Goal: Task Accomplishment & Management: Manage account settings

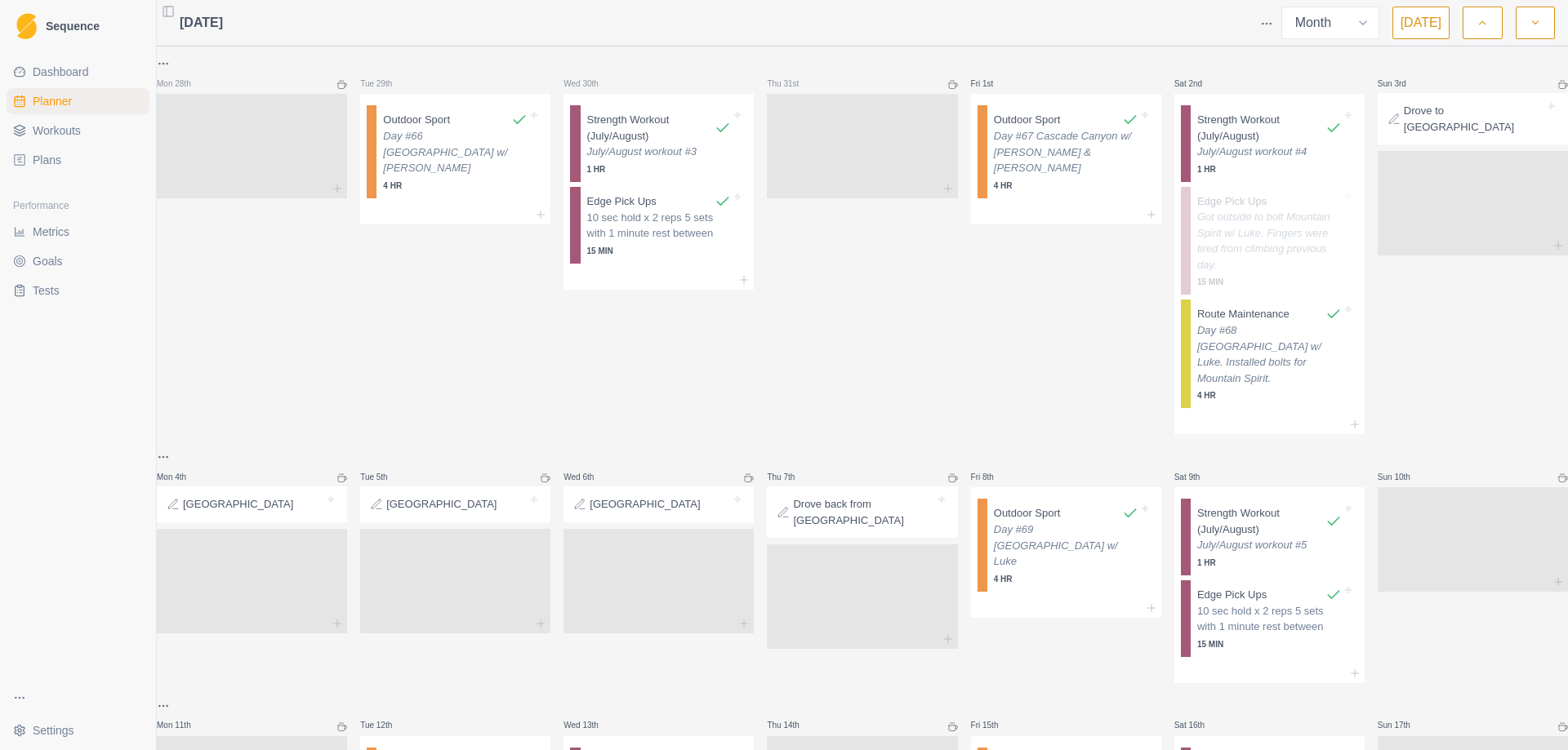
select select "month"
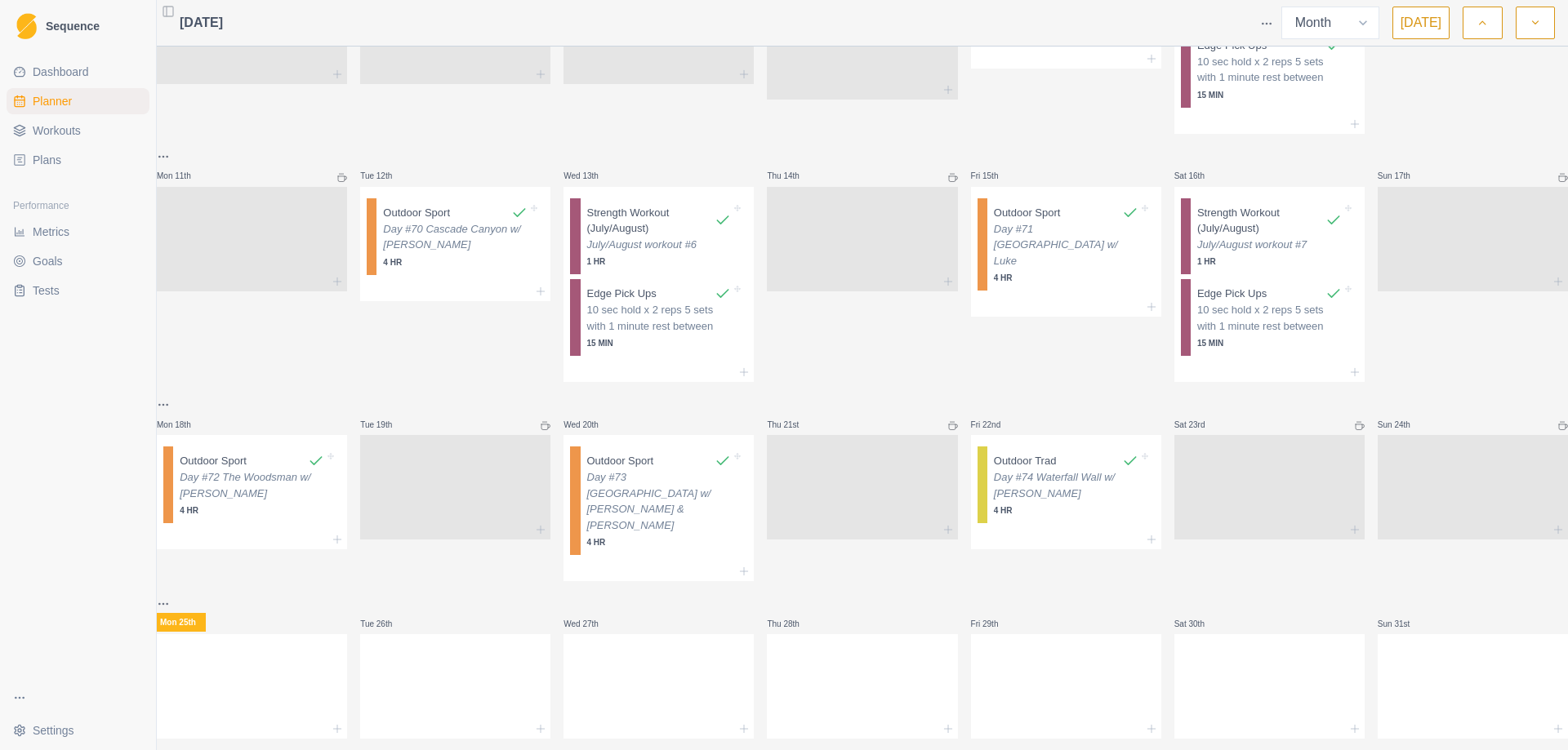
click at [1534, 29] on icon "button" at bounding box center [1534, 22] width 11 height 16
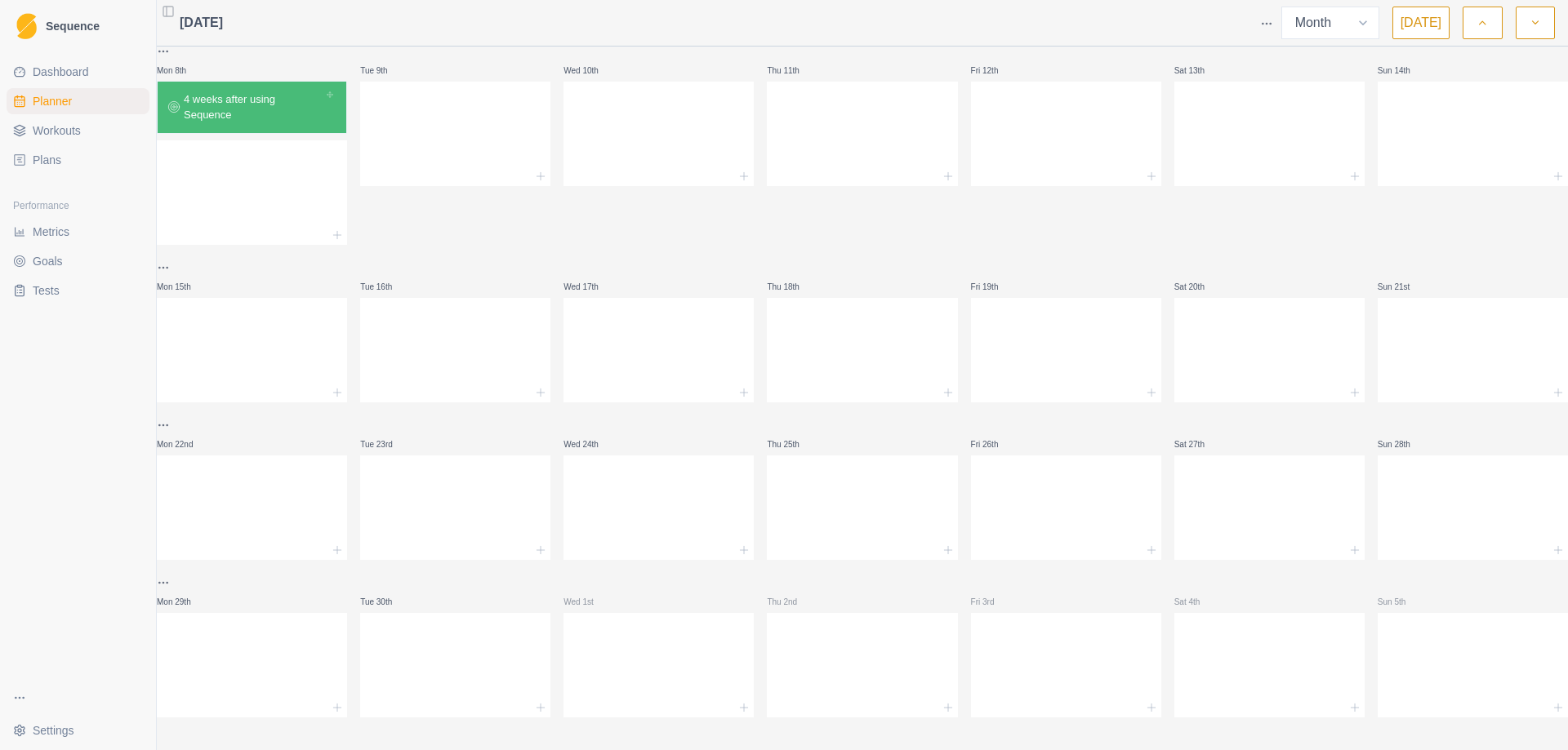
scroll to position [0, 0]
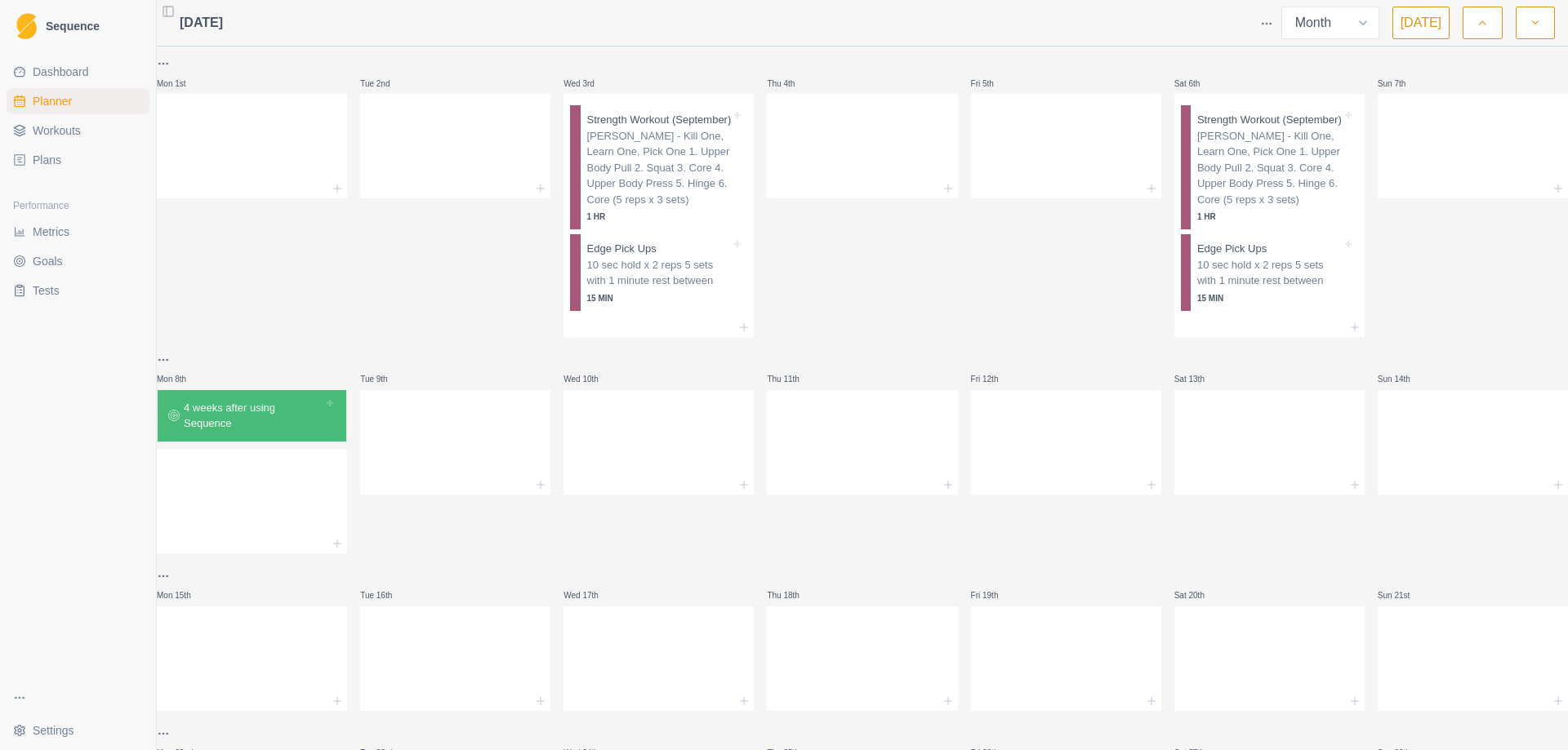
click at [1486, 28] on icon "button" at bounding box center [1481, 22] width 11 height 16
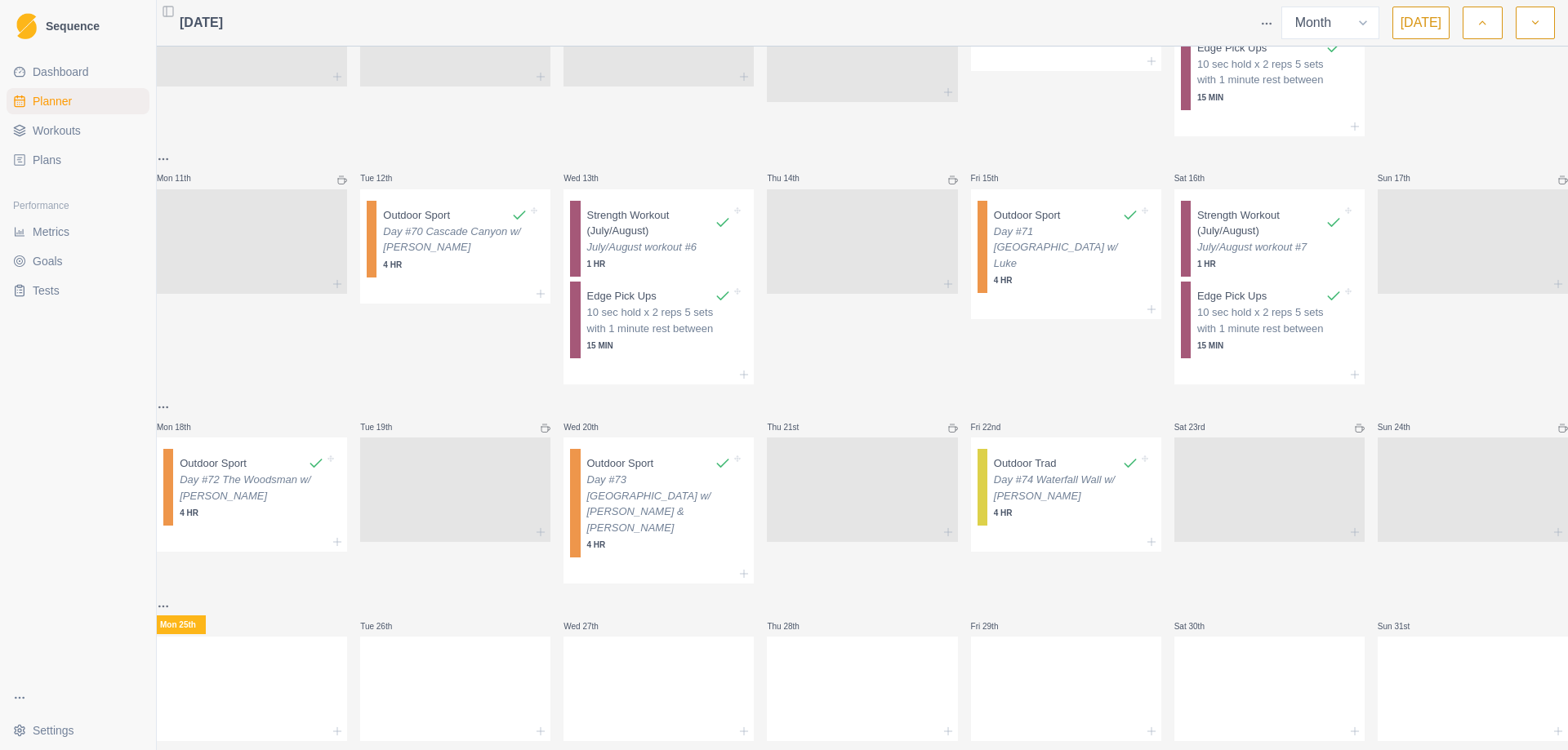
scroll to position [550, 0]
click at [48, 127] on span "Workouts" at bounding box center [56, 130] width 48 height 16
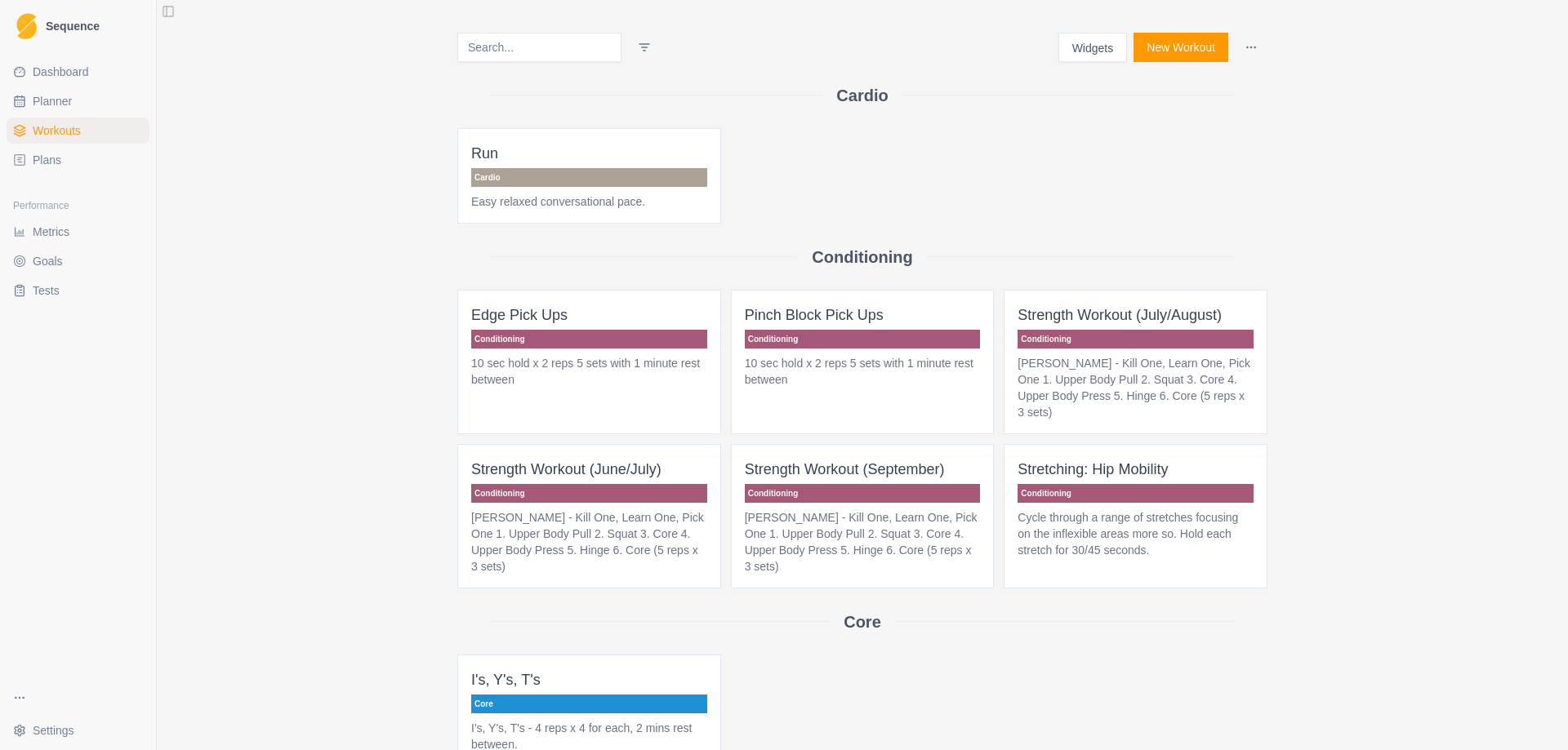
click at [1199, 58] on button "New Workout" at bounding box center [1181, 47] width 95 height 30
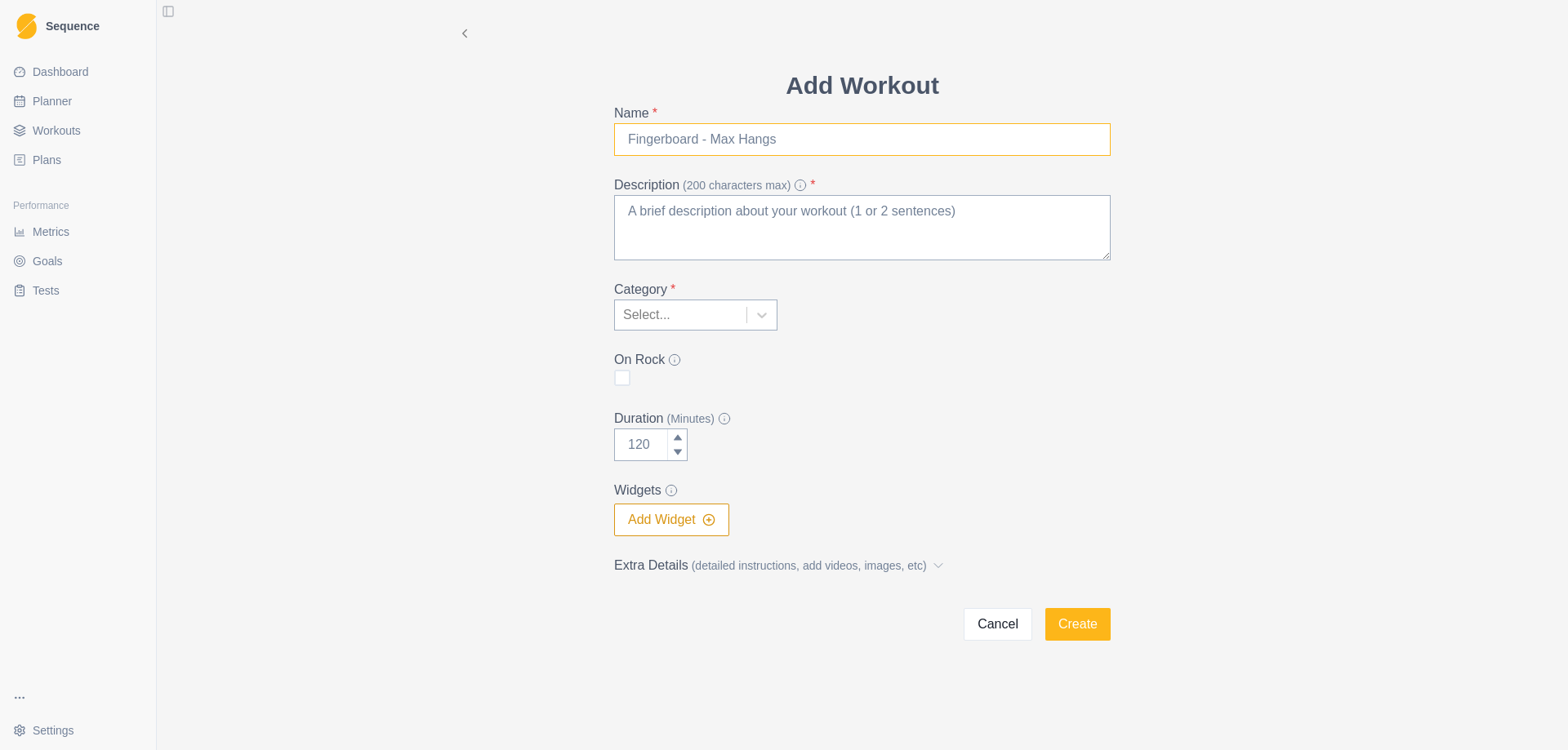
click at [780, 138] on input "Name *" at bounding box center [862, 139] width 496 height 32
type input "Gym Bouldering"
click at [766, 220] on textarea "Description (200 characters max) *" at bounding box center [862, 228] width 496 height 65
type textarea "Indoor Bouldering"
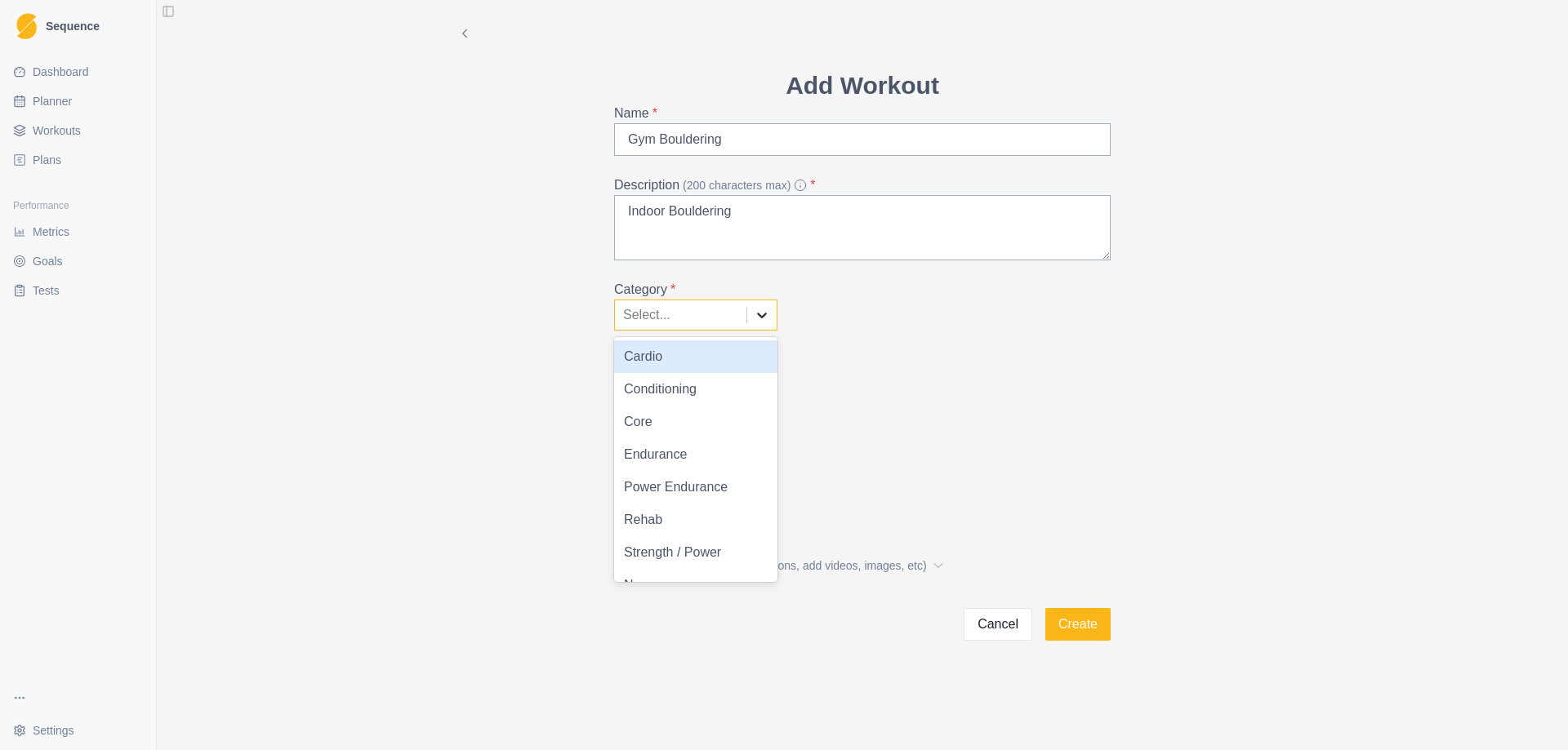
click at [766, 321] on icon at bounding box center [761, 314] width 16 height 16
click at [702, 553] on div "Strength / Power" at bounding box center [696, 553] width 163 height 32
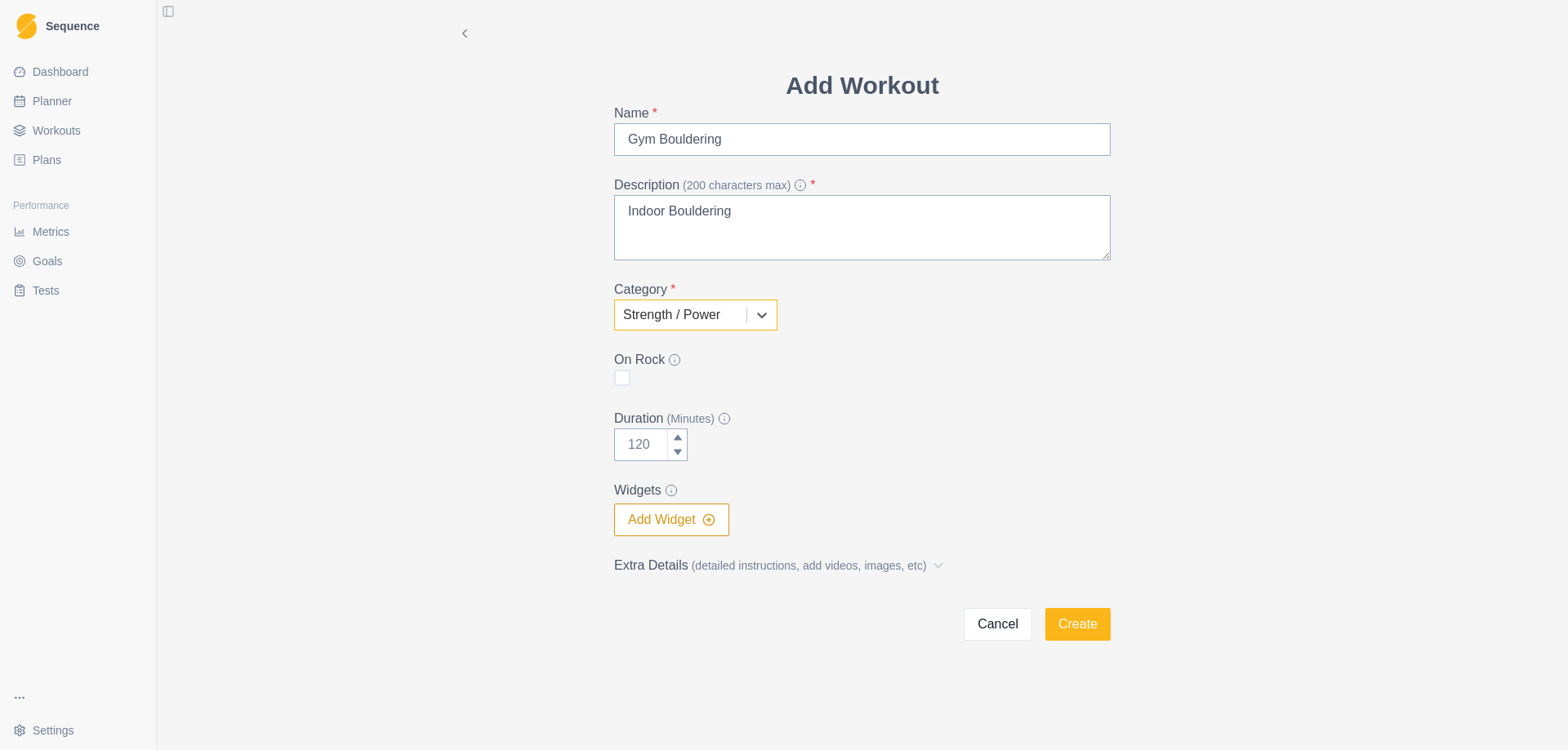
click at [1011, 428] on label "Duration (Minutes)" at bounding box center [857, 419] width 487 height 20
click at [687, 429] on input "Duration (Minutes)" at bounding box center [651, 445] width 74 height 32
drag, startPoint x: 658, startPoint y: 442, endPoint x: 601, endPoint y: 447, distance: 57.2
click at [601, 447] on div "Add Workout Name * Gym Bouldering Description (200 characters max) * Indoor Bou…" at bounding box center [861, 354] width 522 height 574
click at [636, 444] on input "Duration (Minutes)" at bounding box center [651, 445] width 74 height 32
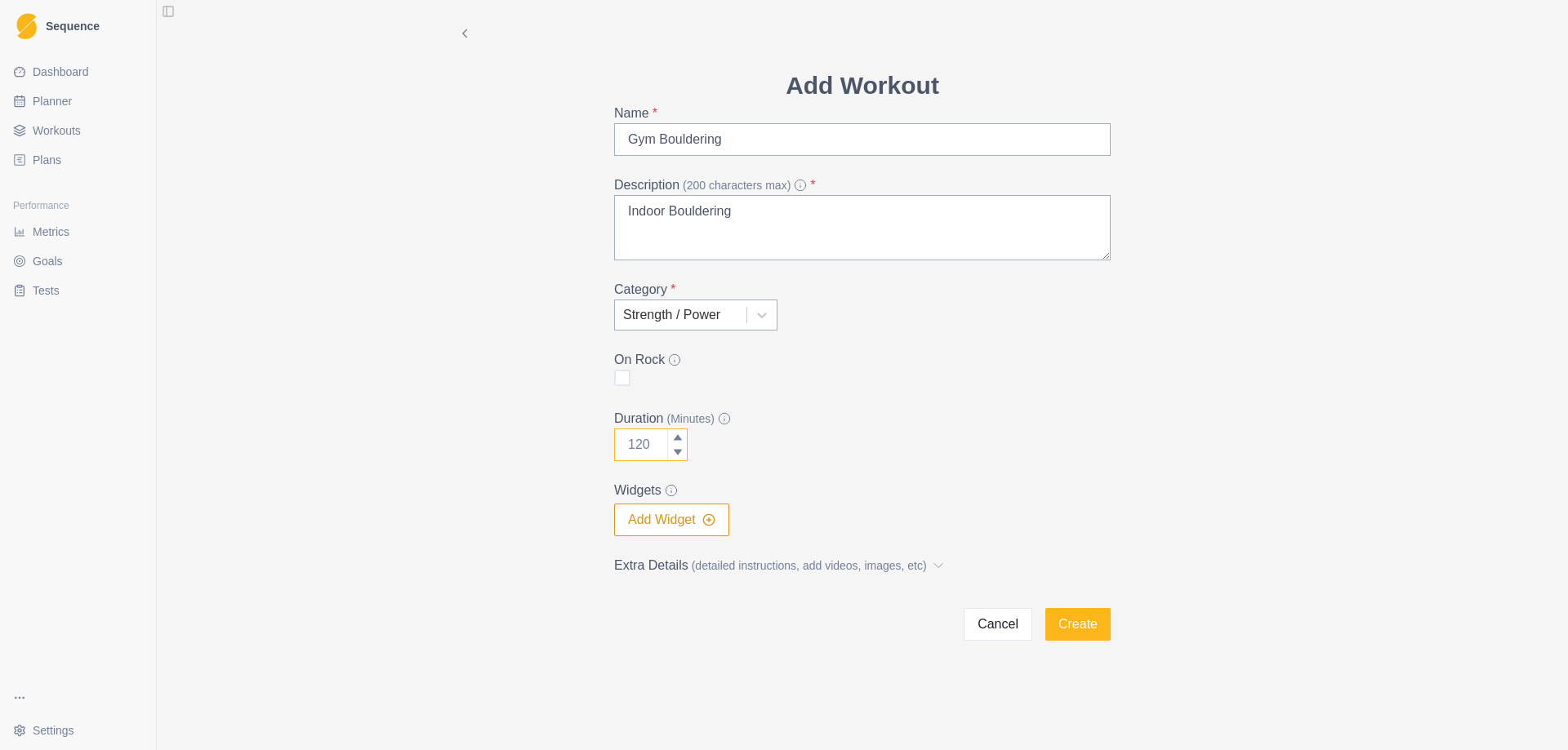
click at [636, 444] on input "Duration (Minutes)" at bounding box center [651, 445] width 74 height 32
type input "180"
click at [696, 522] on button "Add Widget" at bounding box center [672, 520] width 116 height 32
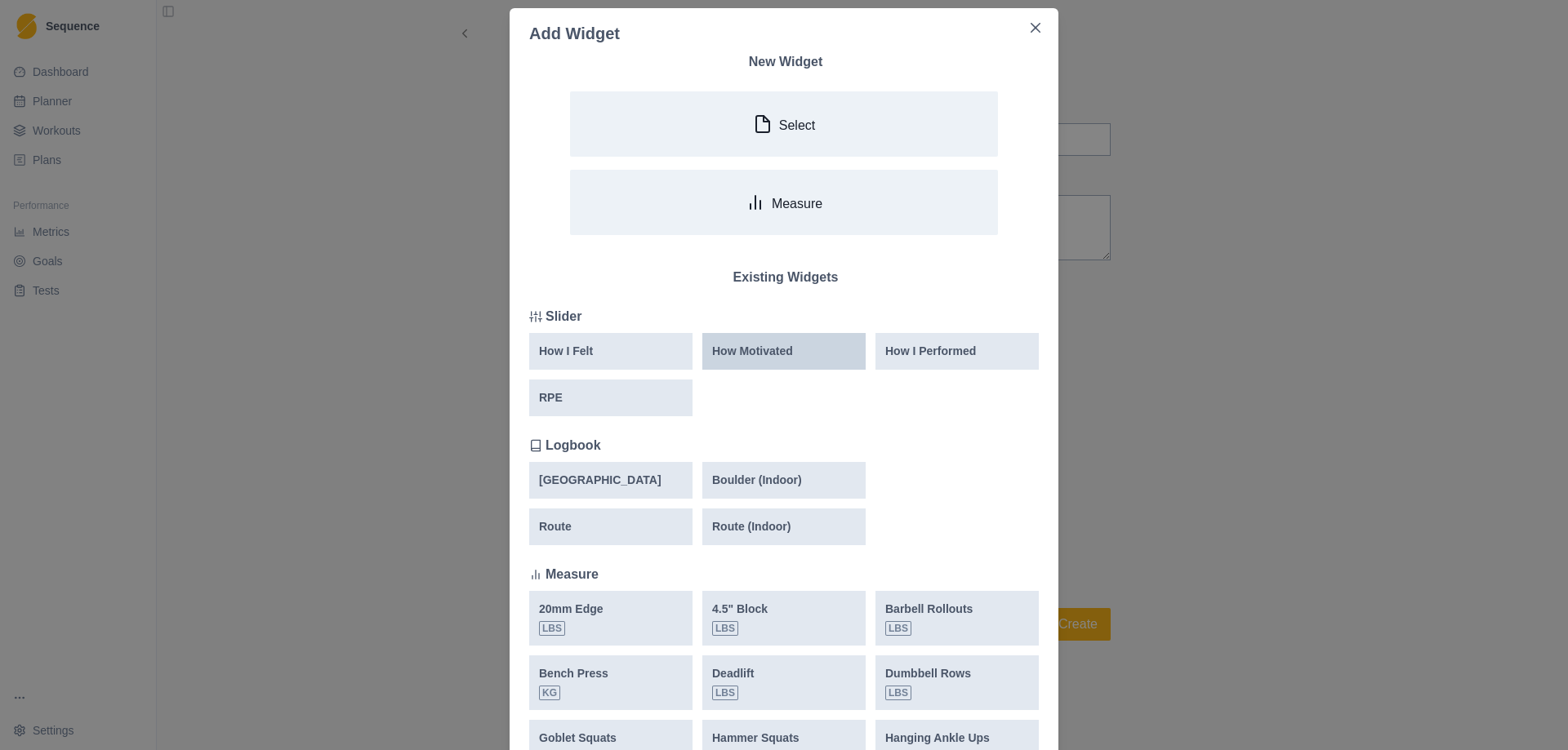
scroll to position [82, 0]
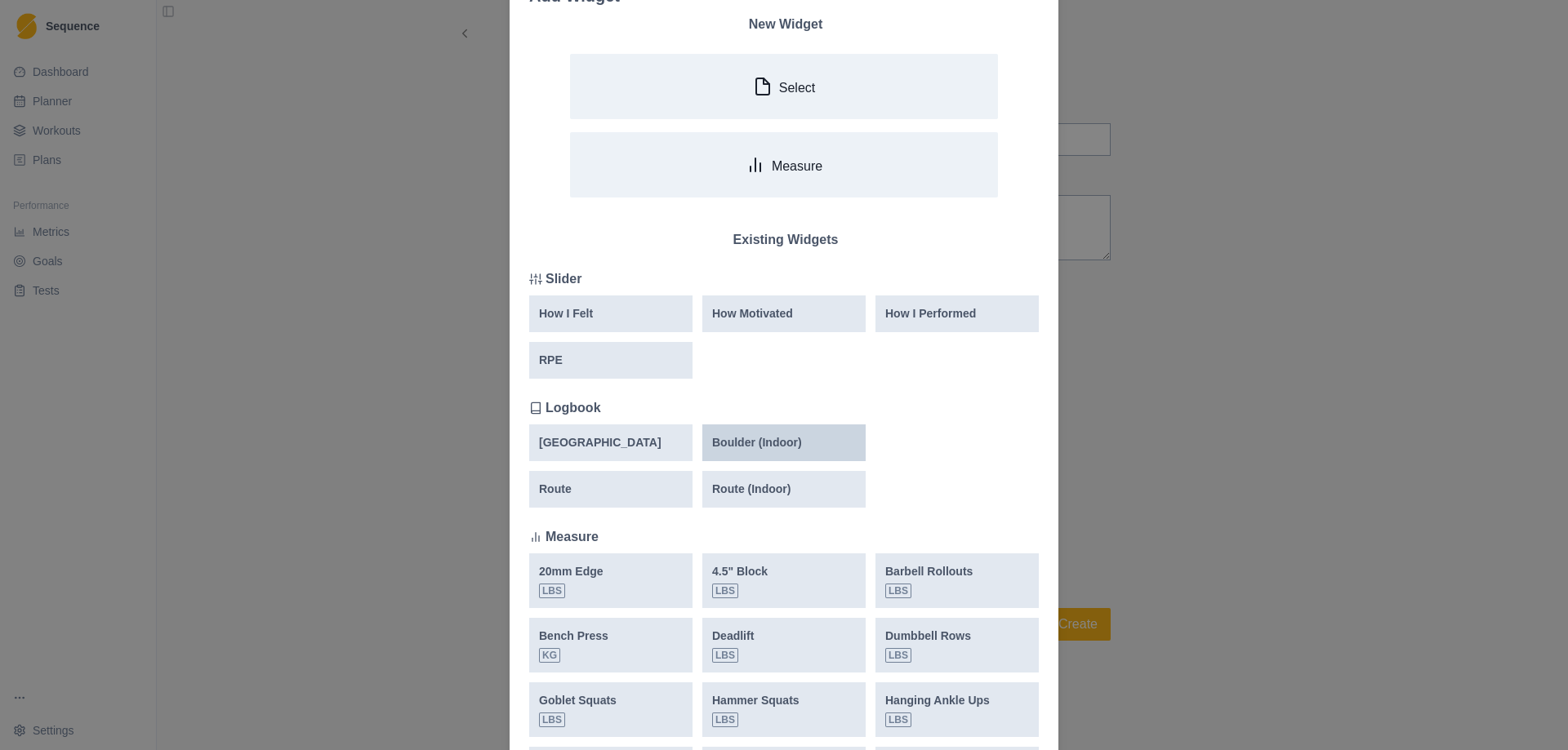
click at [755, 438] on p "Boulder (Indoor)" at bounding box center [757, 443] width 90 height 17
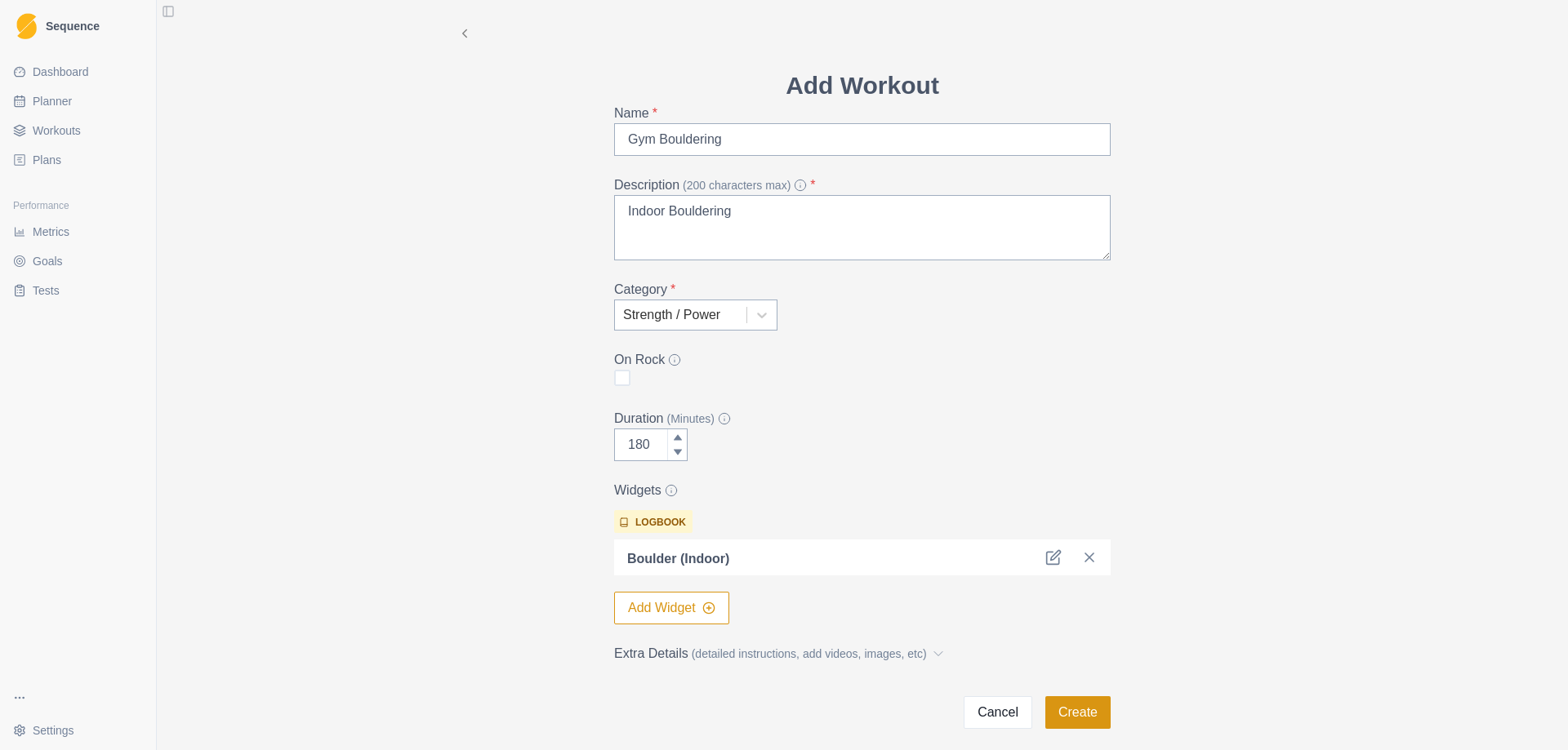
click at [1063, 712] on button "Create" at bounding box center [1077, 713] width 65 height 32
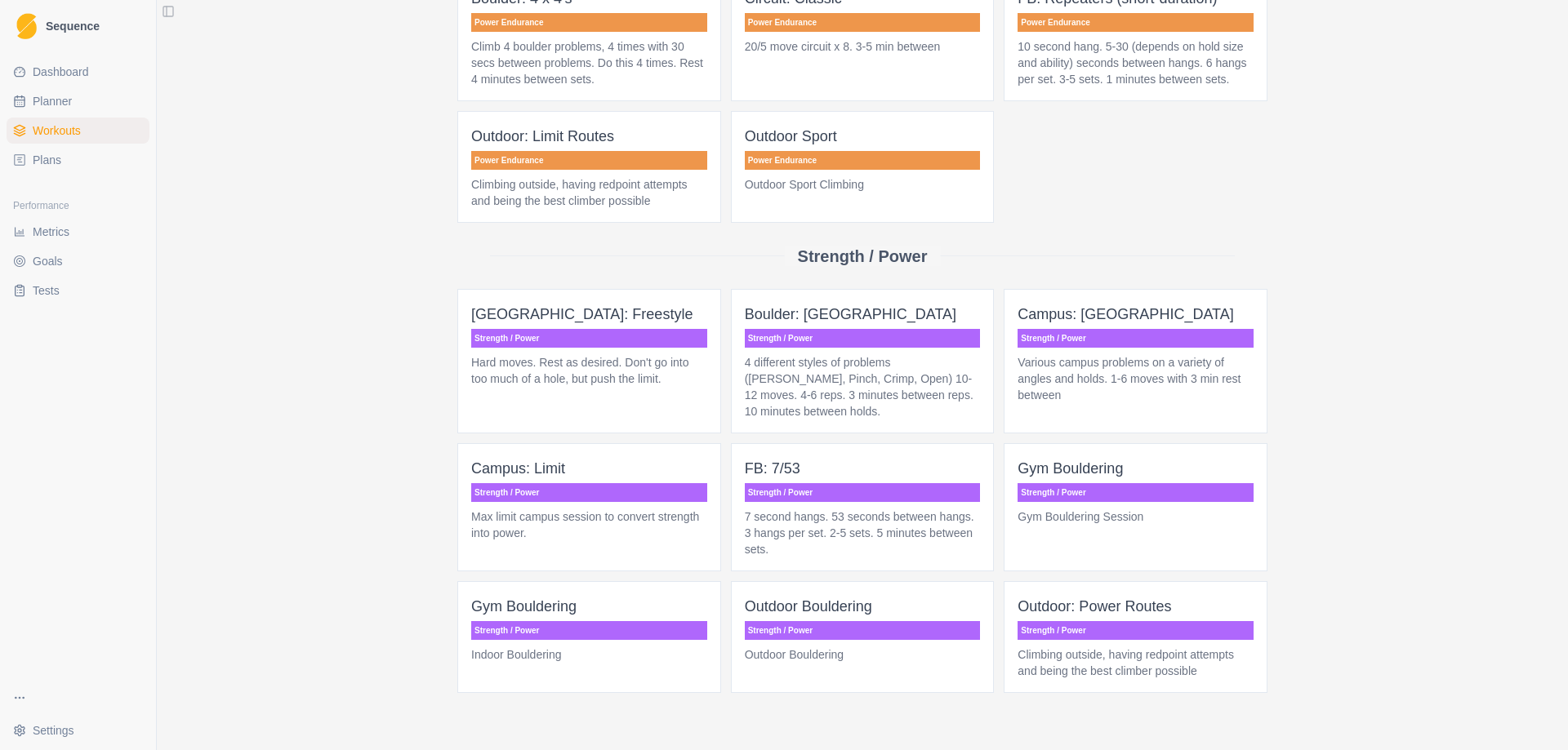
scroll to position [1145, 0]
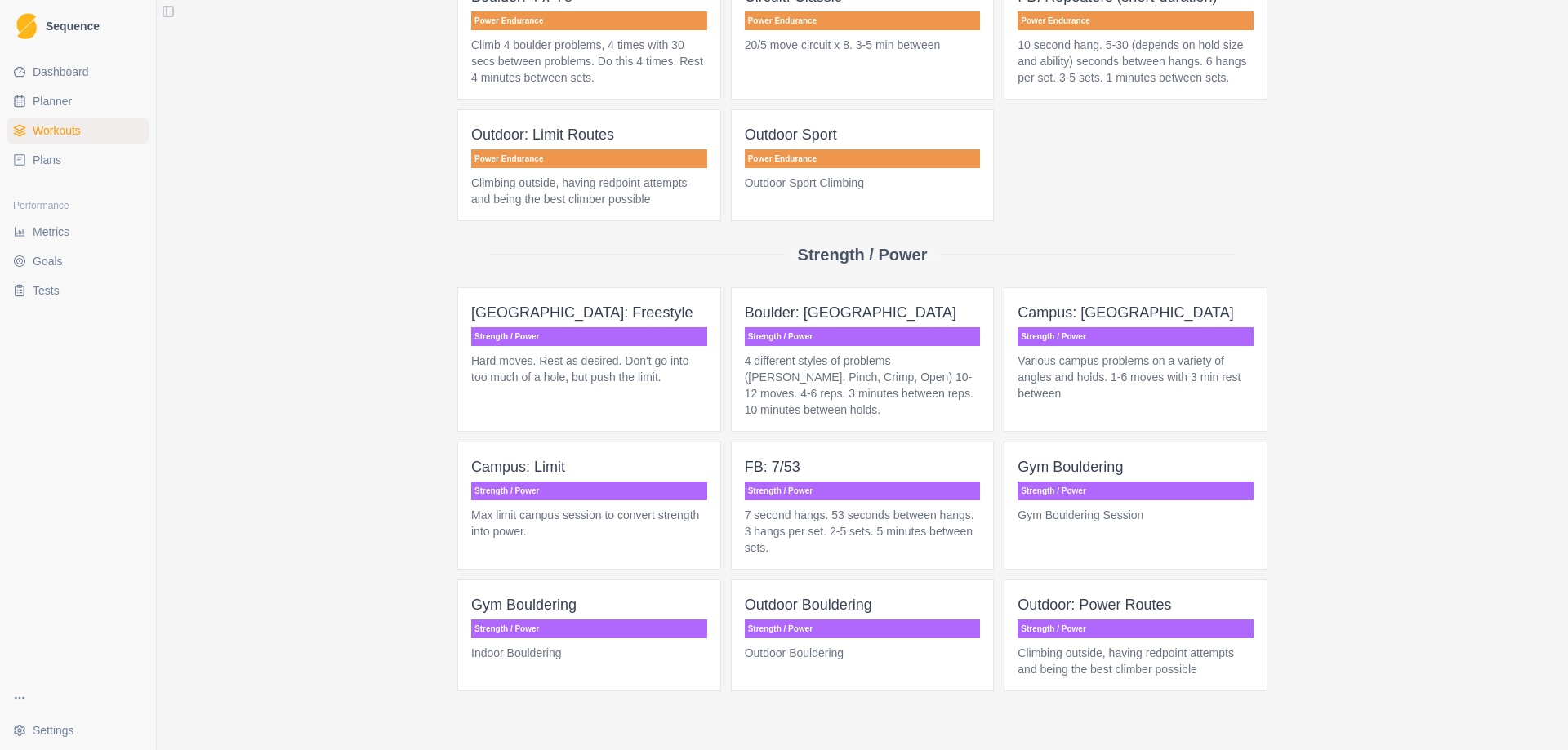
click at [81, 95] on link "Planner" at bounding box center [78, 101] width 143 height 26
select select "month"
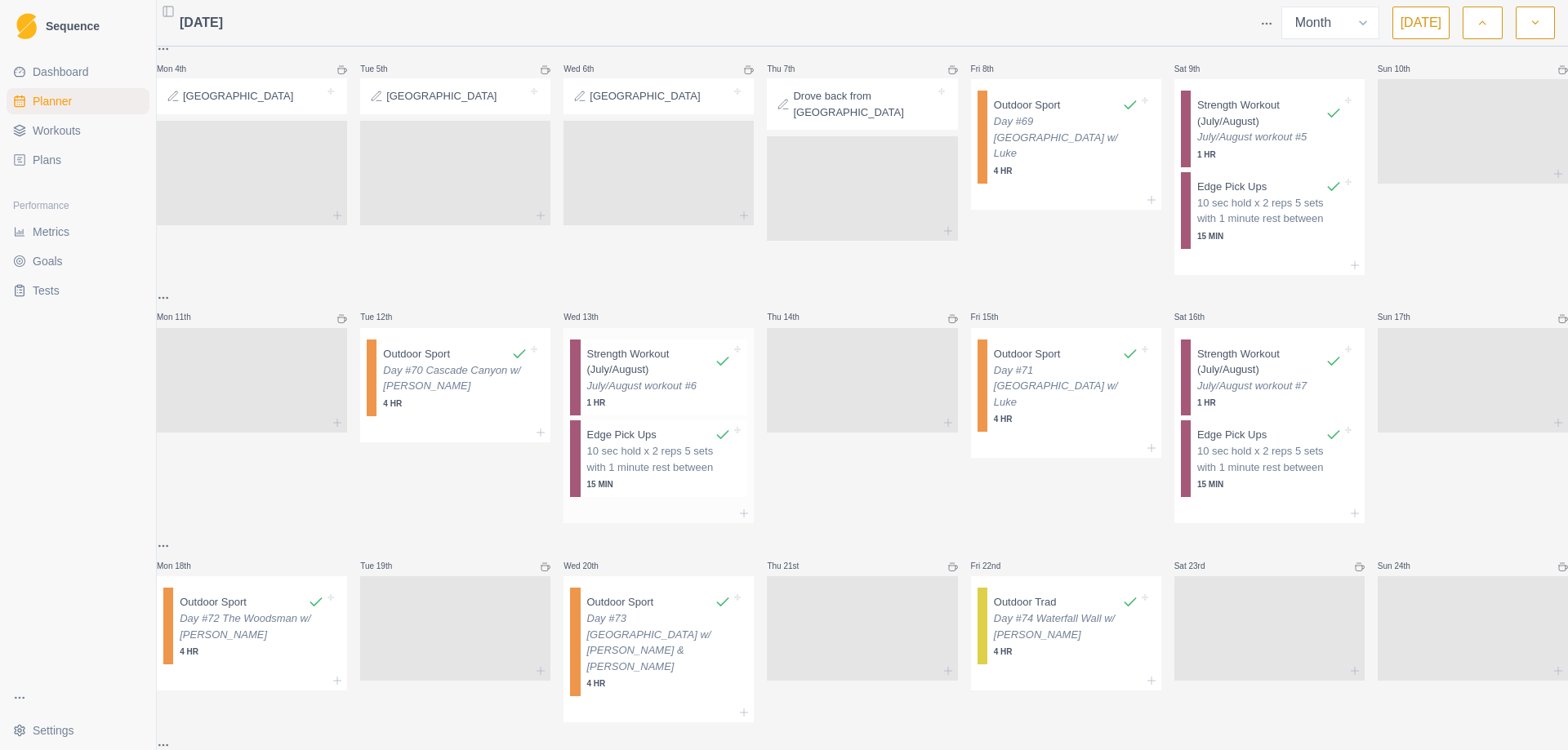
scroll to position [550, 0]
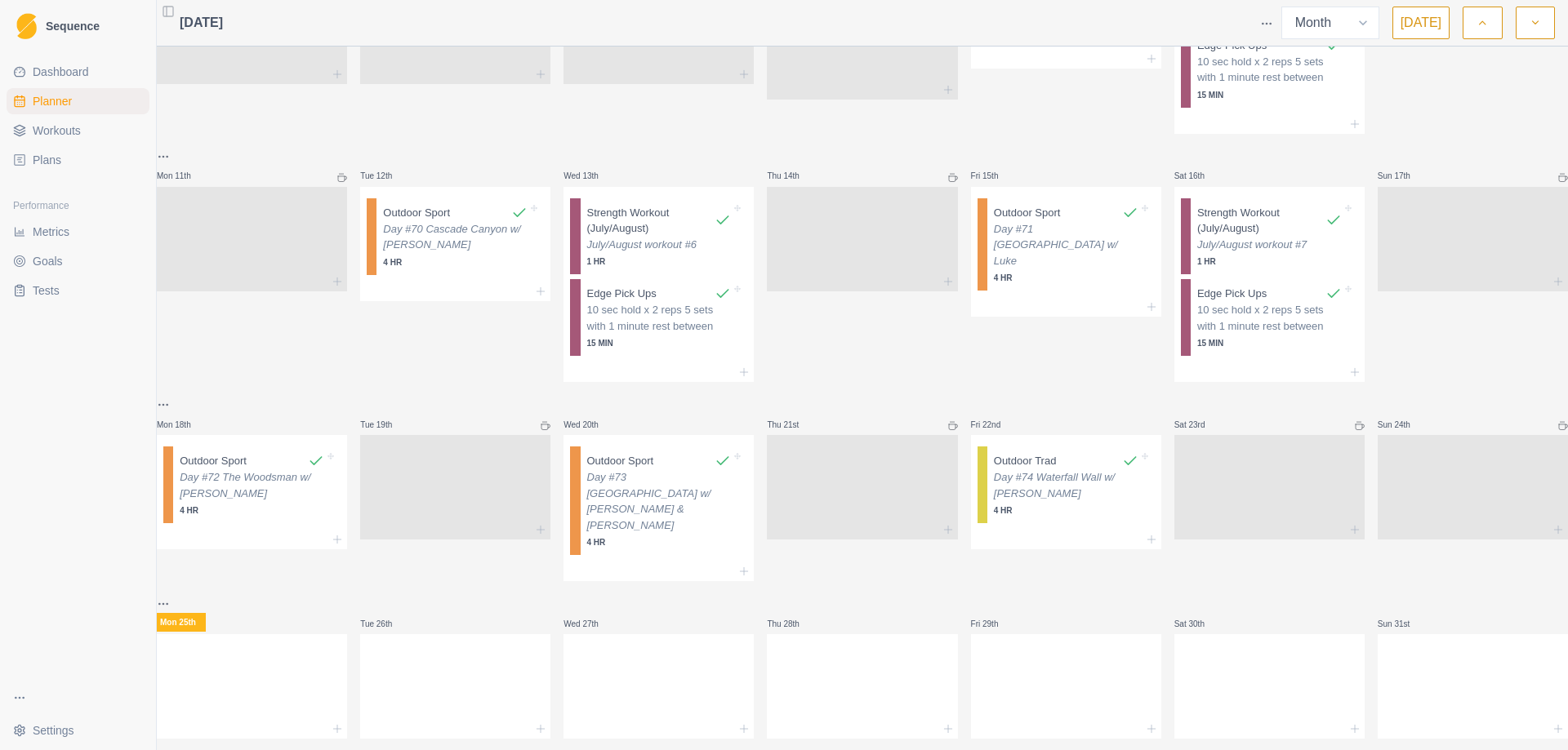
click at [1537, 20] on icon "button" at bounding box center [1534, 22] width 11 height 16
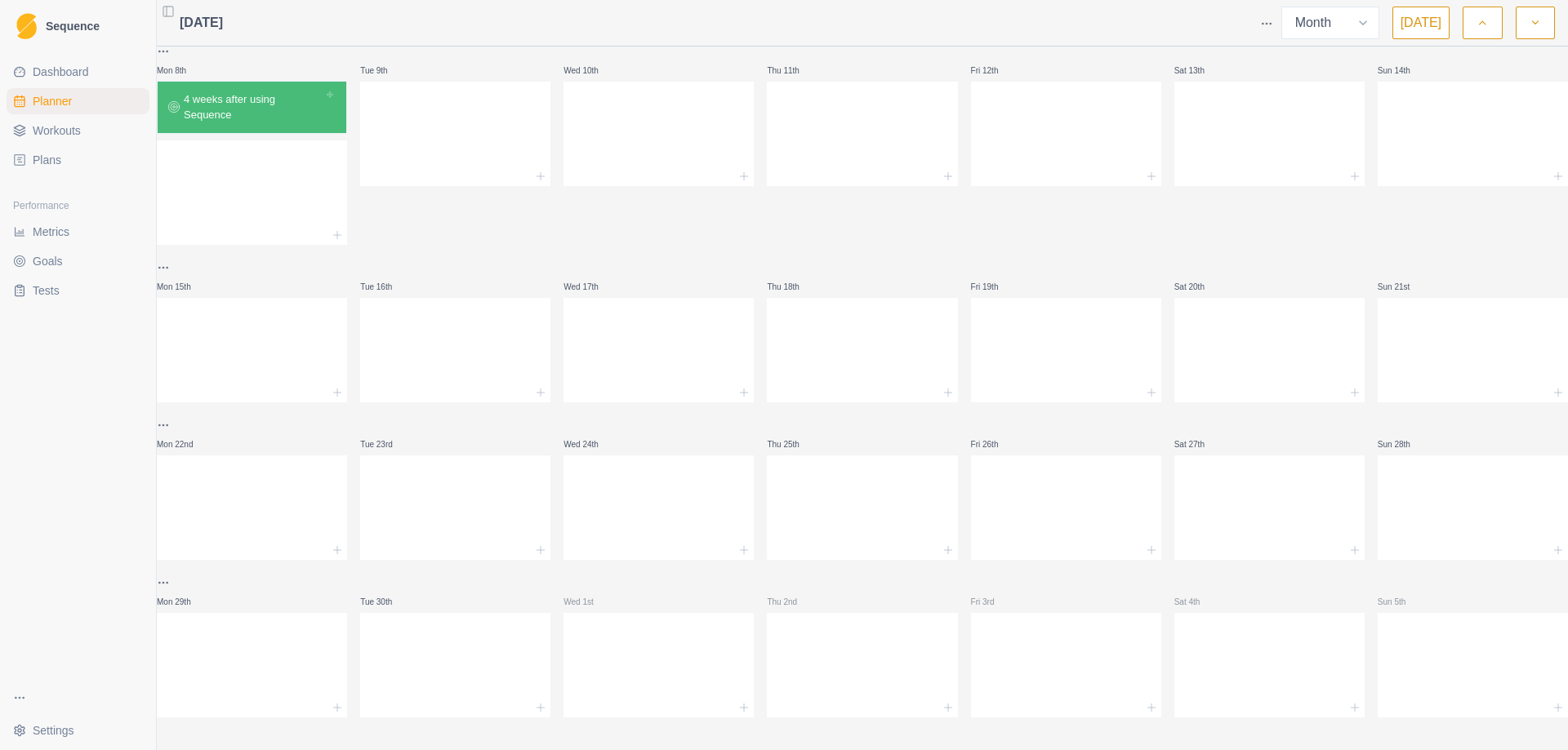
scroll to position [341, 0]
click at [98, 134] on link "Workouts" at bounding box center [78, 130] width 143 height 26
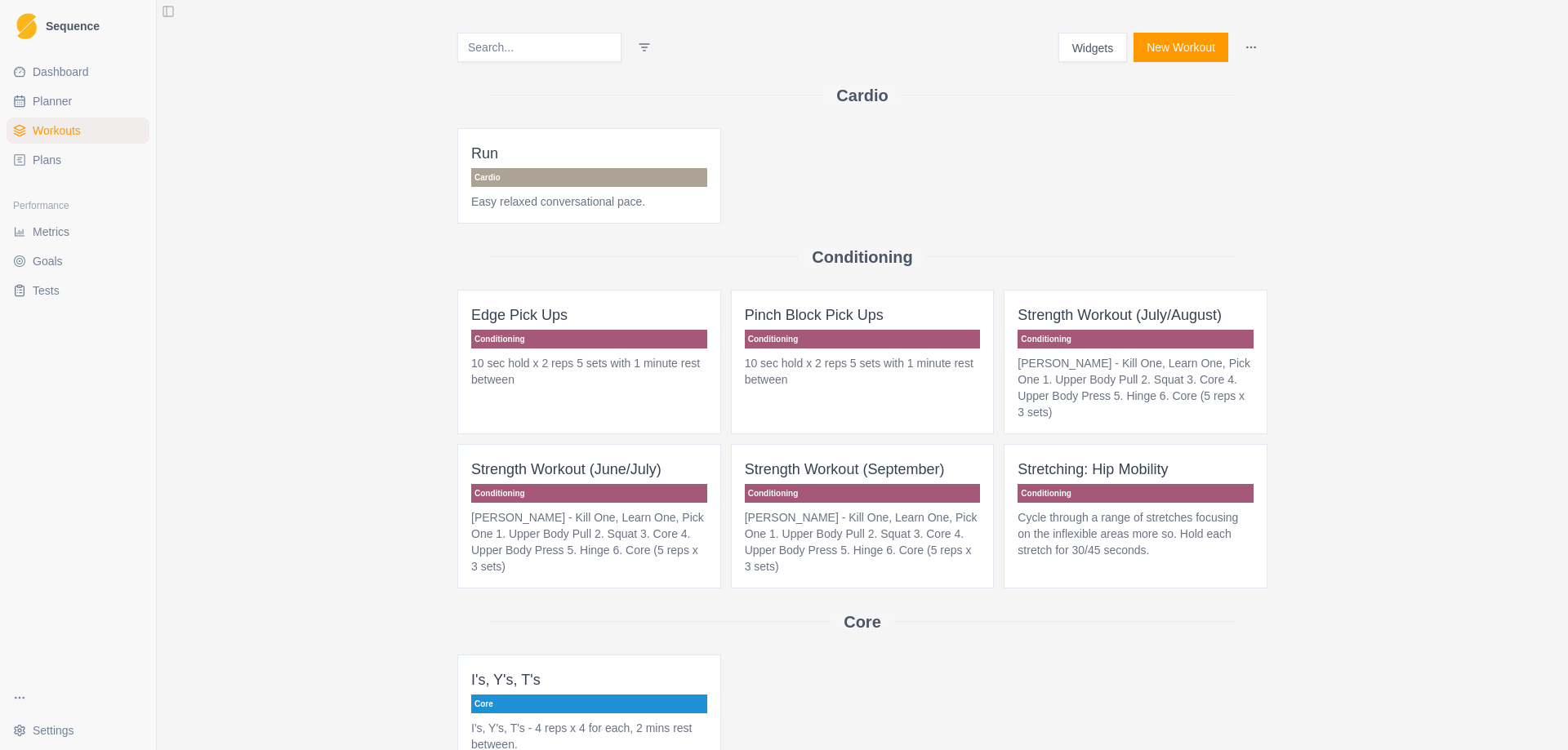
scroll to position [82, 0]
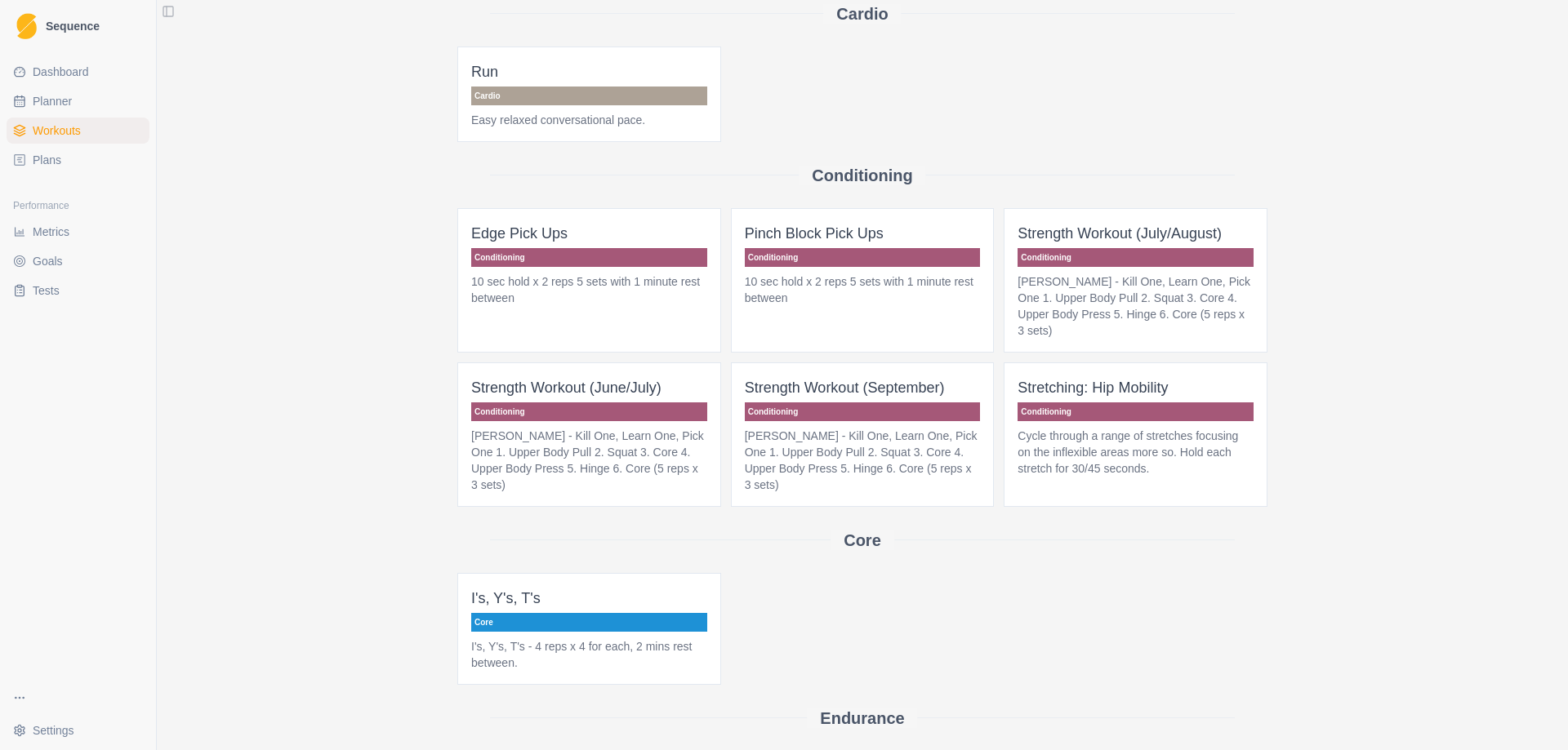
click at [826, 381] on p "Strength Workout (September)" at bounding box center [863, 387] width 236 height 23
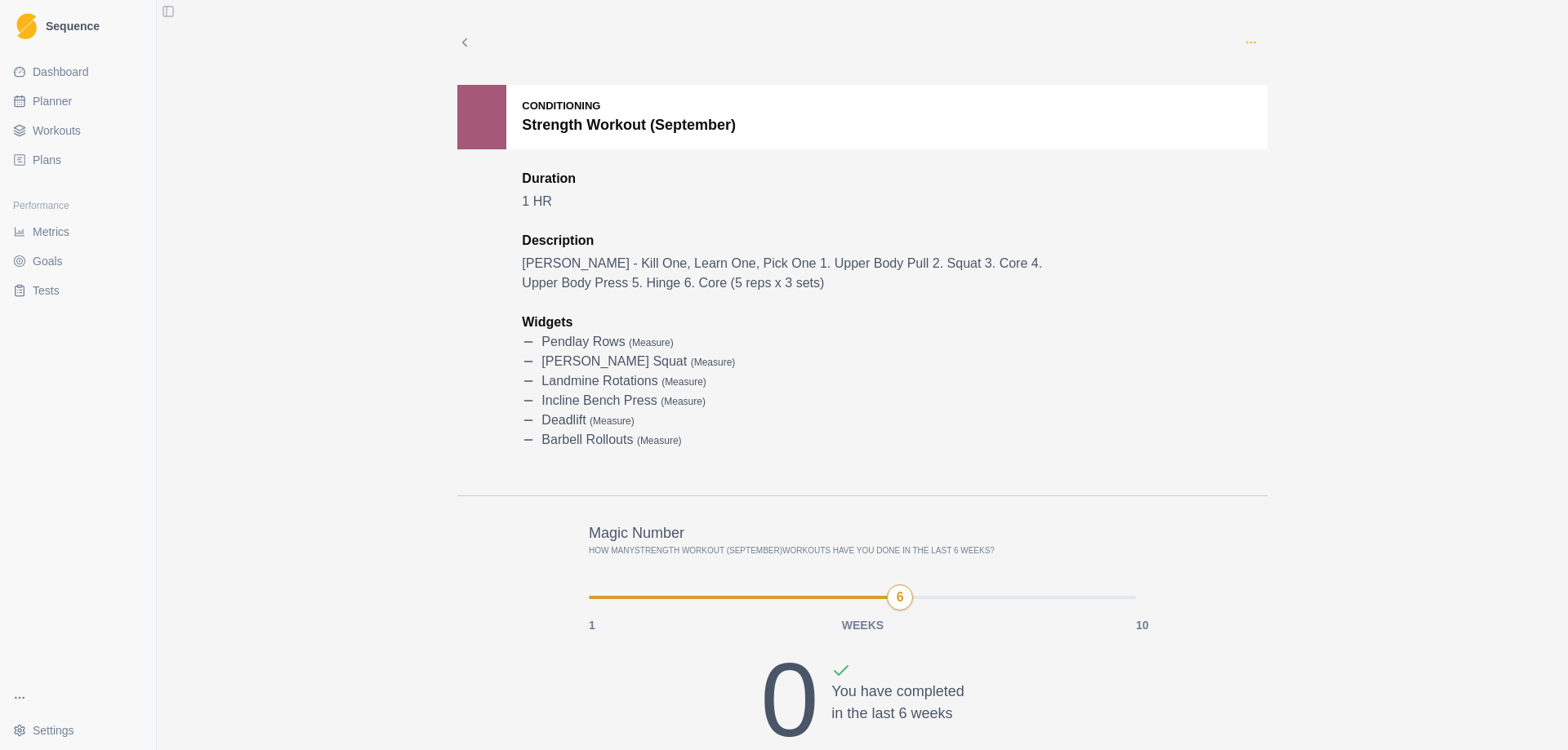
click at [1250, 42] on circle "button" at bounding box center [1250, 42] width 1 height 1
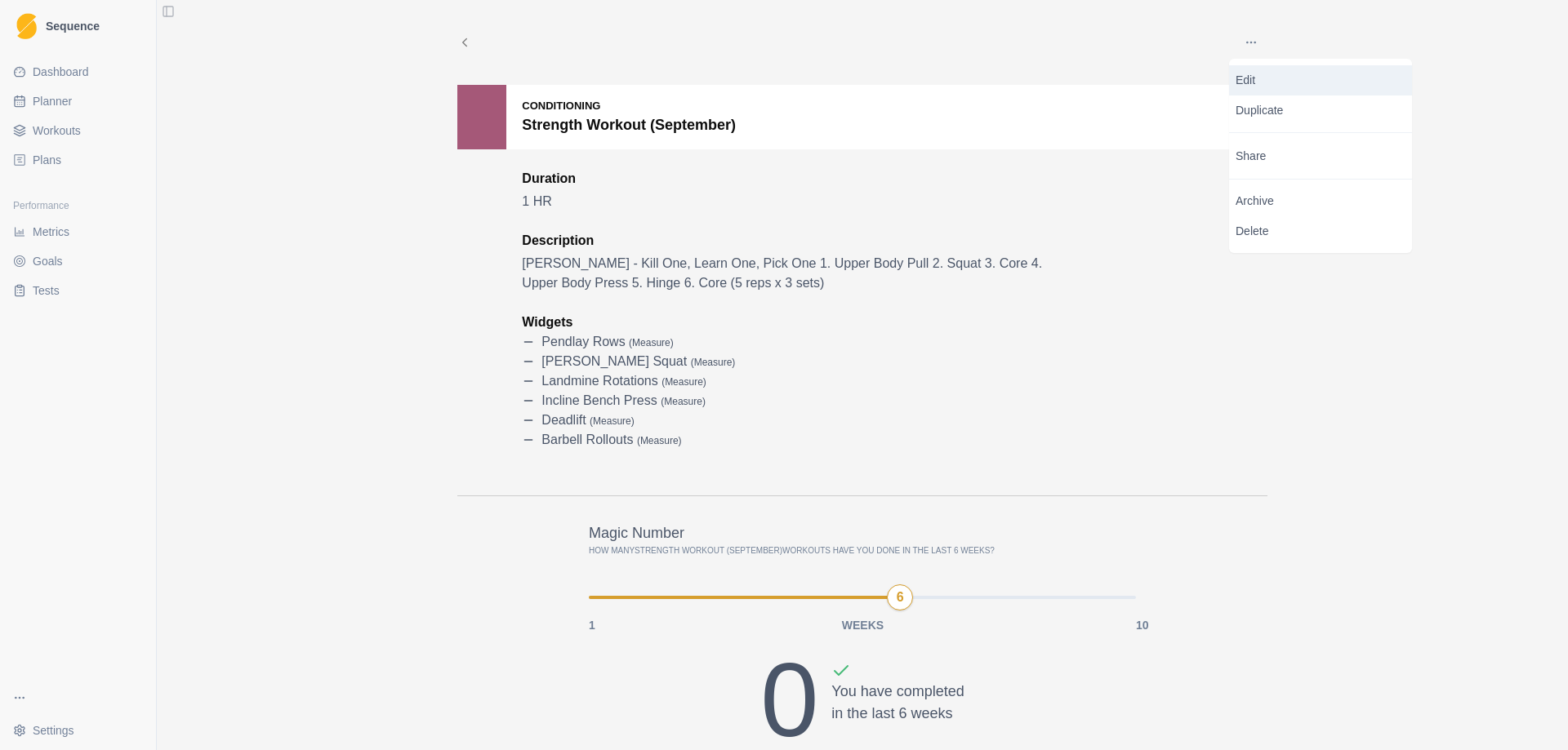
click at [1263, 76] on p "Edit" at bounding box center [1320, 81] width 170 height 17
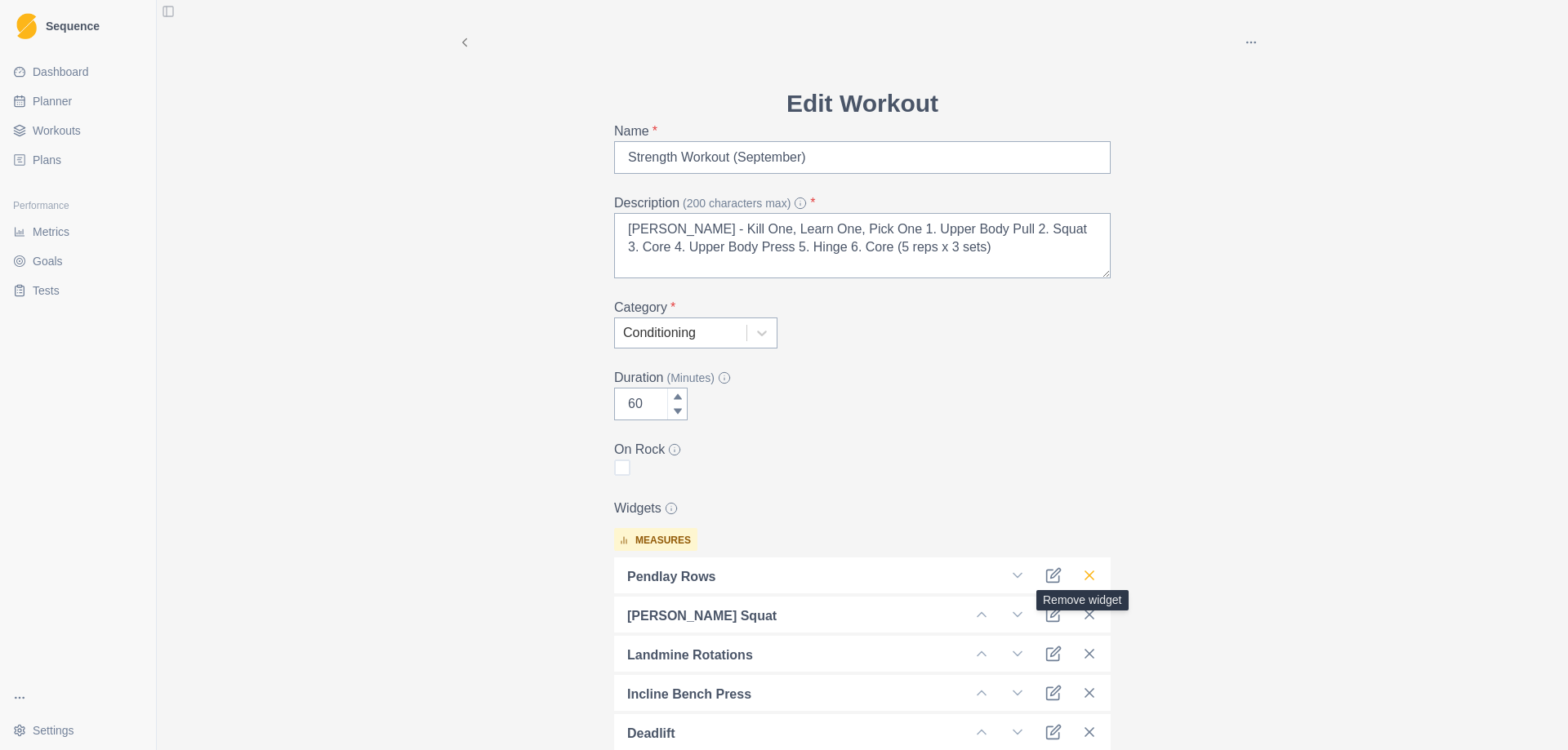
click at [1081, 577] on icon at bounding box center [1089, 575] width 16 height 16
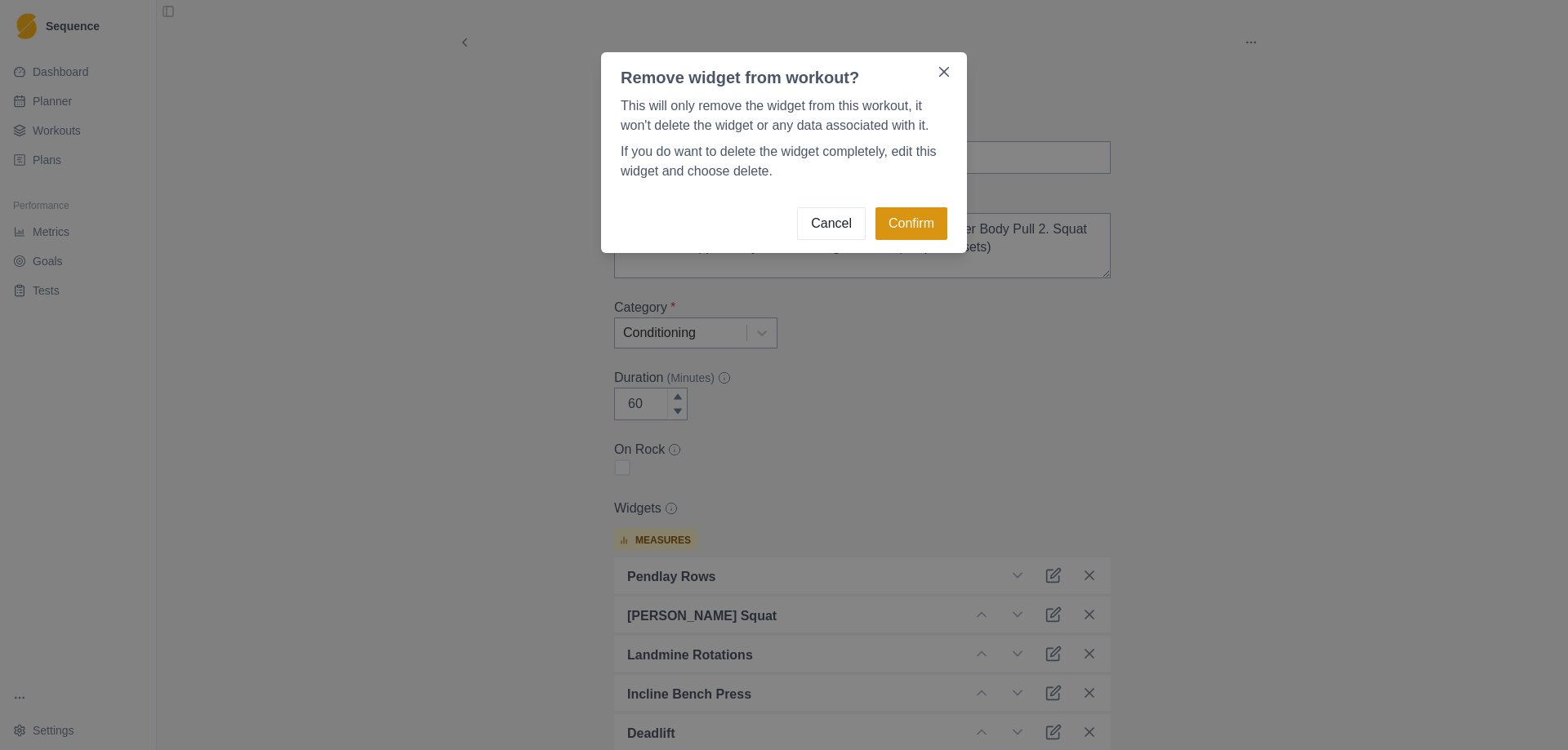
click at [913, 221] on button "Confirm" at bounding box center [911, 223] width 72 height 32
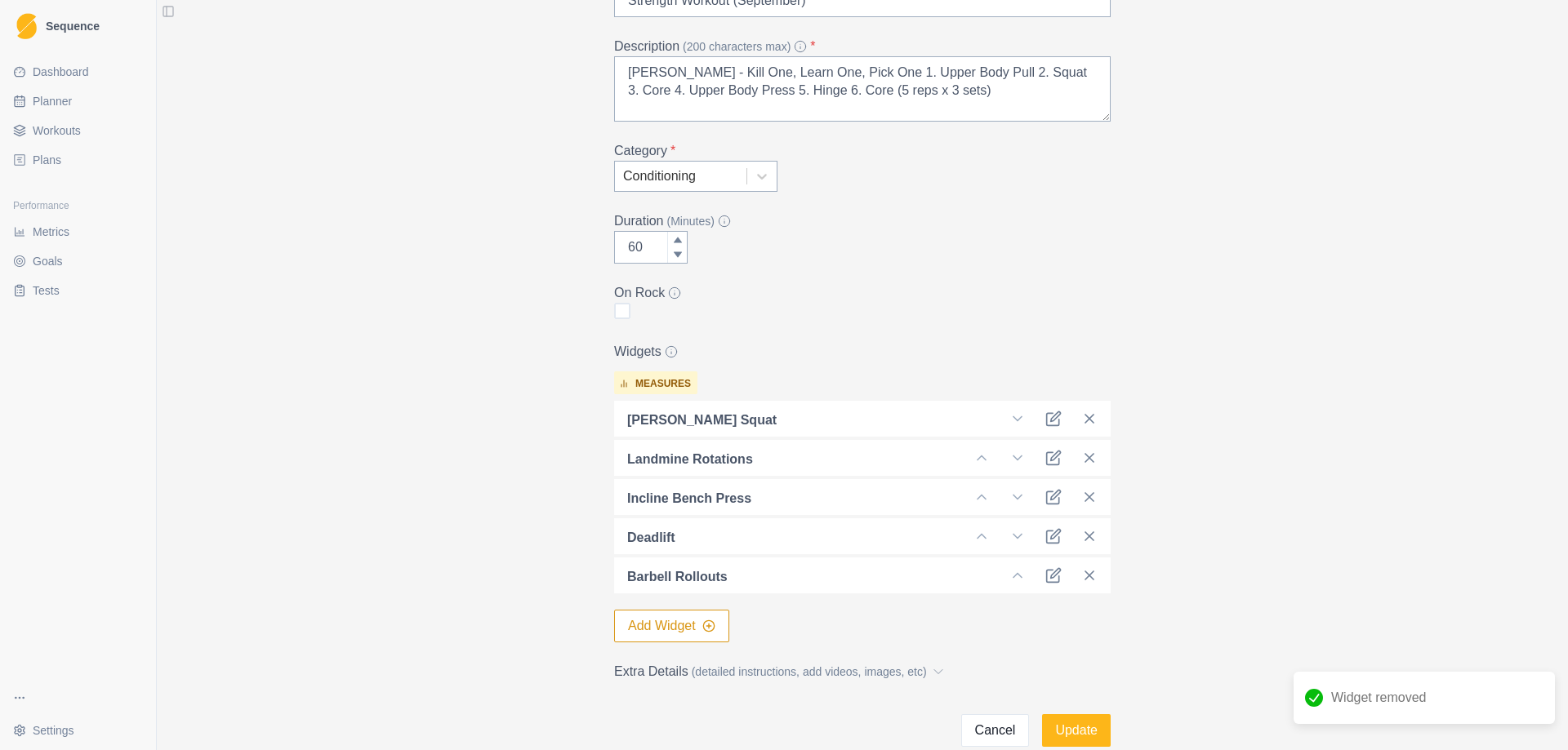
scroll to position [163, 0]
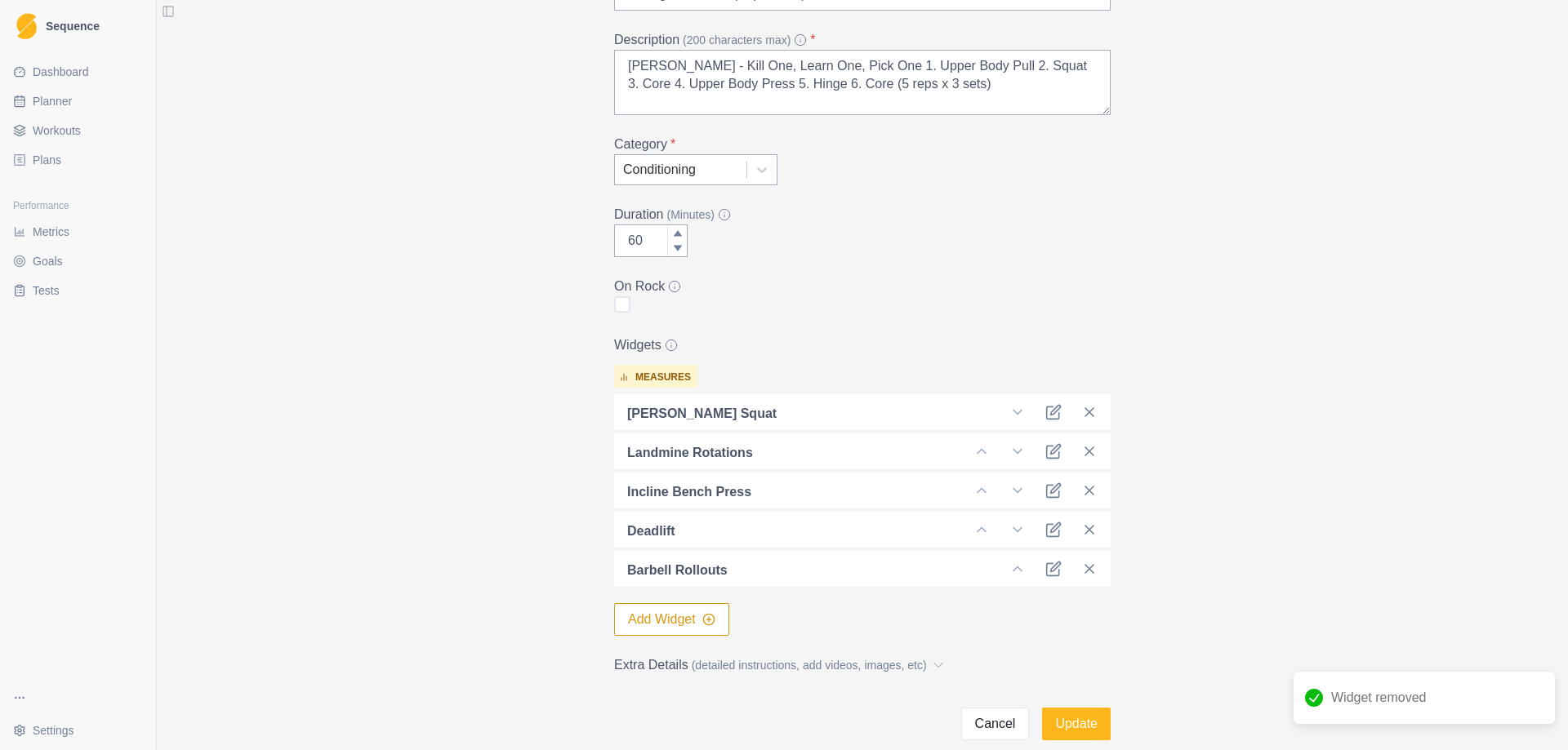
click at [648, 615] on button "Add Widget" at bounding box center [672, 619] width 116 height 32
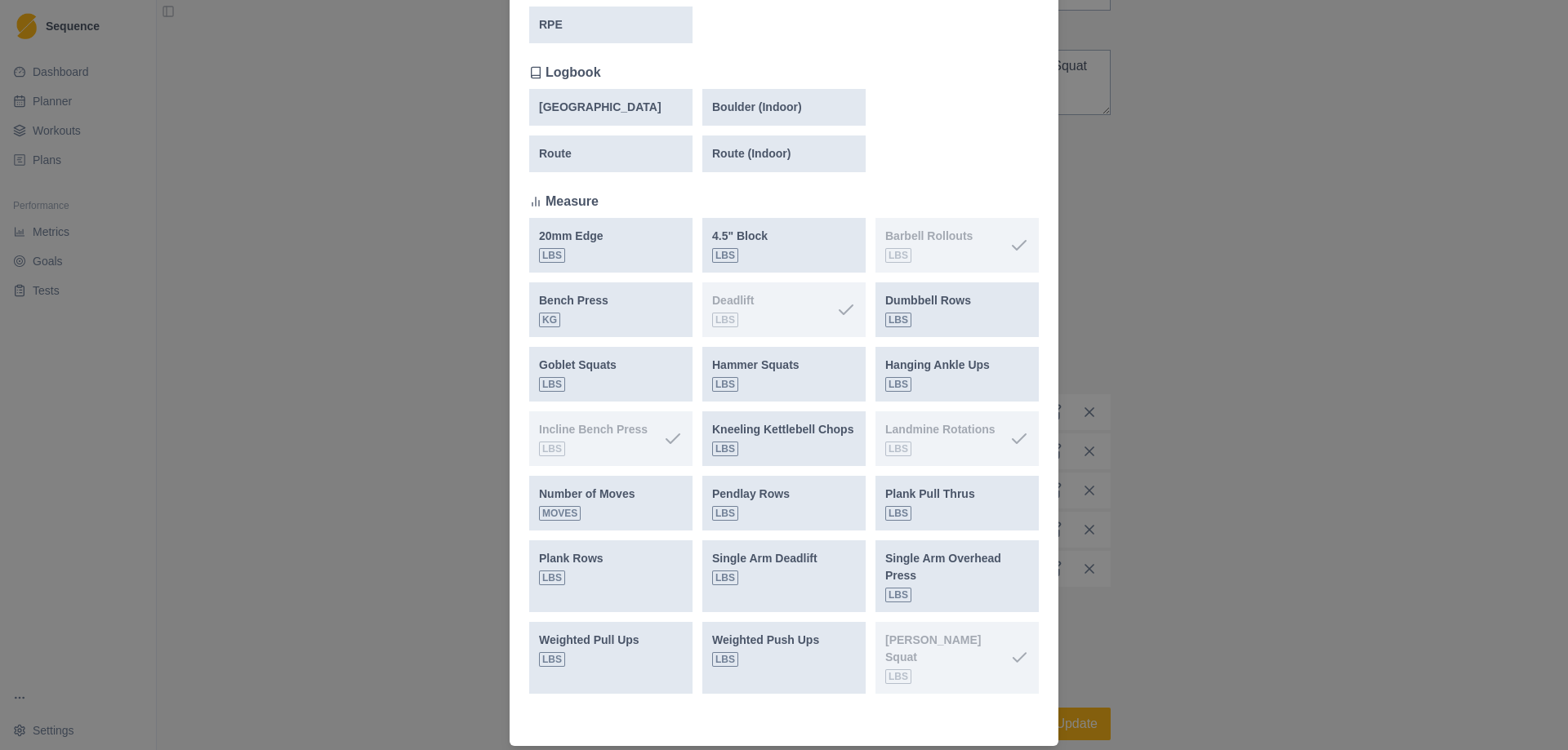
scroll to position [448, 0]
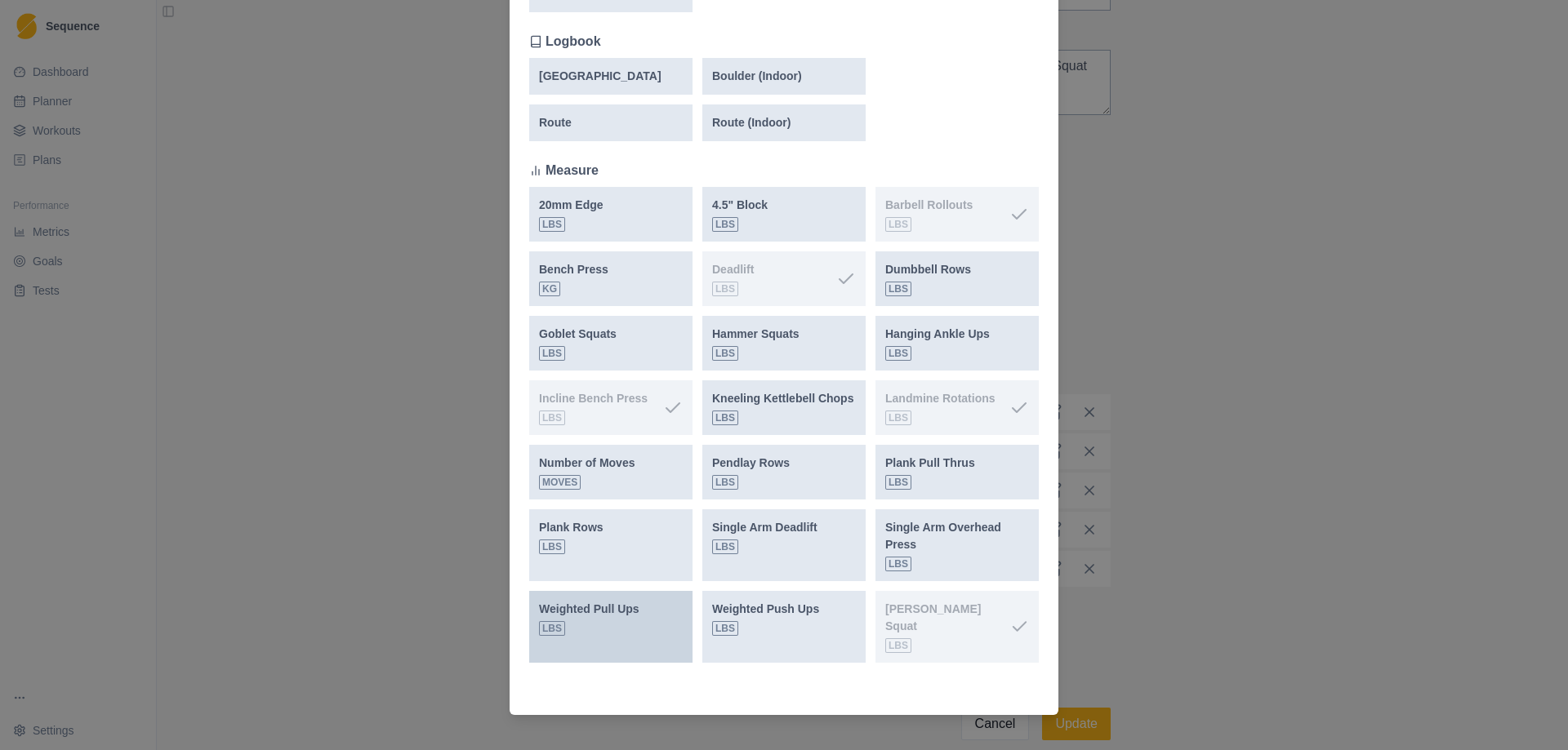
click at [606, 615] on p "Weighted Pull Ups" at bounding box center [589, 609] width 100 height 17
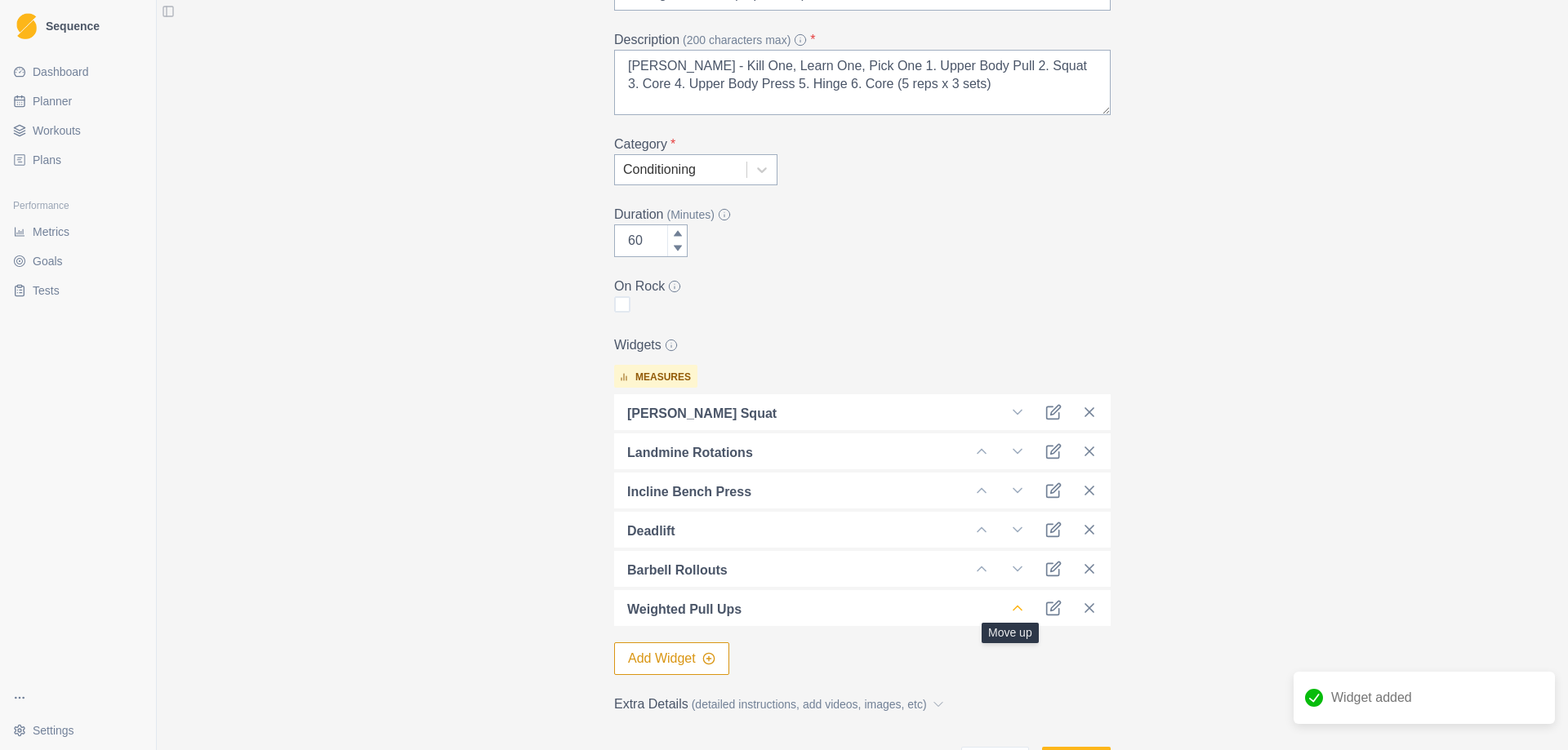
click at [1012, 614] on icon at bounding box center [1017, 608] width 16 height 16
click at [973, 567] on icon at bounding box center [981, 568] width 16 height 16
click at [979, 530] on polyline at bounding box center [982, 530] width 8 height 4
click at [978, 491] on polyline at bounding box center [982, 491] width 8 height 4
click at [978, 451] on polyline at bounding box center [982, 452] width 8 height 4
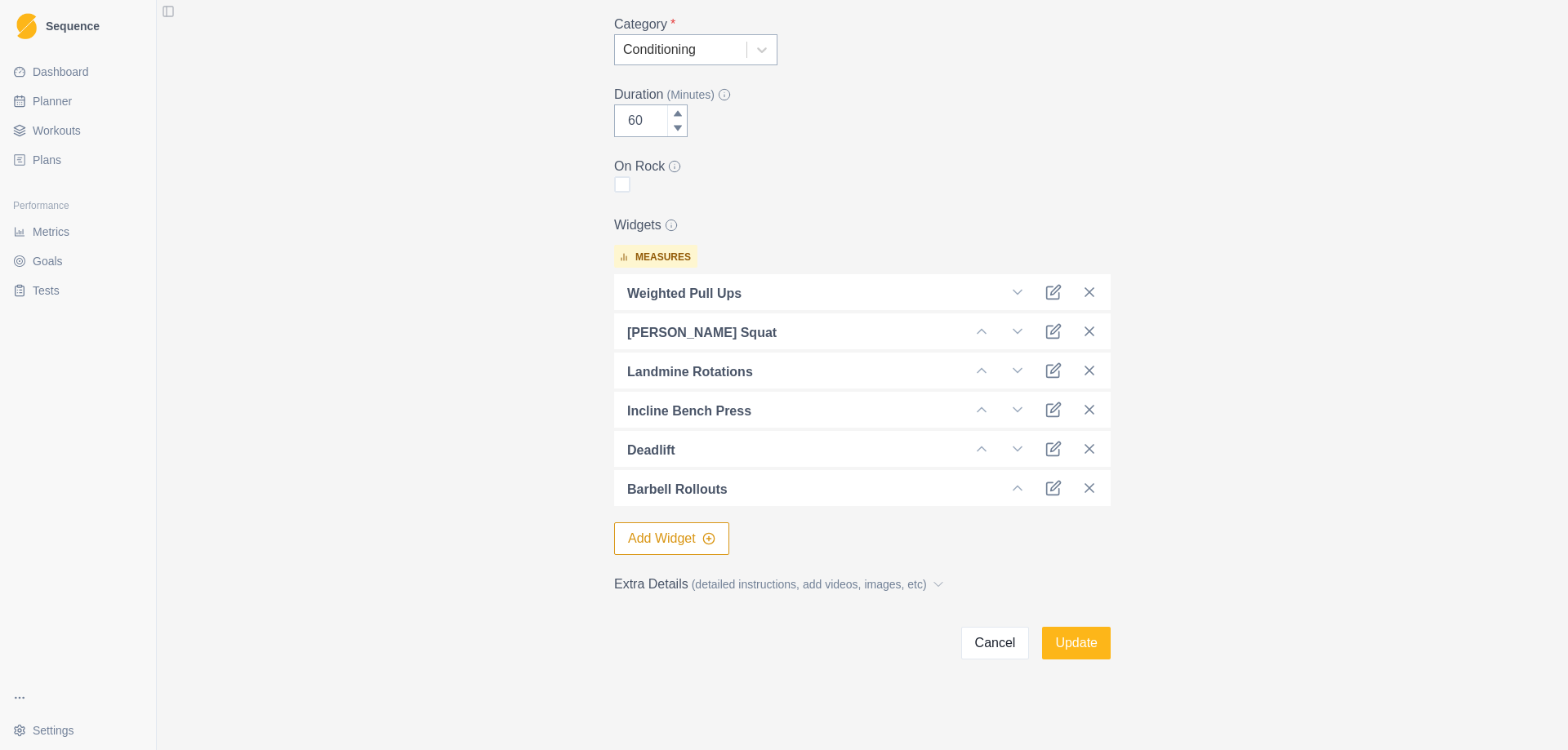
scroll to position [285, 0]
click at [1071, 651] on button "Update" at bounding box center [1076, 642] width 69 height 32
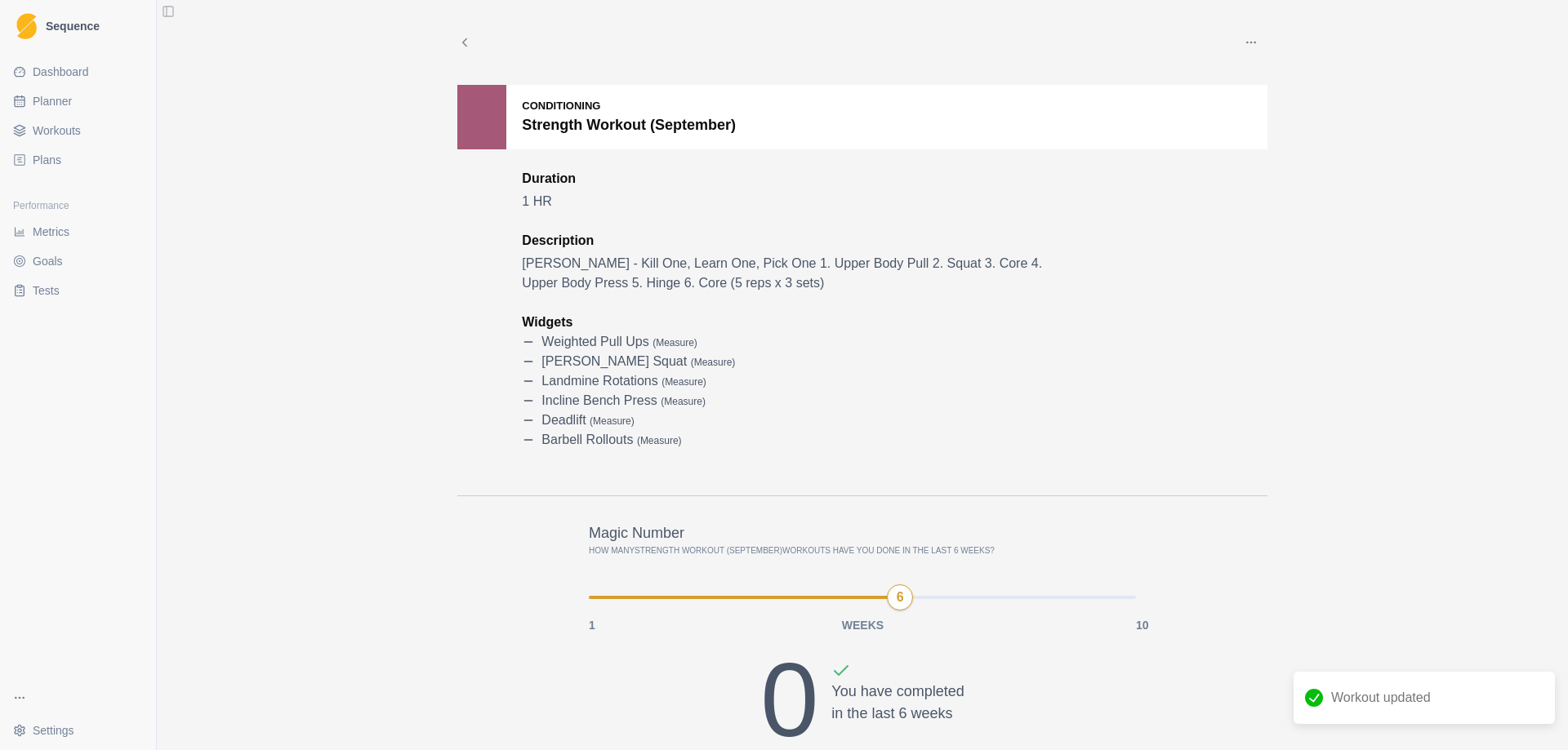
click at [54, 108] on span "Planner" at bounding box center [52, 101] width 39 height 16
select select "month"
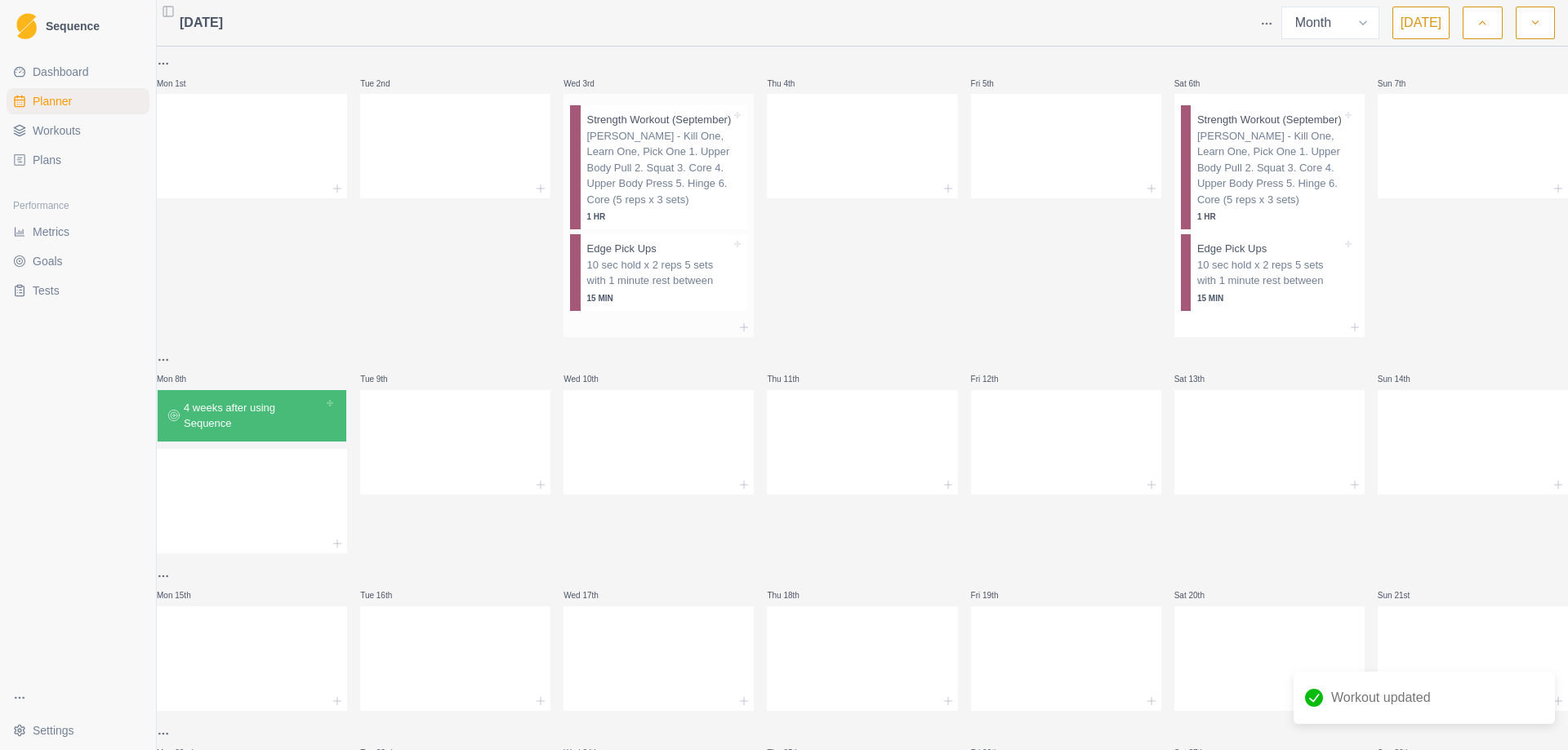
click at [661, 160] on p "[PERSON_NAME] - Kill One, Learn One, Pick One 1. Upper Body Pull 2. Squat 3. Co…" at bounding box center [659, 168] width 144 height 80
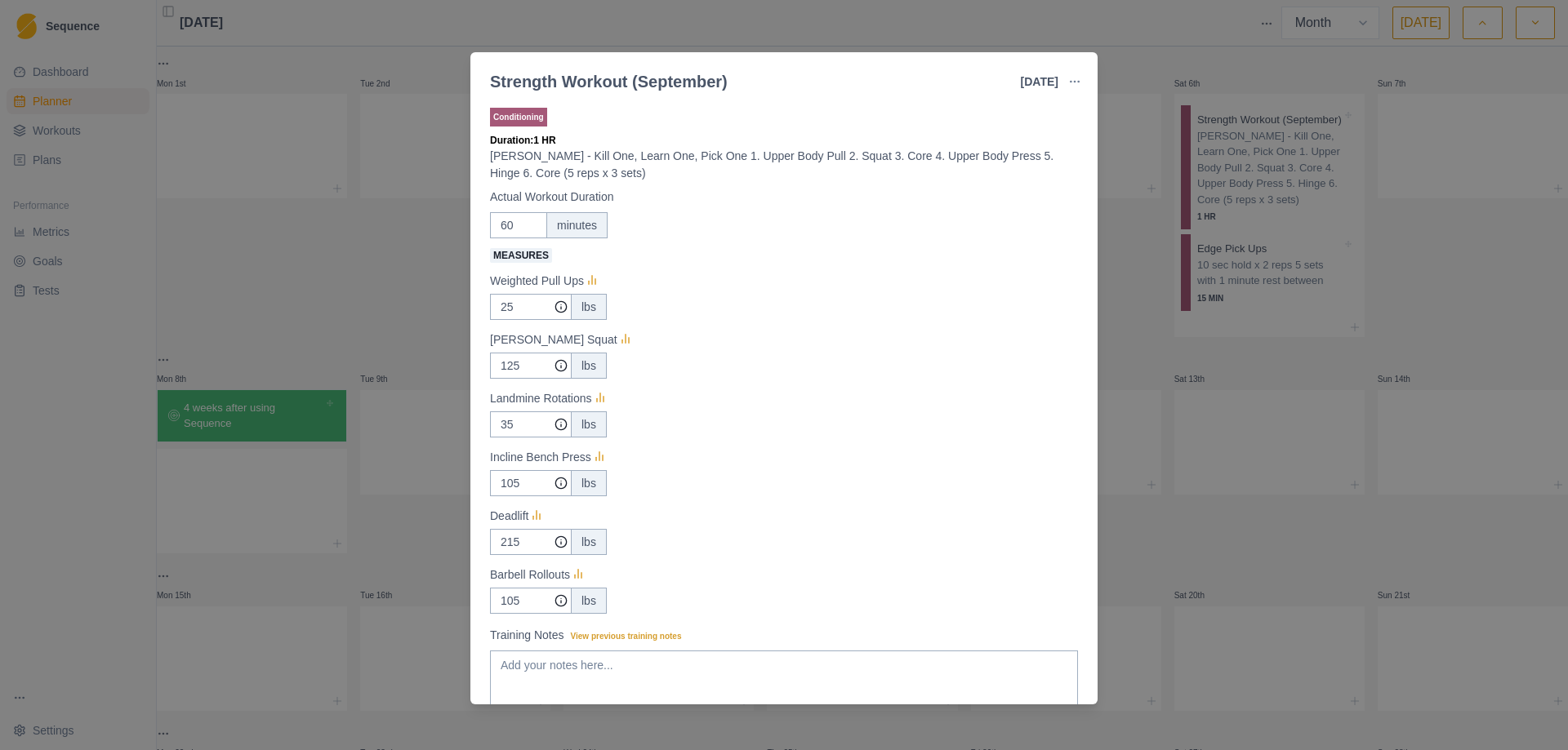
click at [1123, 371] on div "Strength Workout (September) [DATE] Link To Goal View Workout Metrics Edit Orig…" at bounding box center [784, 375] width 1568 height 750
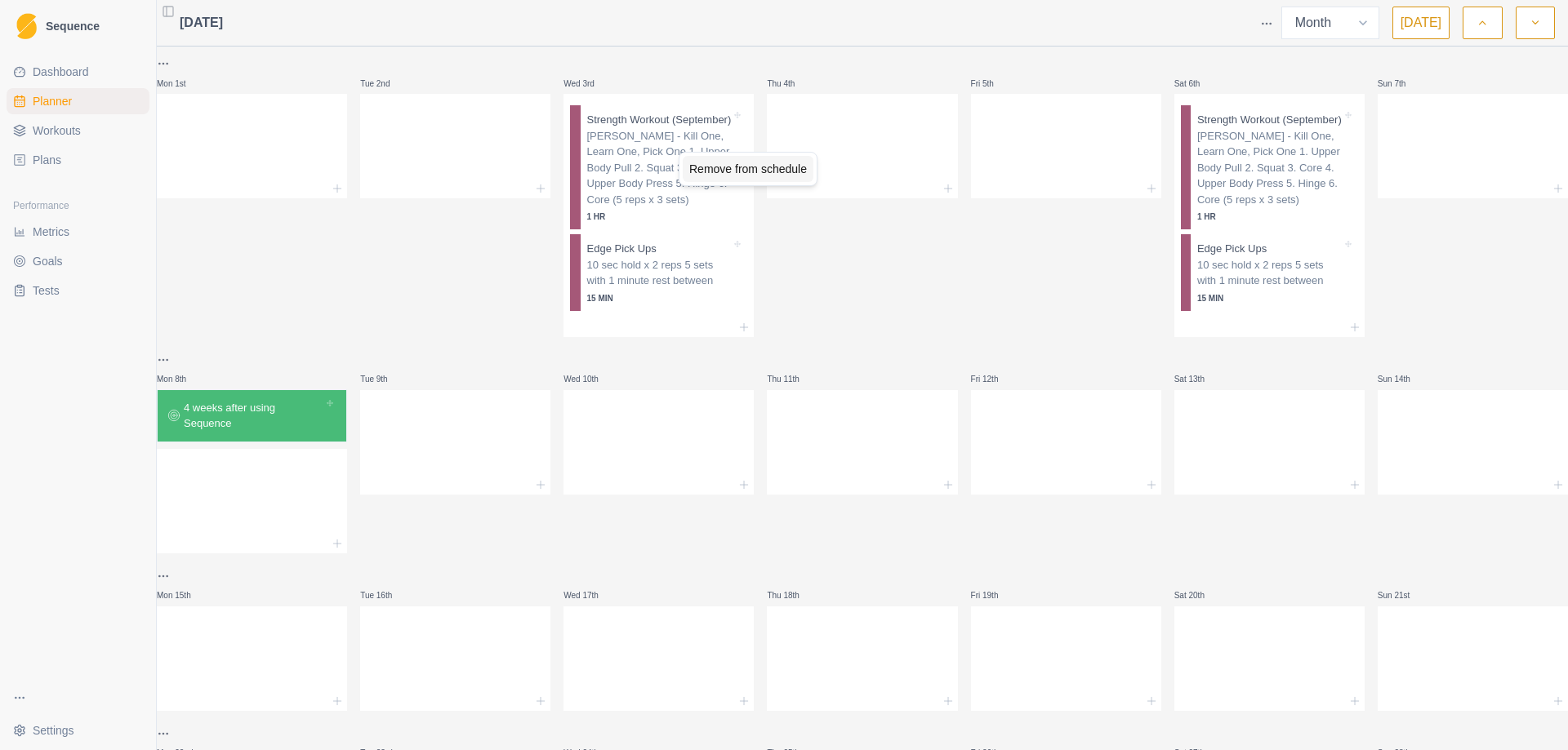
click at [742, 171] on div "Remove from schedule" at bounding box center [748, 169] width 131 height 26
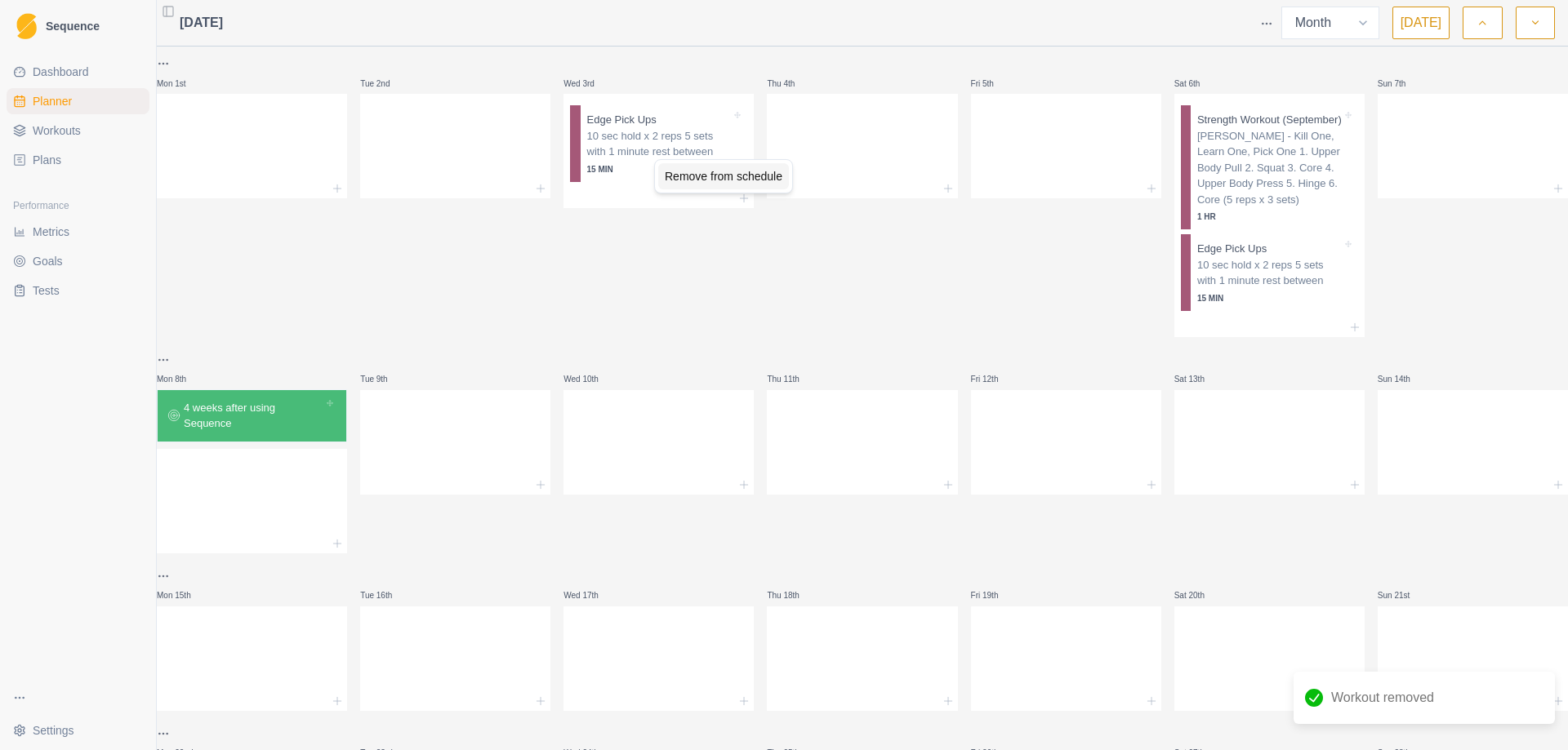
click at [744, 172] on div "Remove from schedule" at bounding box center [724, 176] width 131 height 26
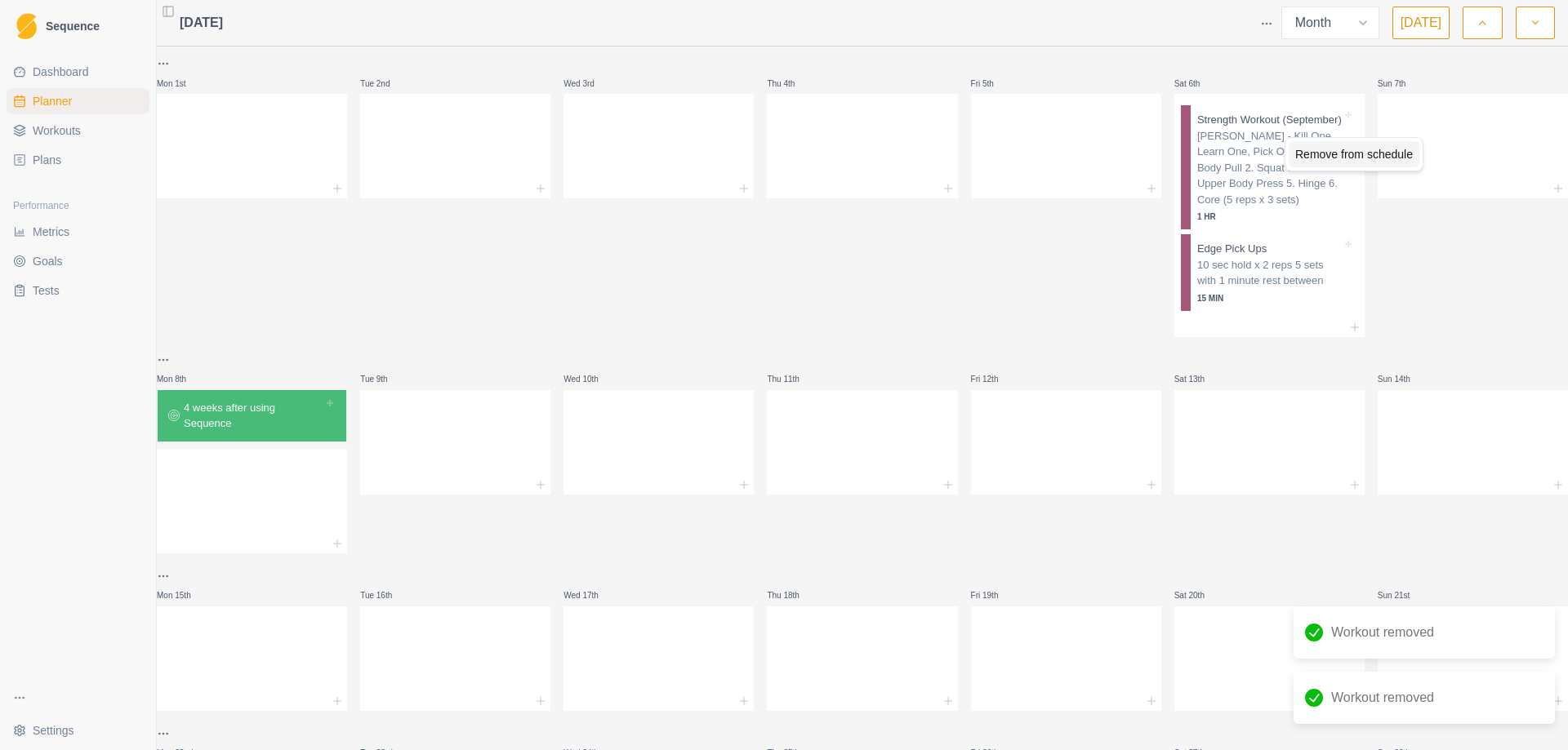
click at [1313, 162] on div "Remove from schedule" at bounding box center [1354, 154] width 131 height 26
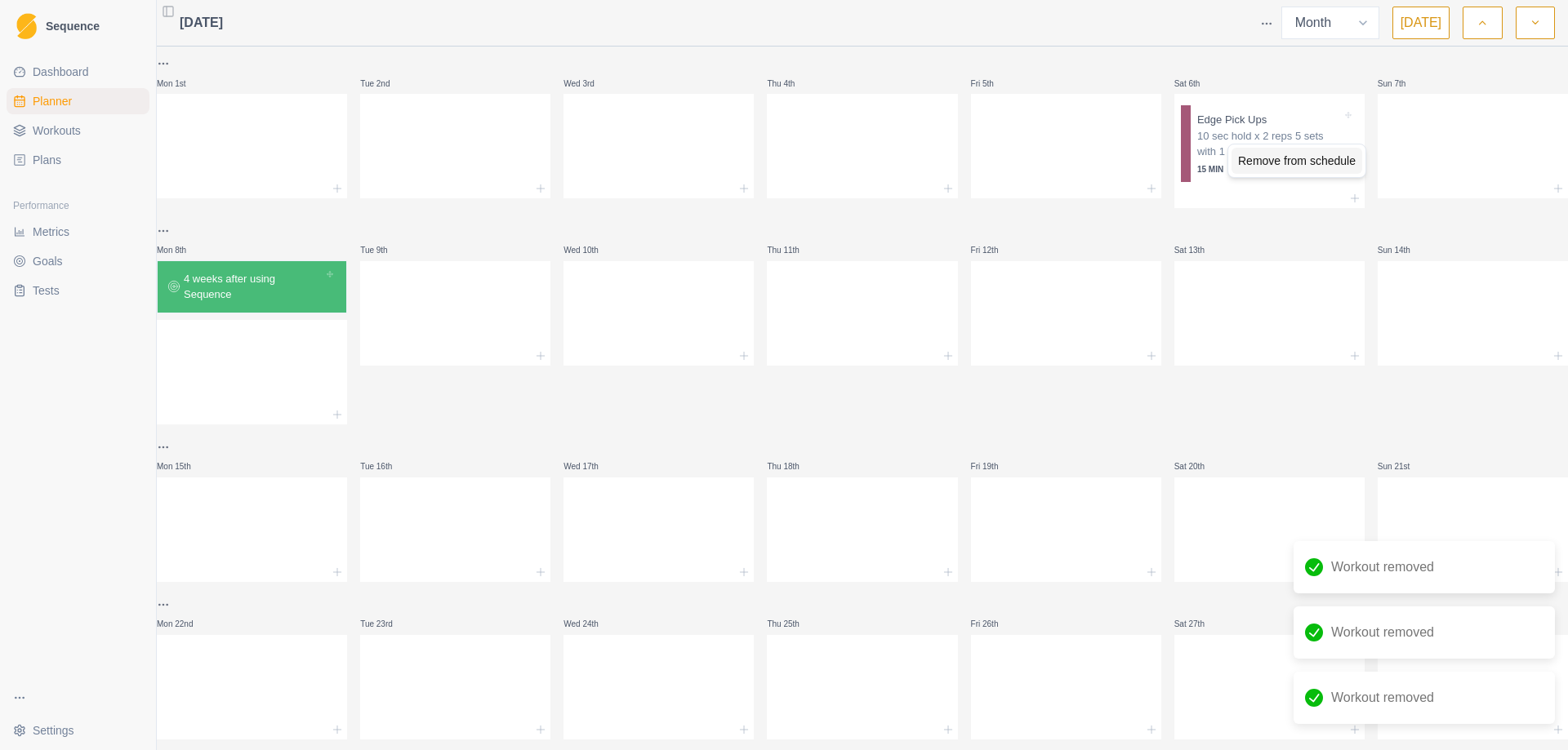
click at [1266, 163] on div "Remove from schedule" at bounding box center [1297, 161] width 131 height 26
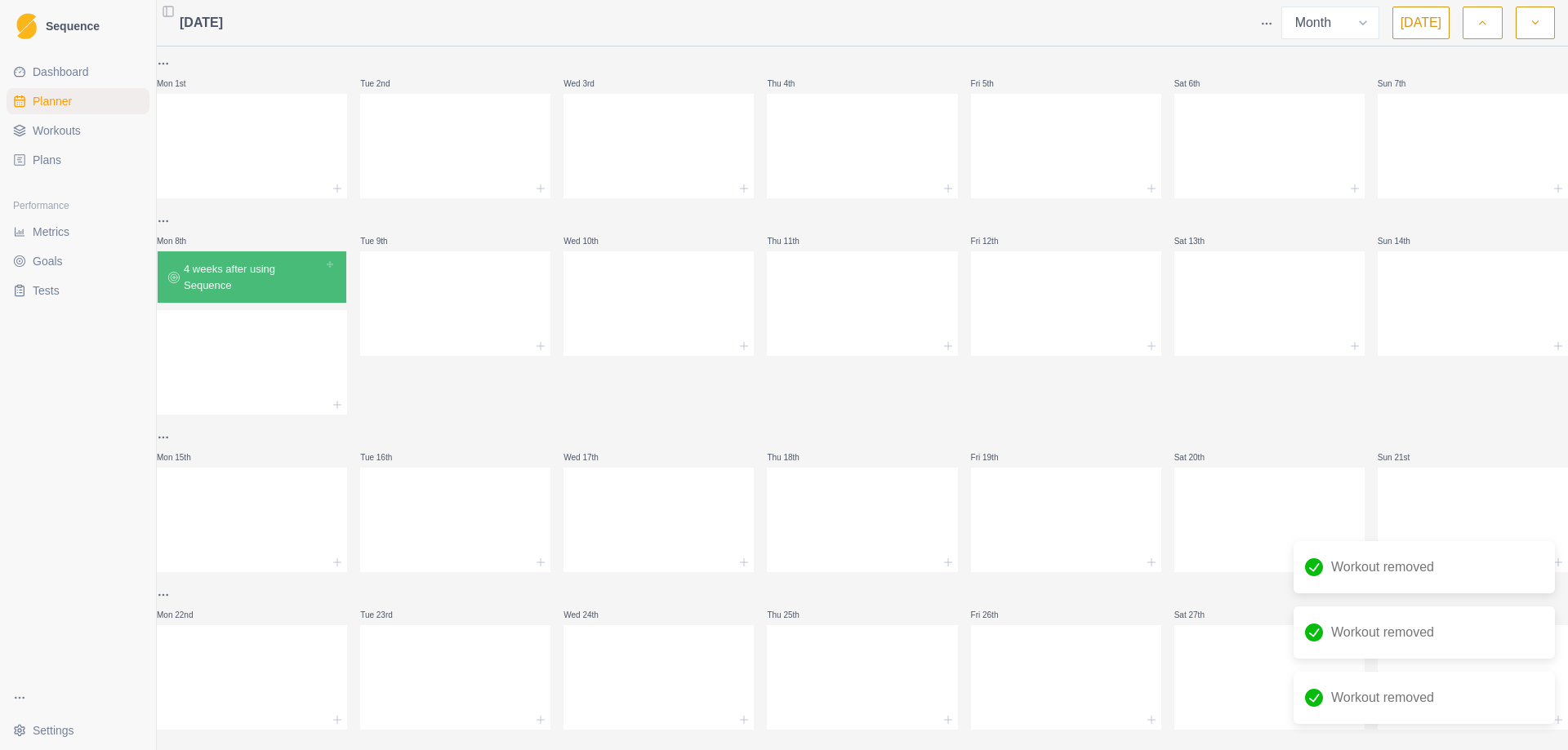
click at [1489, 26] on button "button" at bounding box center [1482, 23] width 39 height 32
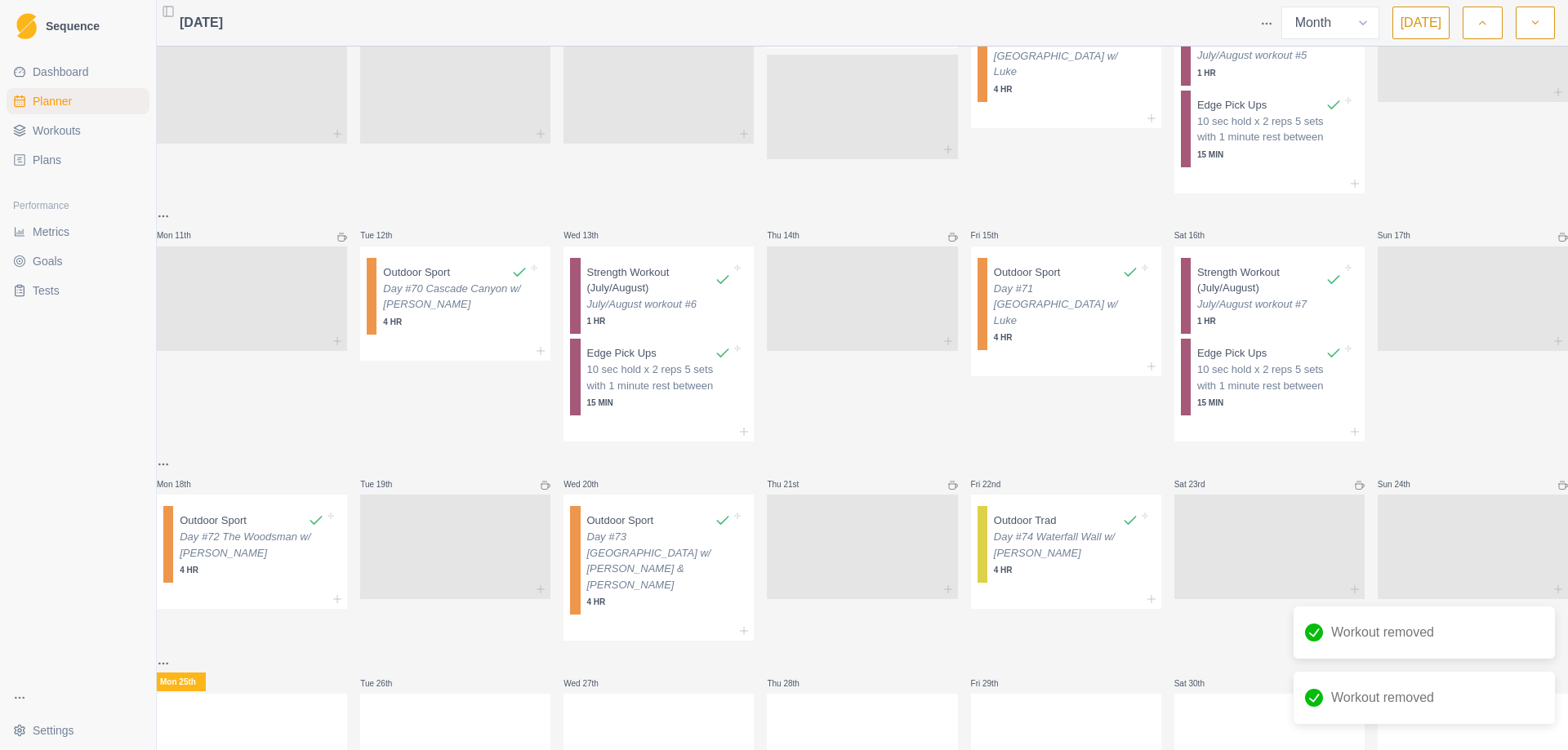
scroll to position [550, 0]
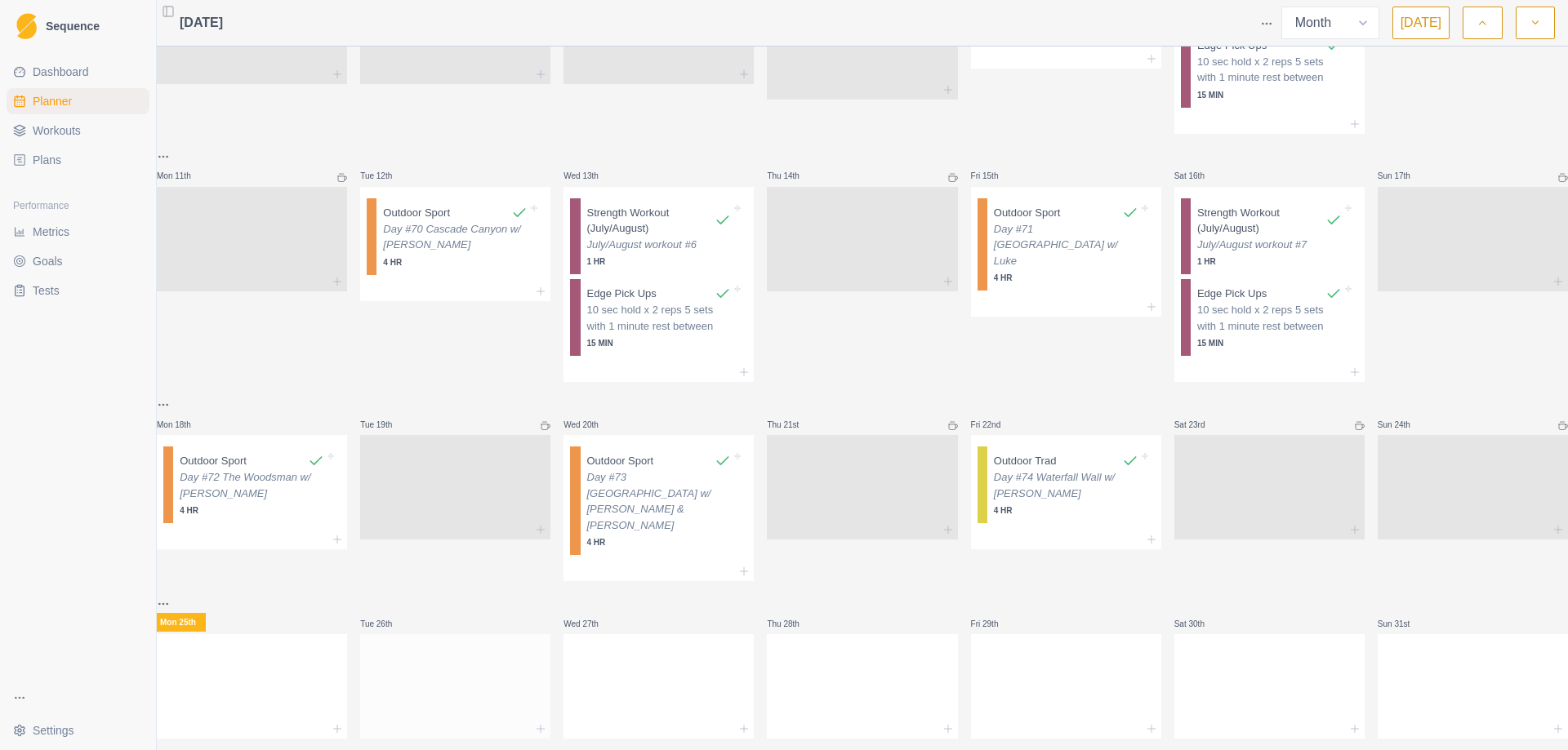
click at [543, 719] on div at bounding box center [455, 729] width 190 height 20
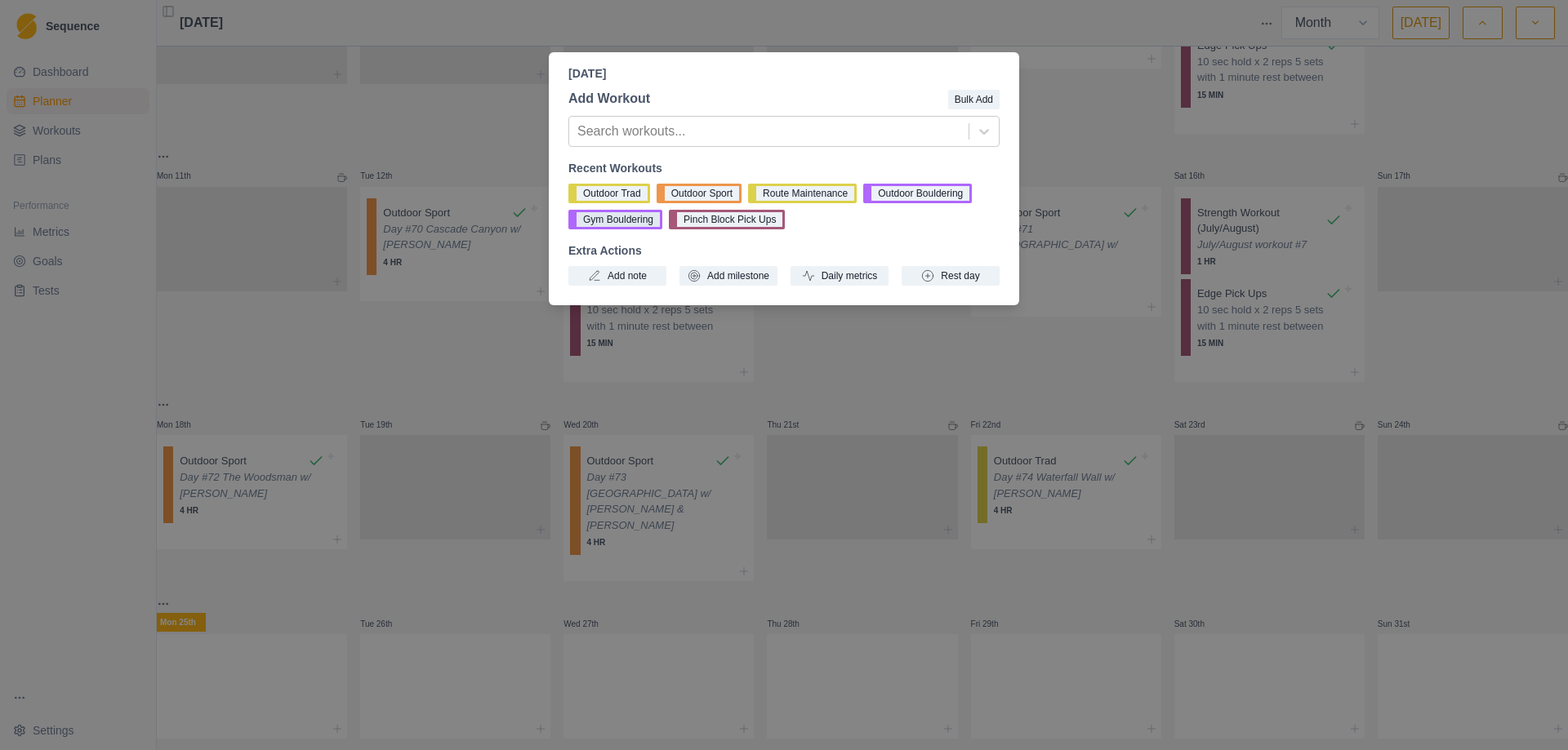
click at [619, 223] on button "Gym Bouldering" at bounding box center [615, 219] width 94 height 20
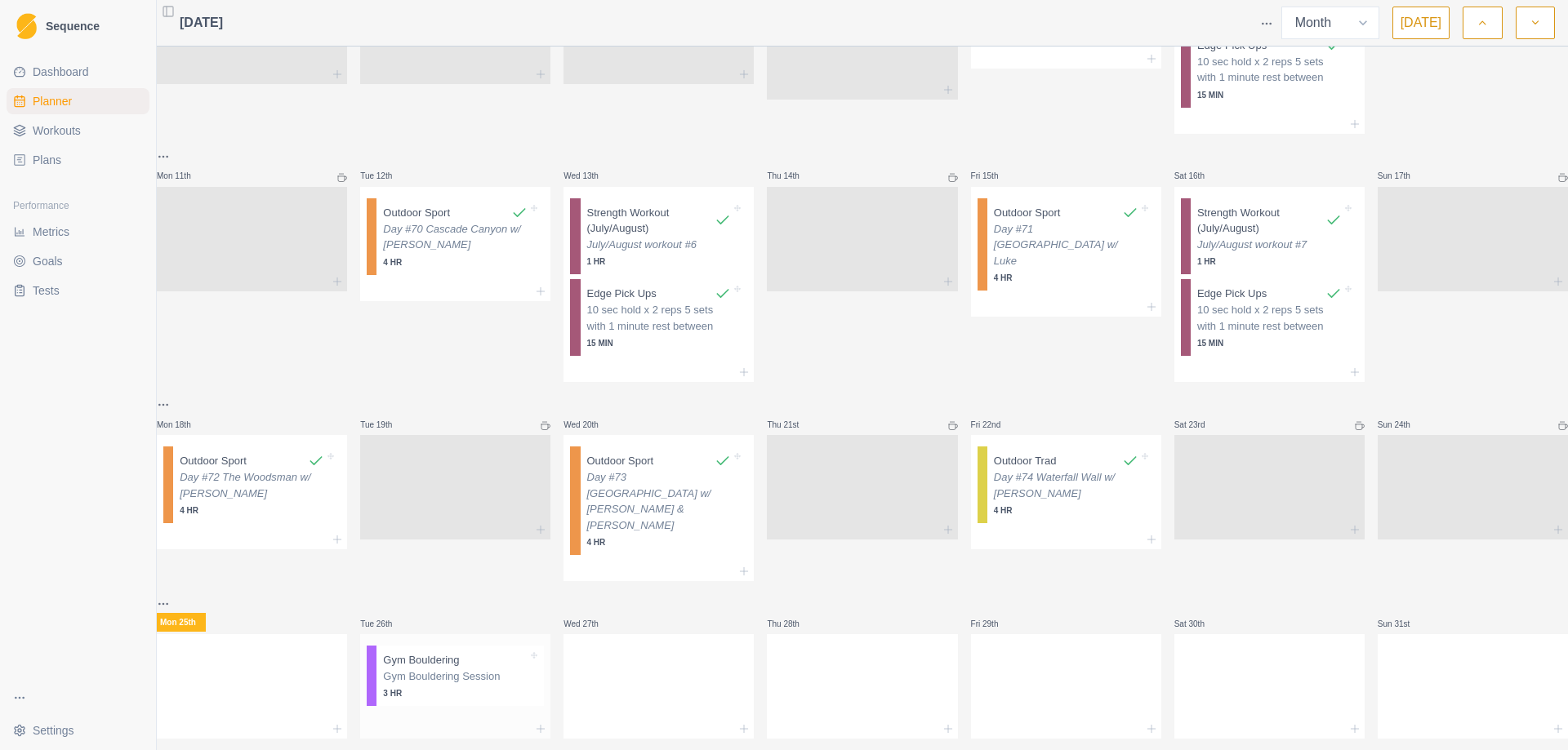
click at [408, 652] on p "Gym Bouldering" at bounding box center [420, 660] width 76 height 16
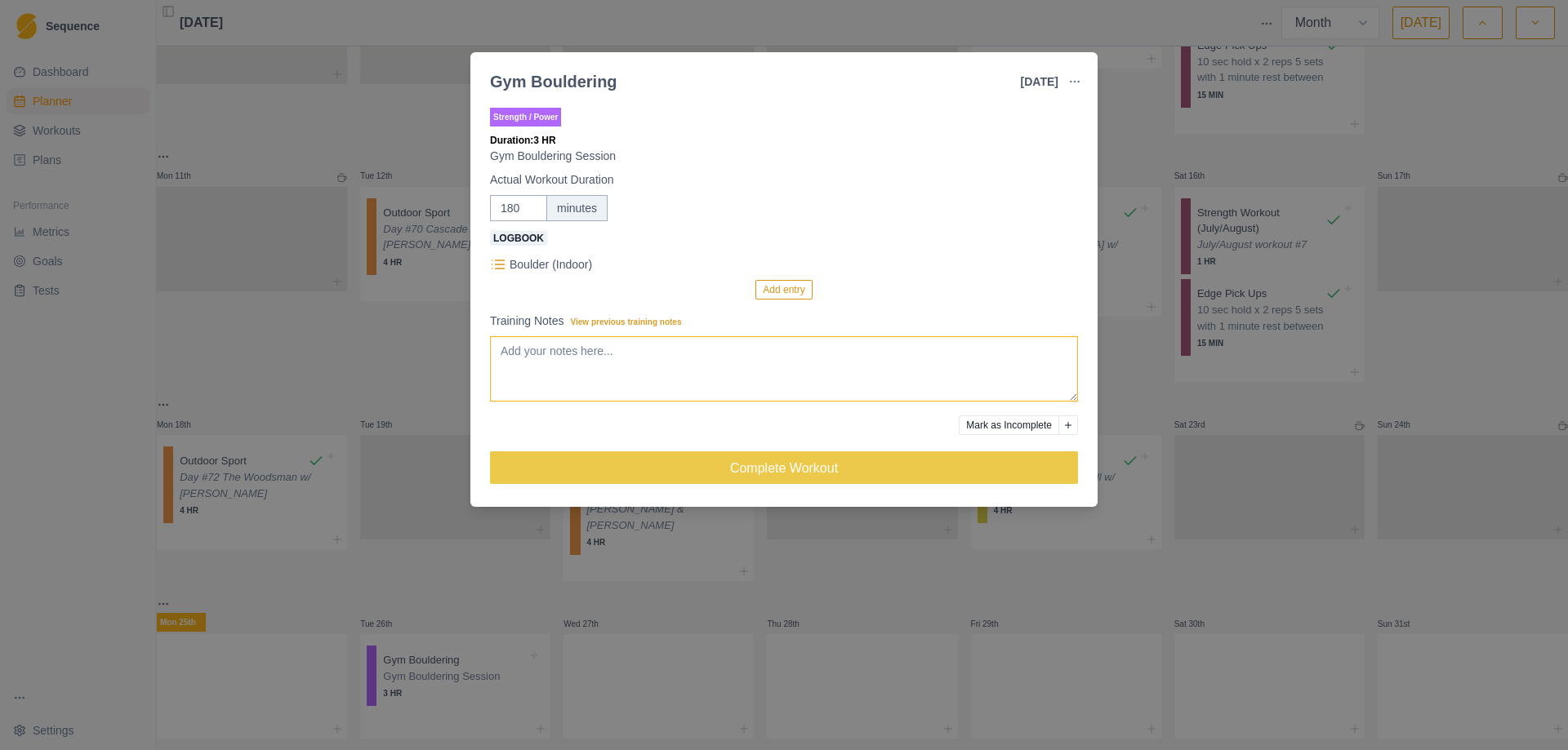
click at [581, 369] on textarea "Training Notes View previous training notes" at bounding box center [784, 369] width 588 height 65
type textarea "Day #75 Gravity Lab"
click at [1166, 389] on div "Gym Bouldering [DATE] Link To Goal View Workout Metrics Edit Original Workout R…" at bounding box center [784, 375] width 1568 height 750
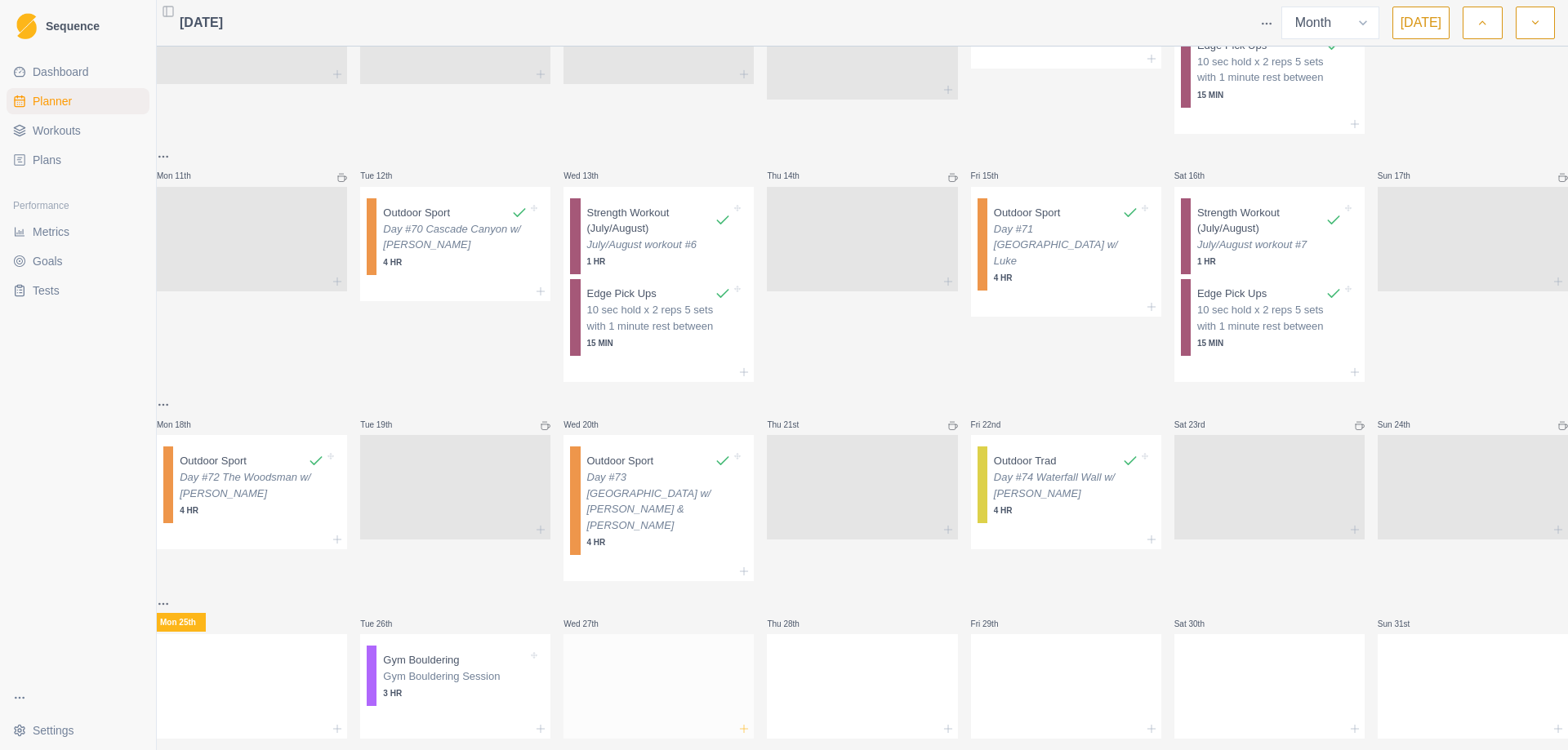
click at [742, 723] on icon at bounding box center [743, 729] width 13 height 13
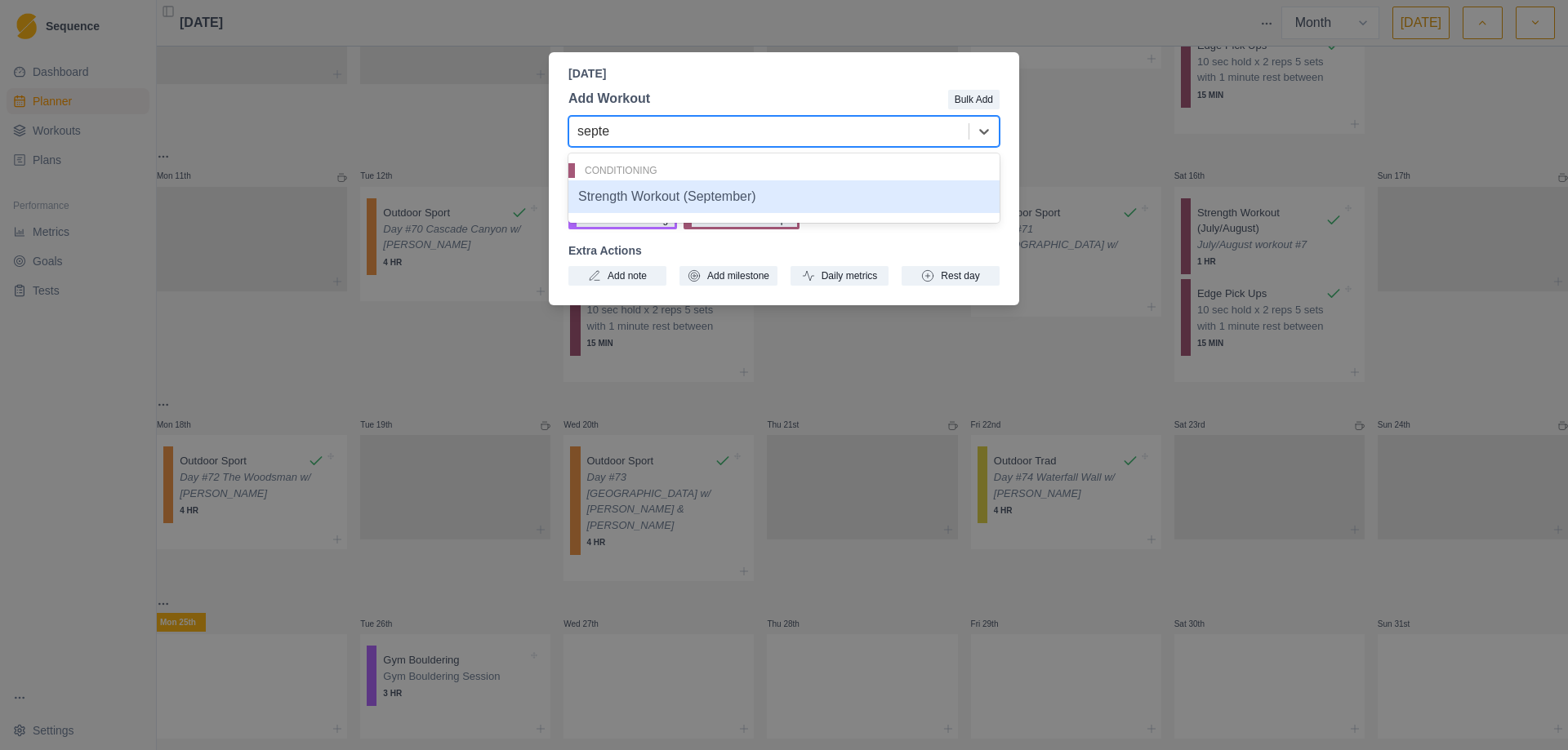
type input "septem"
click at [686, 189] on div "Strength Workout (September)" at bounding box center [784, 196] width 431 height 32
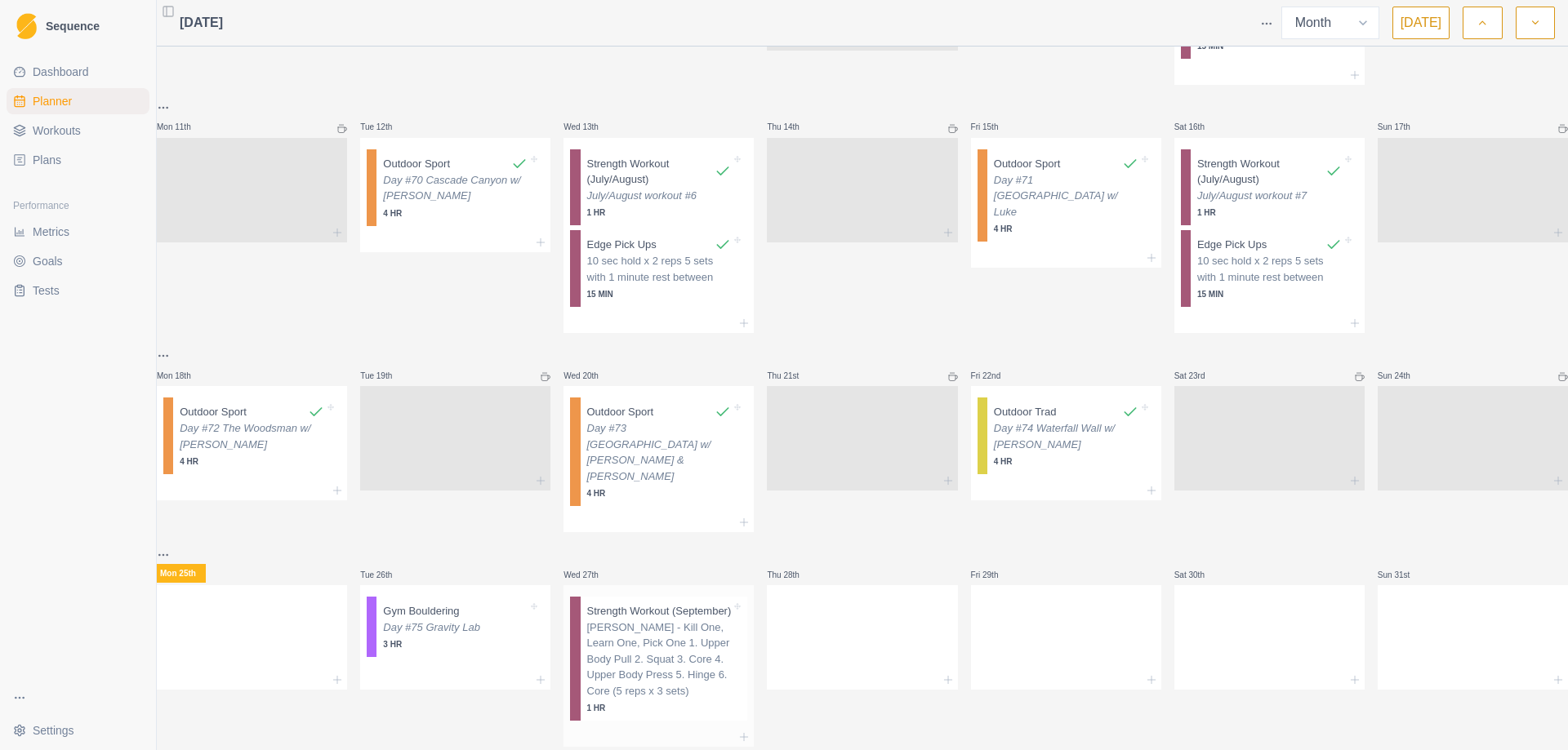
scroll to position [623, 0]
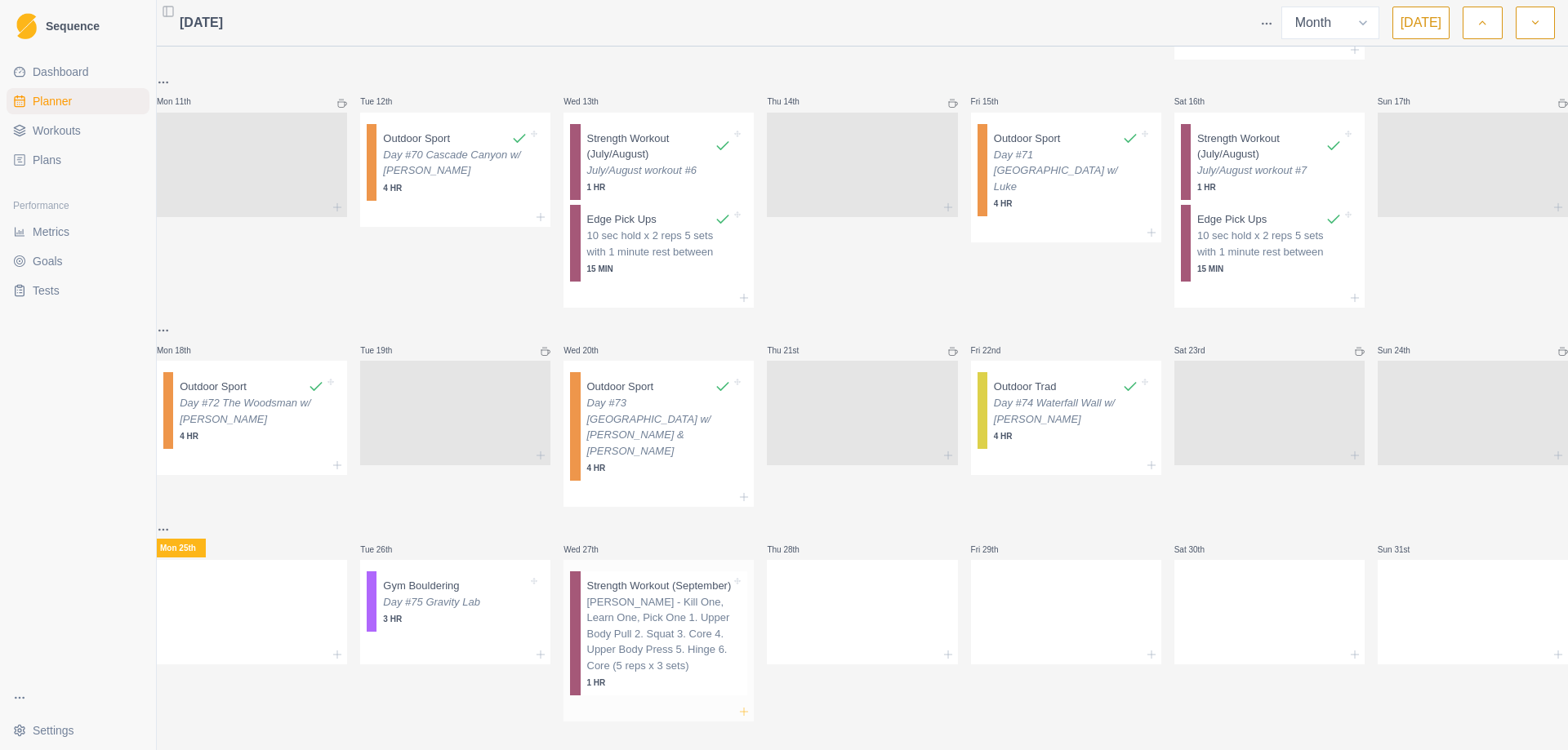
click at [744, 708] on line at bounding box center [744, 711] width 0 height 8
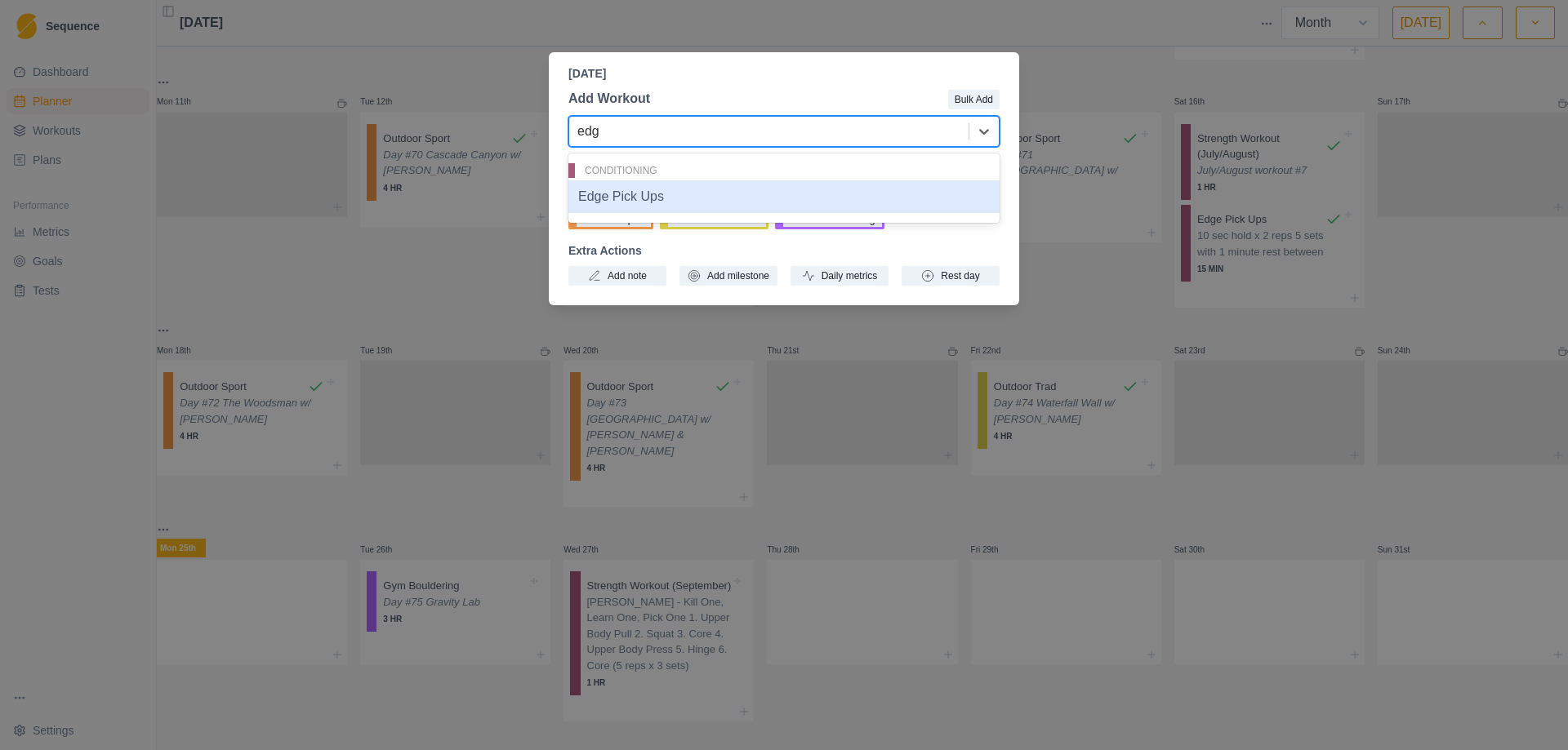
type input "edge"
click at [649, 200] on div "Edge Pick Ups" at bounding box center [784, 196] width 431 height 32
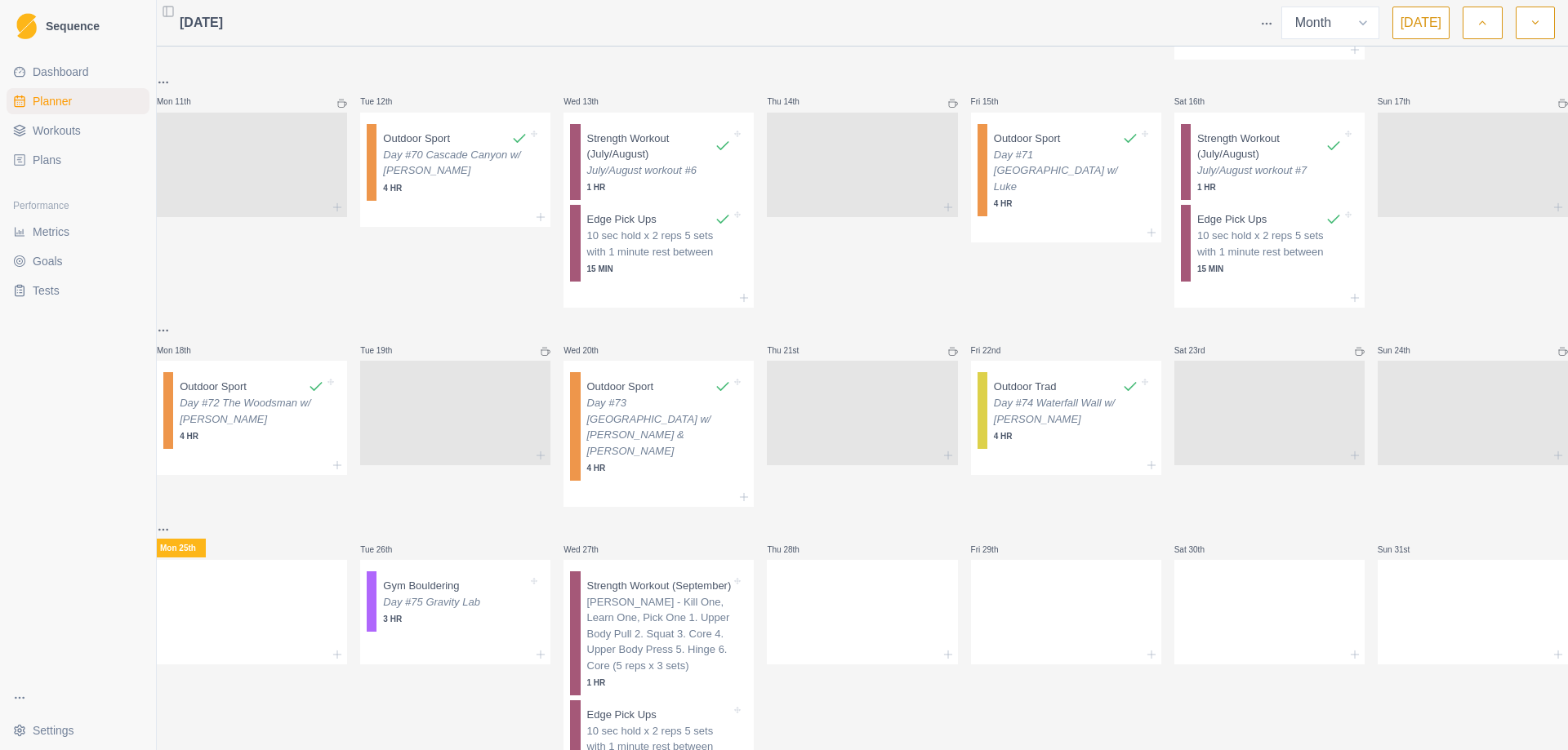
scroll to position [707, 0]
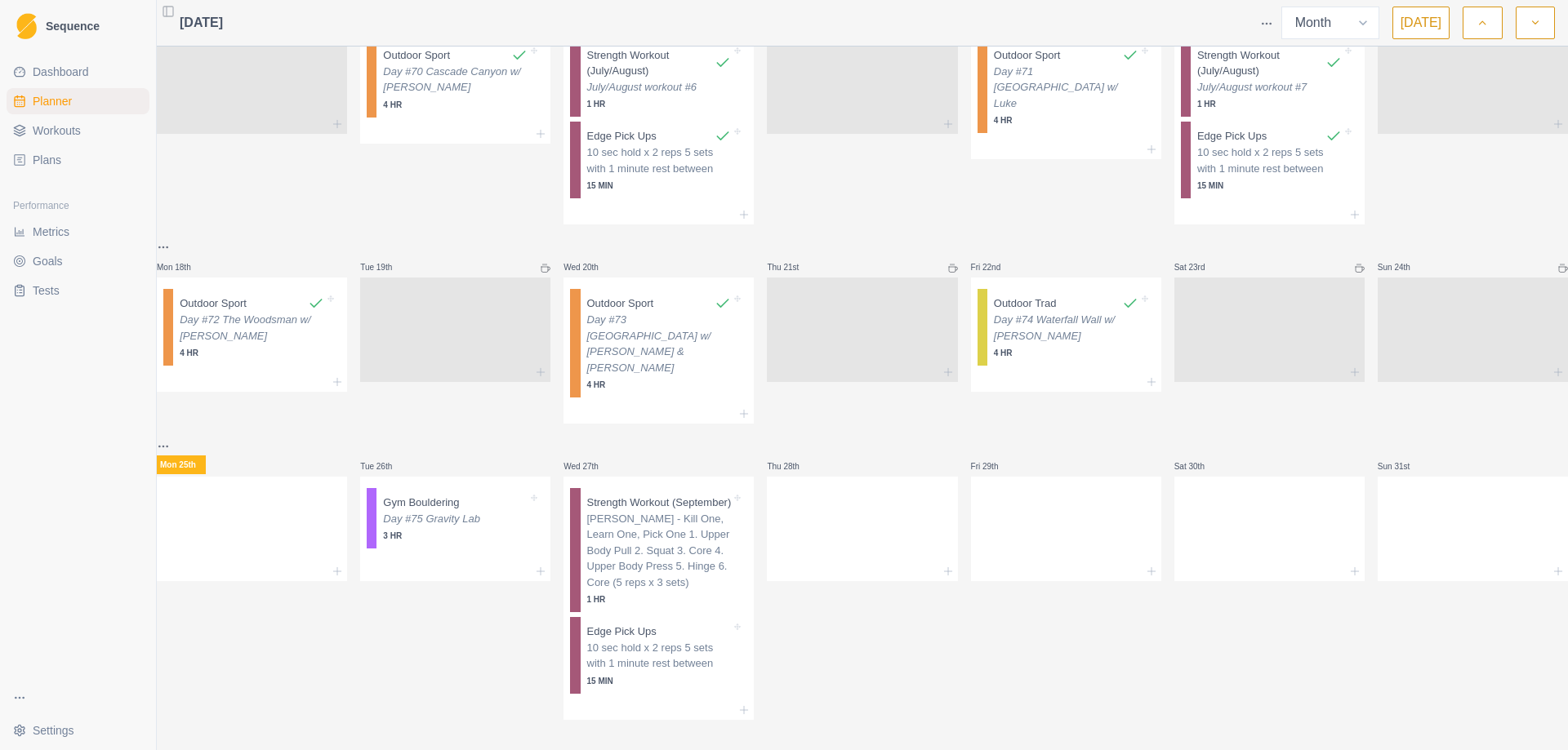
click at [649, 511] on p "[PERSON_NAME] - Kill One, Learn One, Pick One 1. Upper Body Pull 2. Squat 3. Co…" at bounding box center [659, 551] width 144 height 80
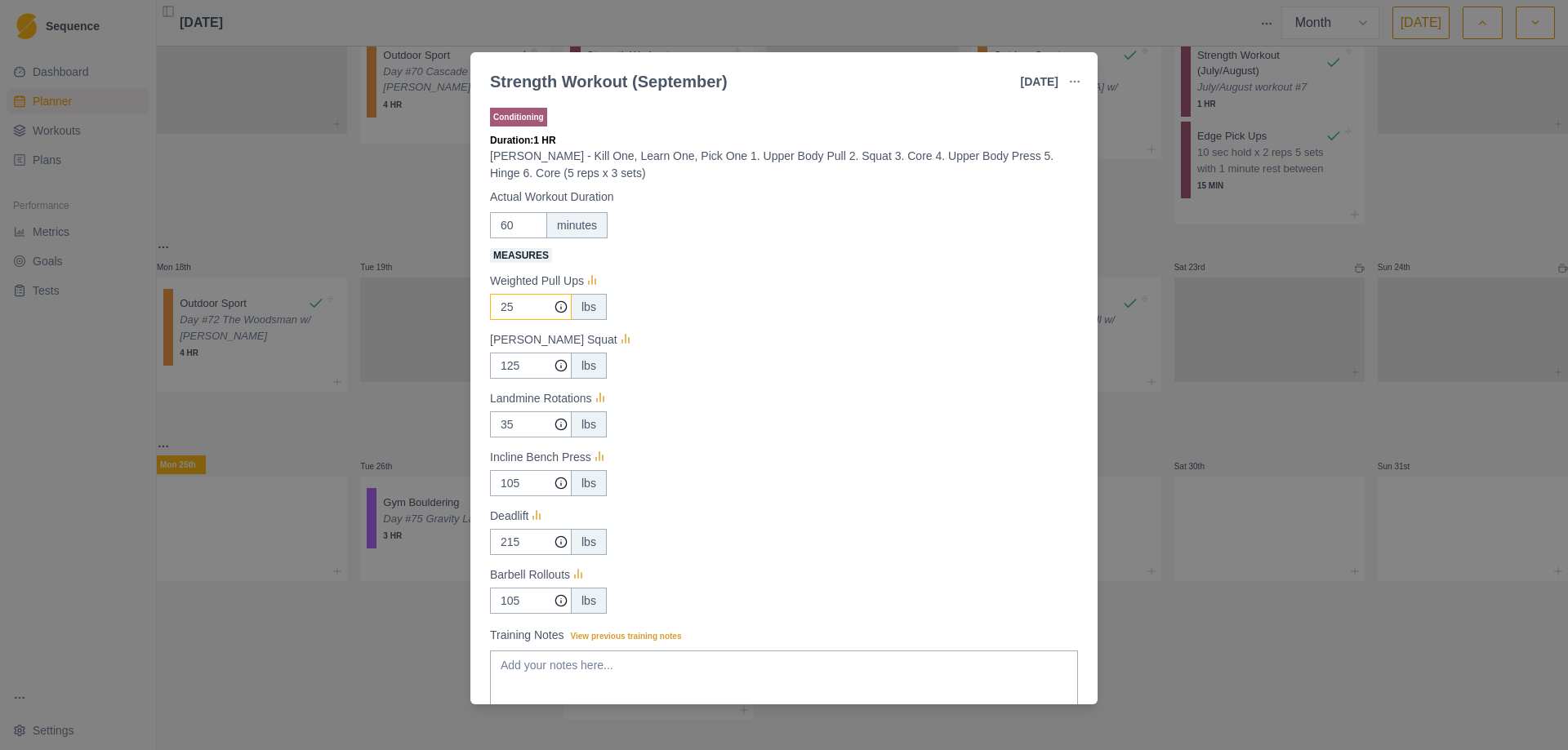
click at [516, 306] on input "25" at bounding box center [531, 307] width 82 height 26
type input "27.5"
click at [1192, 411] on div "Strength Workout (September) [DATE] Link To Goal View Workout Metrics Edit Orig…" at bounding box center [784, 375] width 1568 height 750
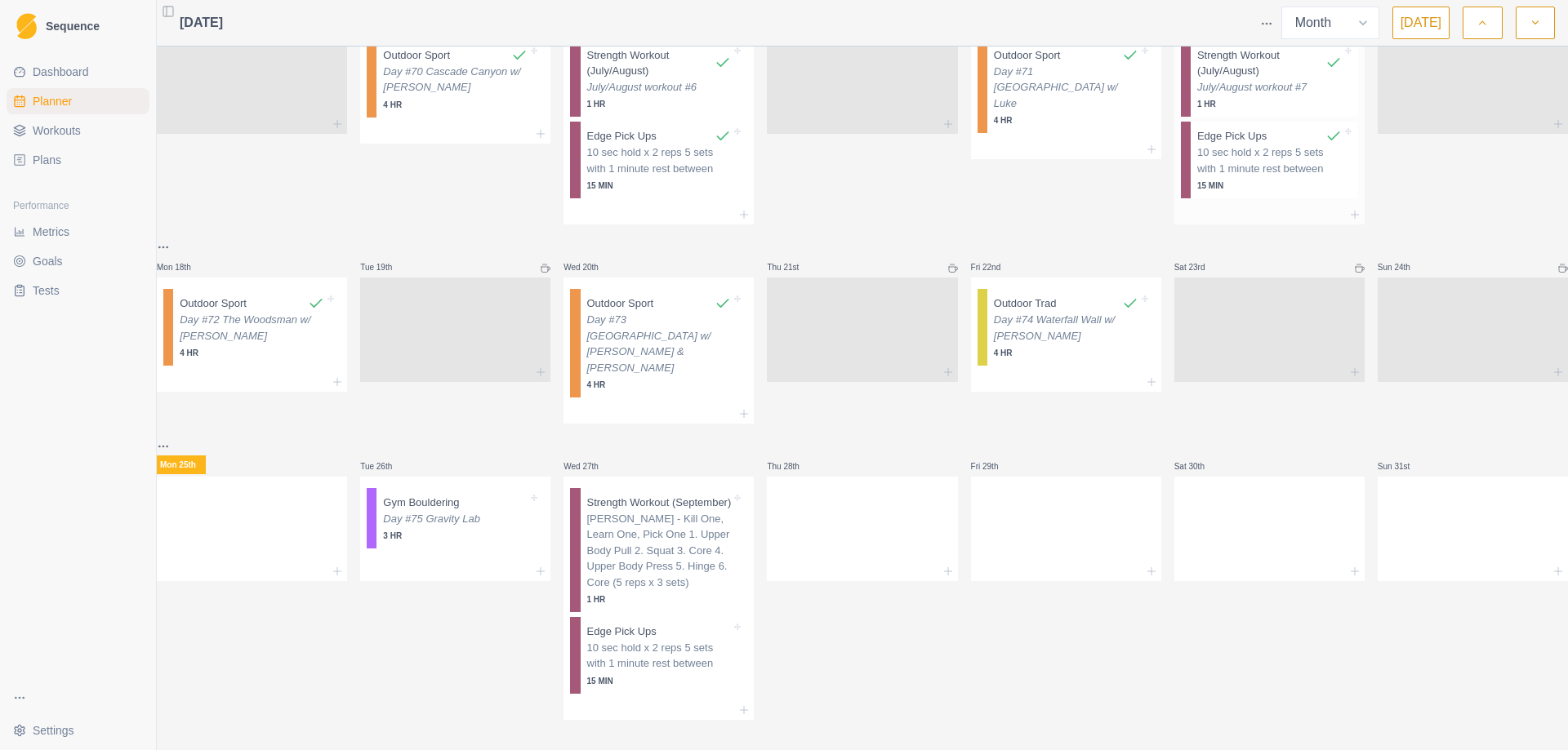
click at [1242, 90] on div "July/August workout #7 1 HR" at bounding box center [1269, 94] width 144 height 31
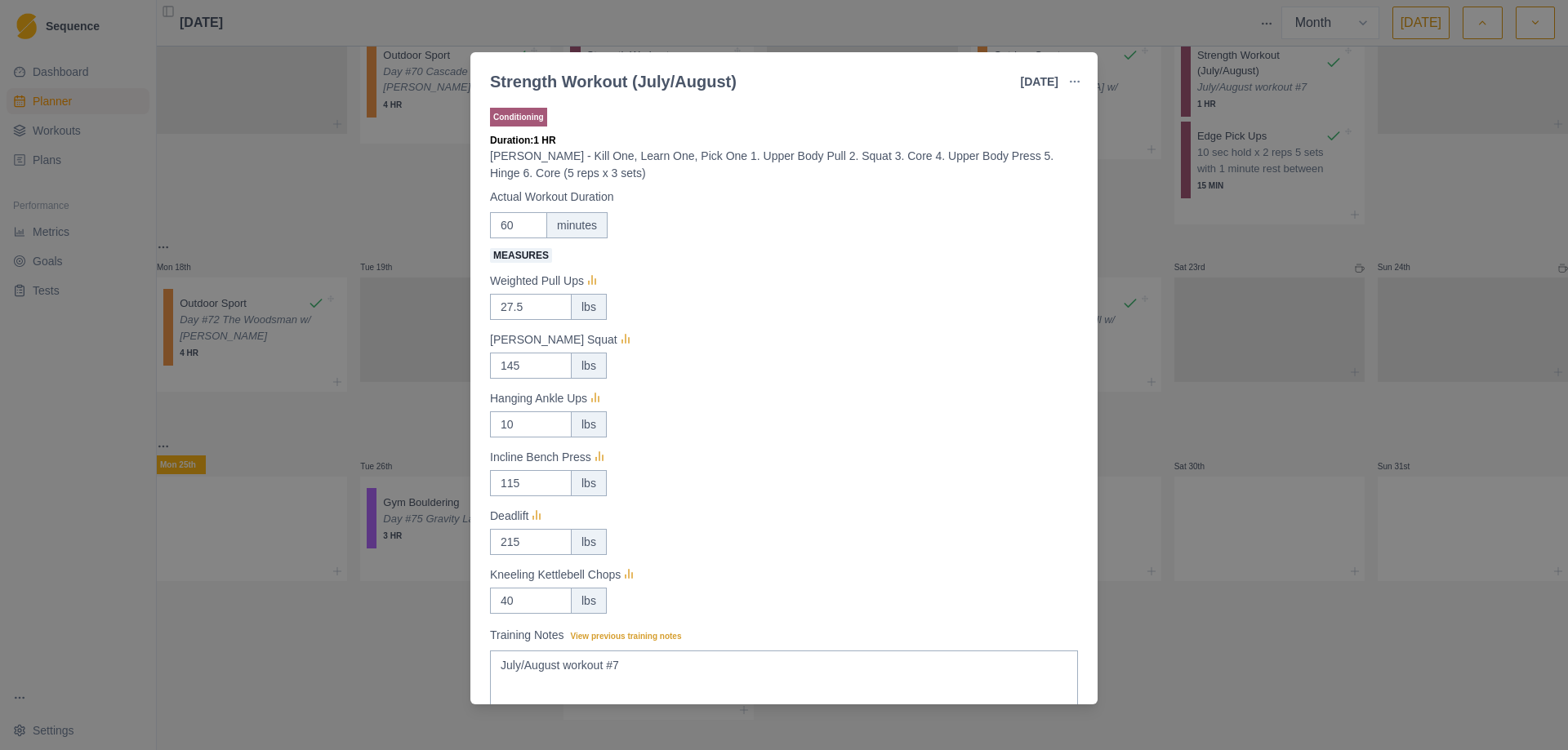
click at [1238, 235] on div "Strength Workout (July/August) [DATE] Link To Goal View Workout Metrics Edit Or…" at bounding box center [784, 375] width 1568 height 750
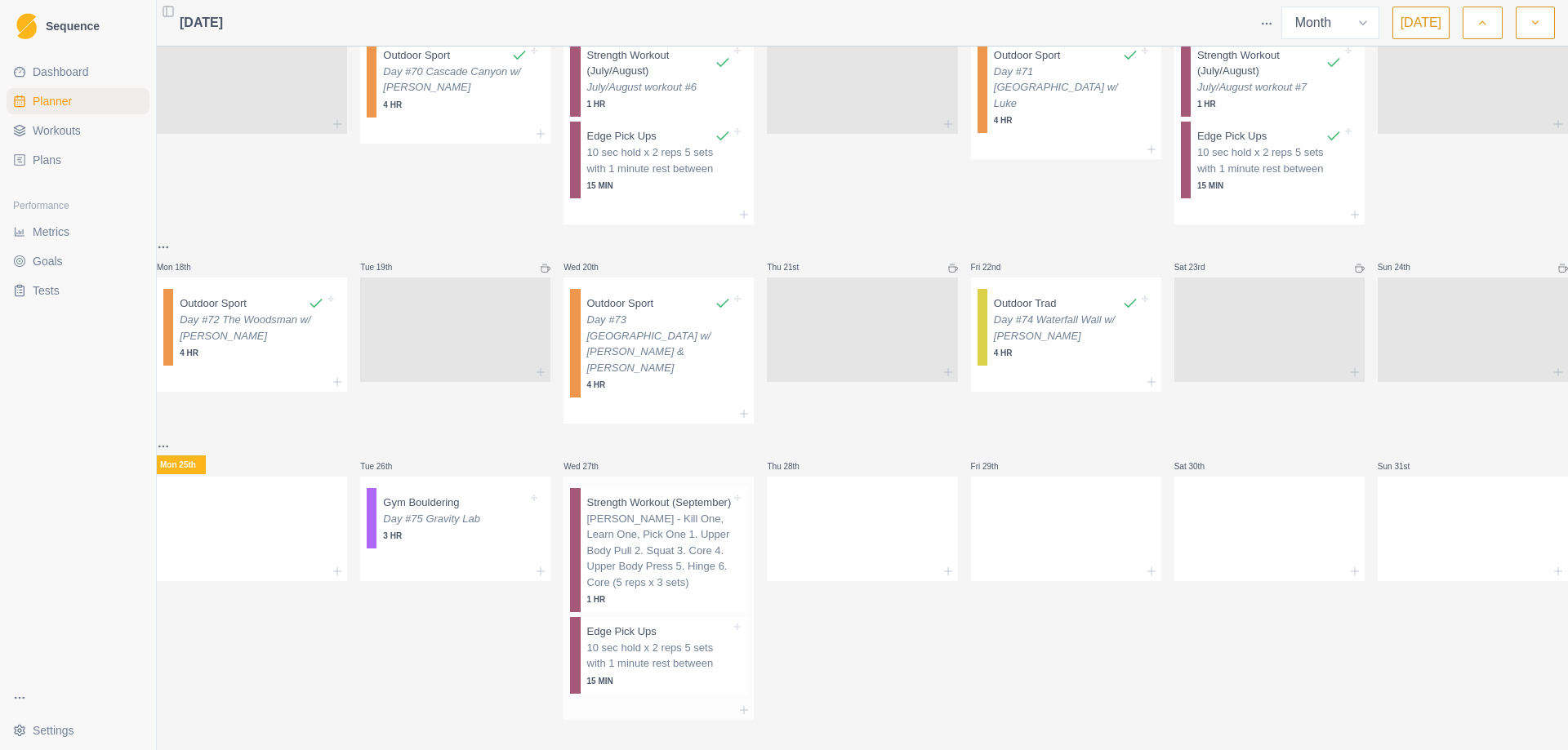
click at [658, 545] on p "[PERSON_NAME] - Kill One, Learn One, Pick One 1. Upper Body Pull 2. Squat 3. Co…" at bounding box center [659, 551] width 144 height 80
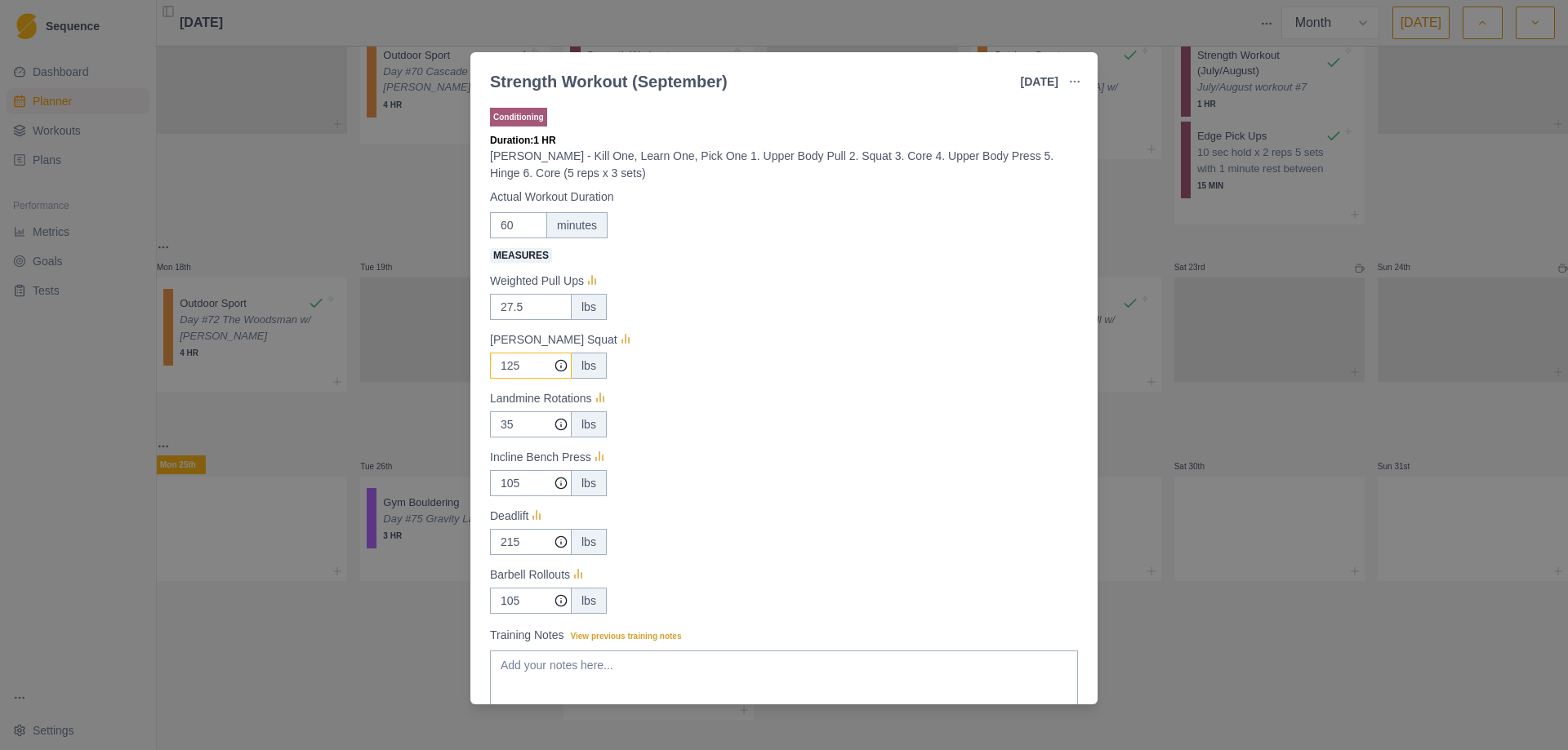
click at [522, 368] on input "125" at bounding box center [531, 365] width 82 height 26
type input "145"
click at [1139, 406] on div "Strength Workout (September) [DATE] Link To Goal View Workout Metrics Edit Orig…" at bounding box center [784, 375] width 1568 height 750
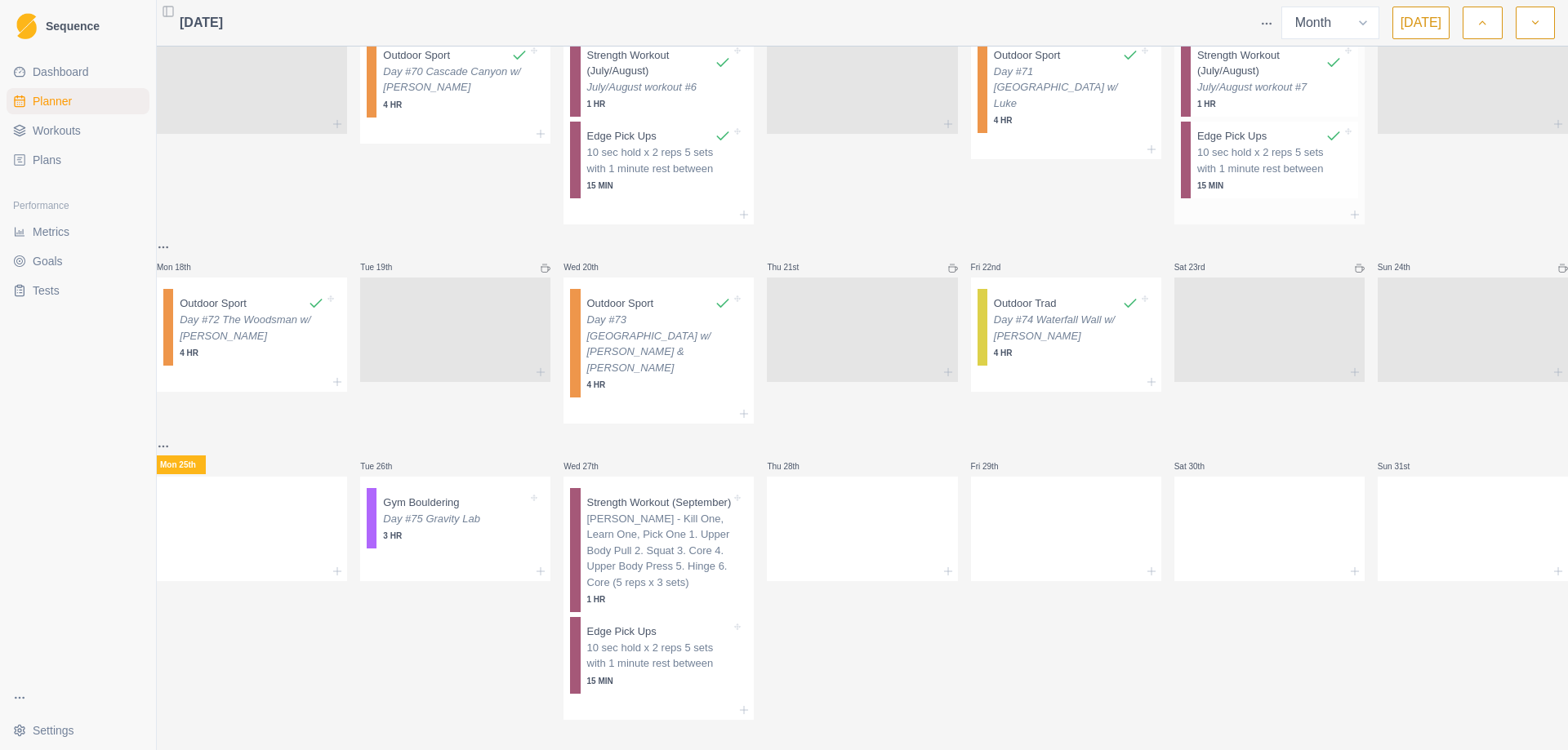
click at [1208, 87] on p "July/August workout #7" at bounding box center [1269, 87] width 144 height 16
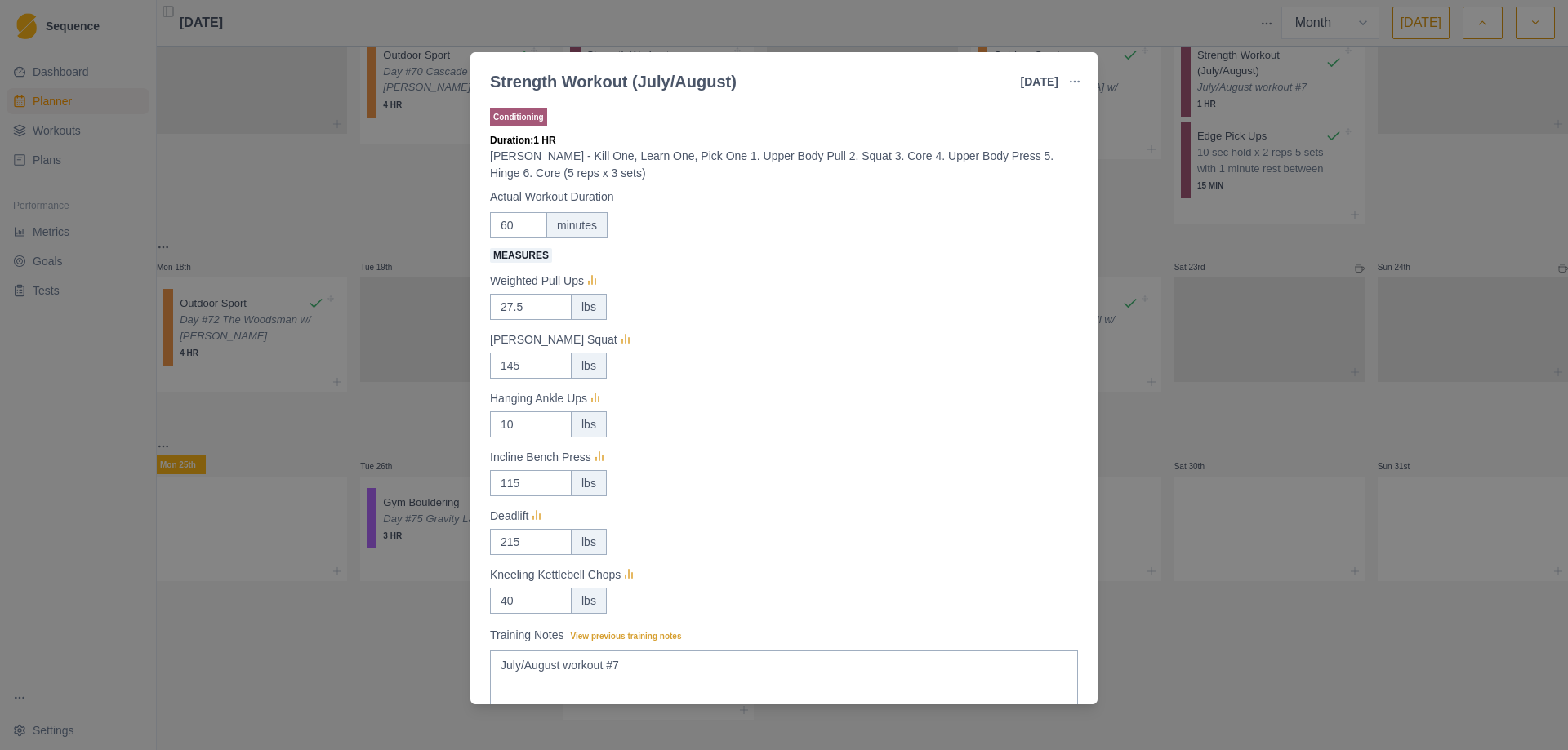
click at [1158, 234] on div "Strength Workout (July/August) [DATE] Link To Goal View Workout Metrics Edit Or…" at bounding box center [784, 375] width 1568 height 750
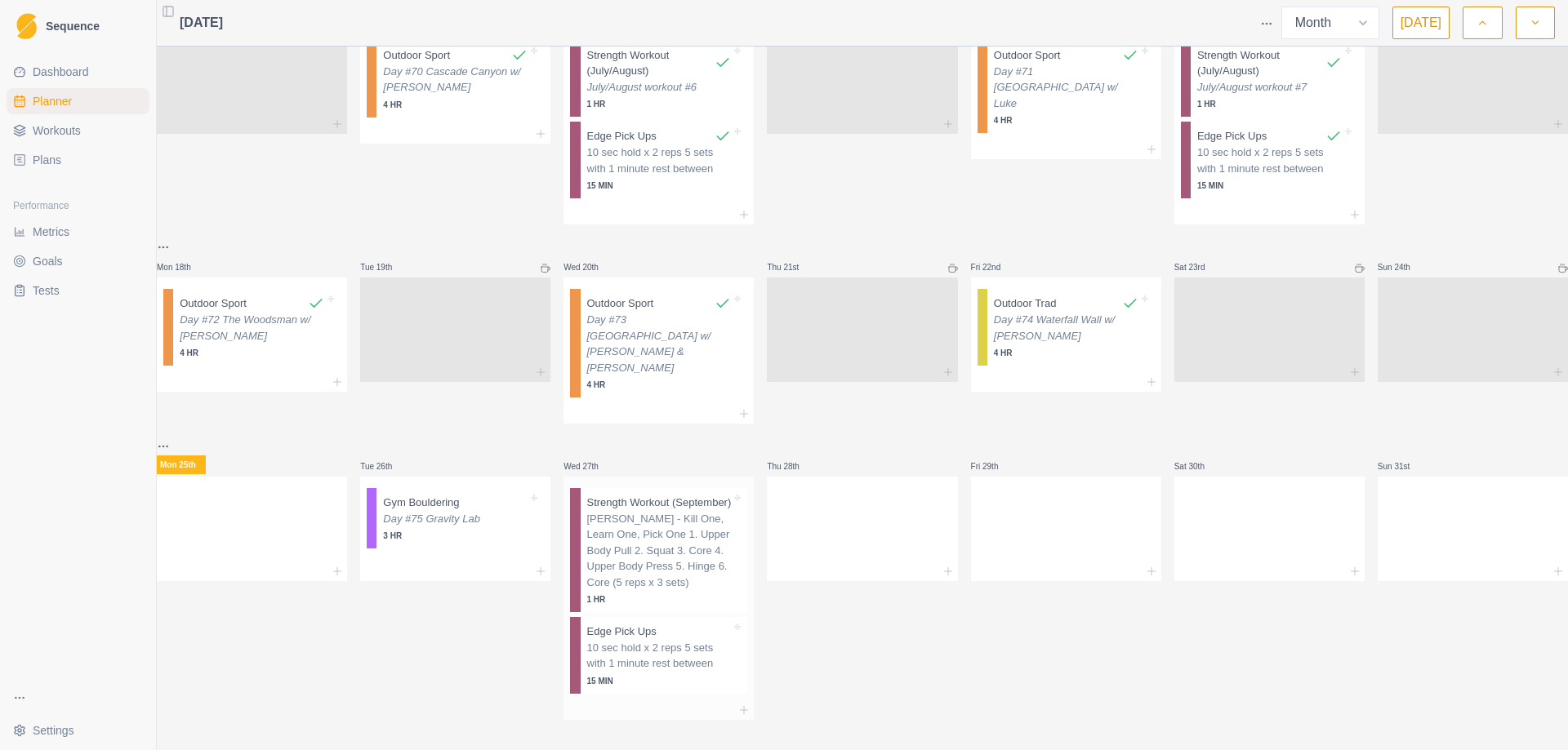
click at [594, 539] on p "[PERSON_NAME] - Kill One, Learn One, Pick One 1. Upper Body Pull 2. Squat 3. Co…" at bounding box center [659, 551] width 144 height 80
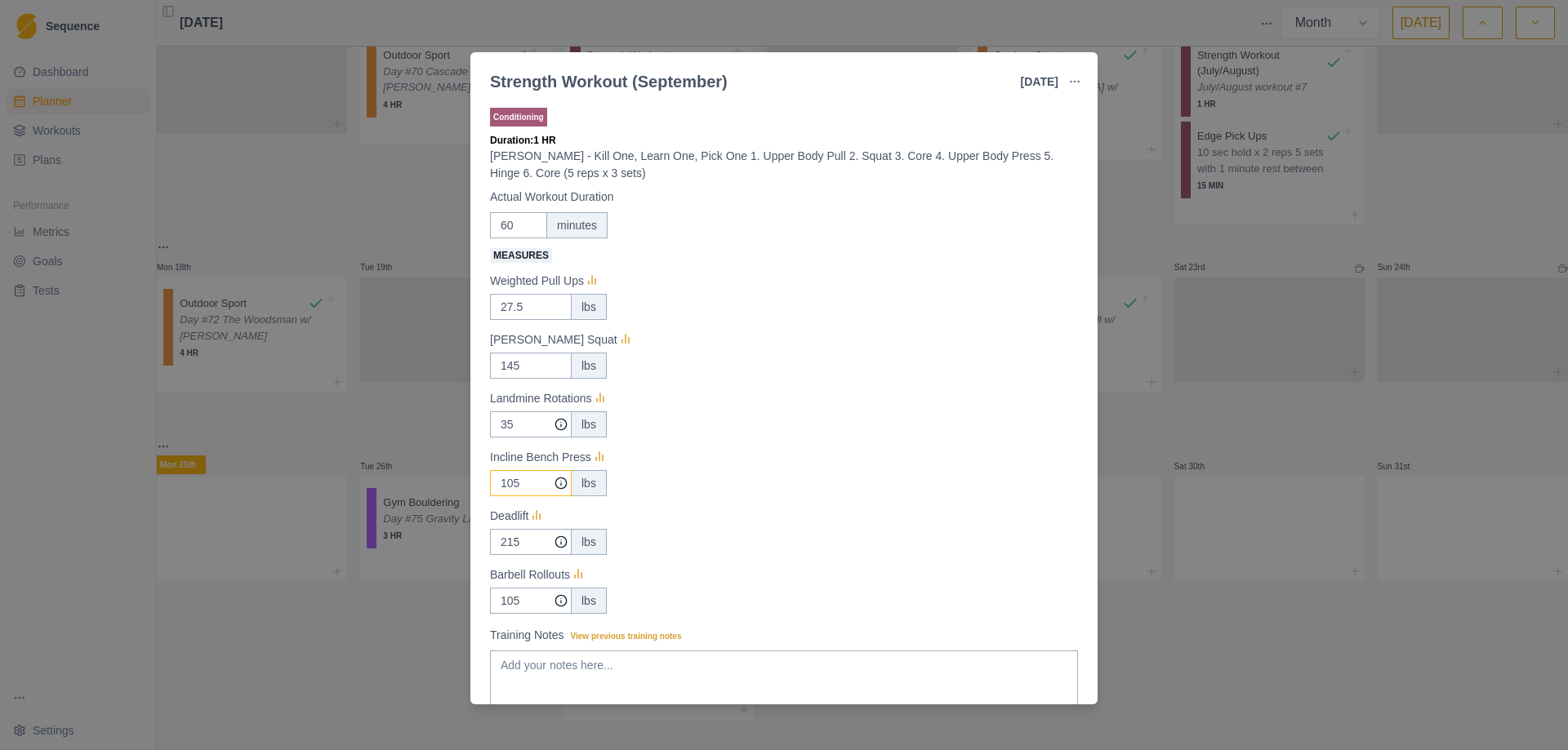
click at [526, 437] on input "105" at bounding box center [531, 424] width 82 height 26
type input "115"
click at [1179, 395] on div "Strength Workout (September) [DATE] Link To Goal View Workout Metrics Edit Orig…" at bounding box center [784, 375] width 1568 height 750
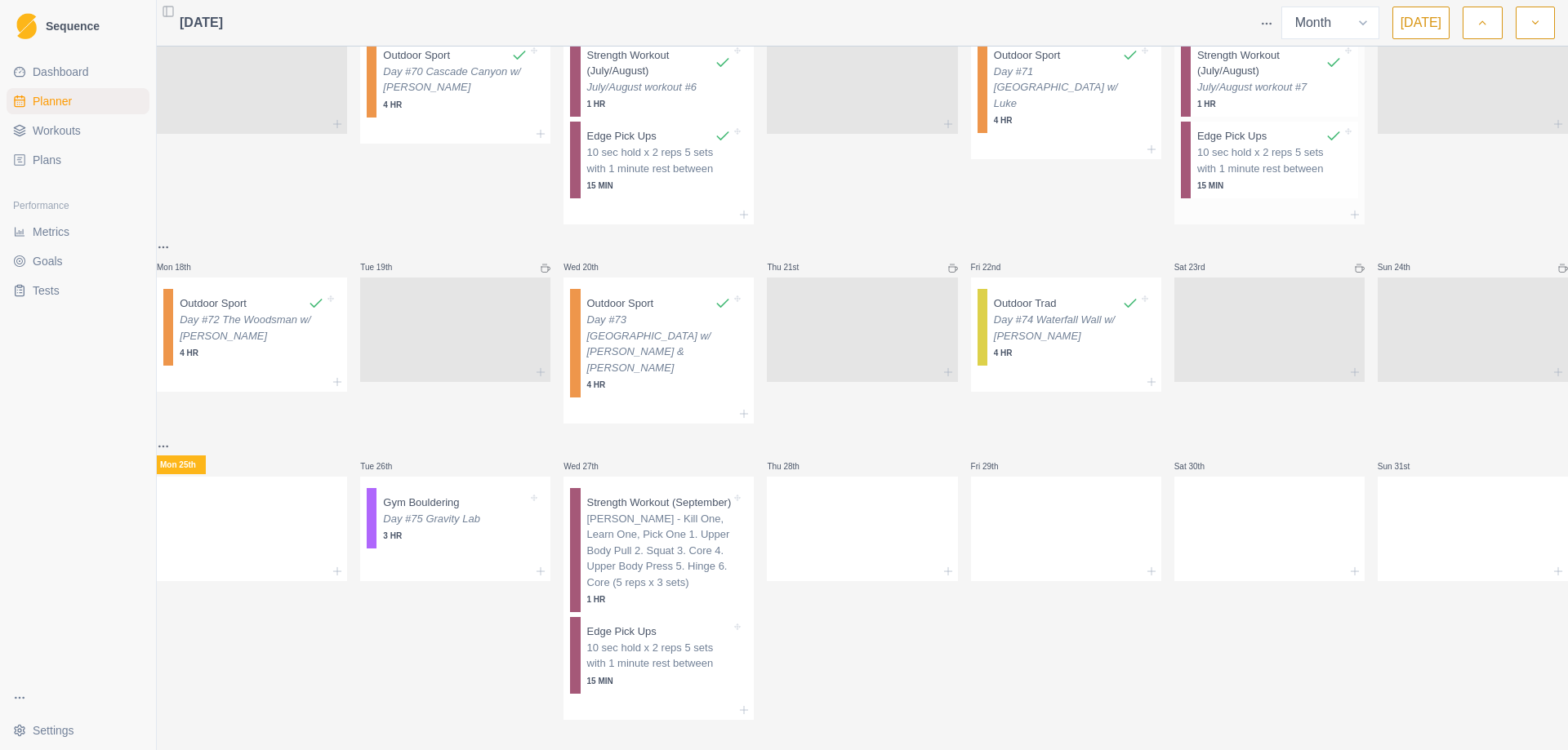
click at [1235, 83] on p "July/August workout #7" at bounding box center [1269, 87] width 144 height 16
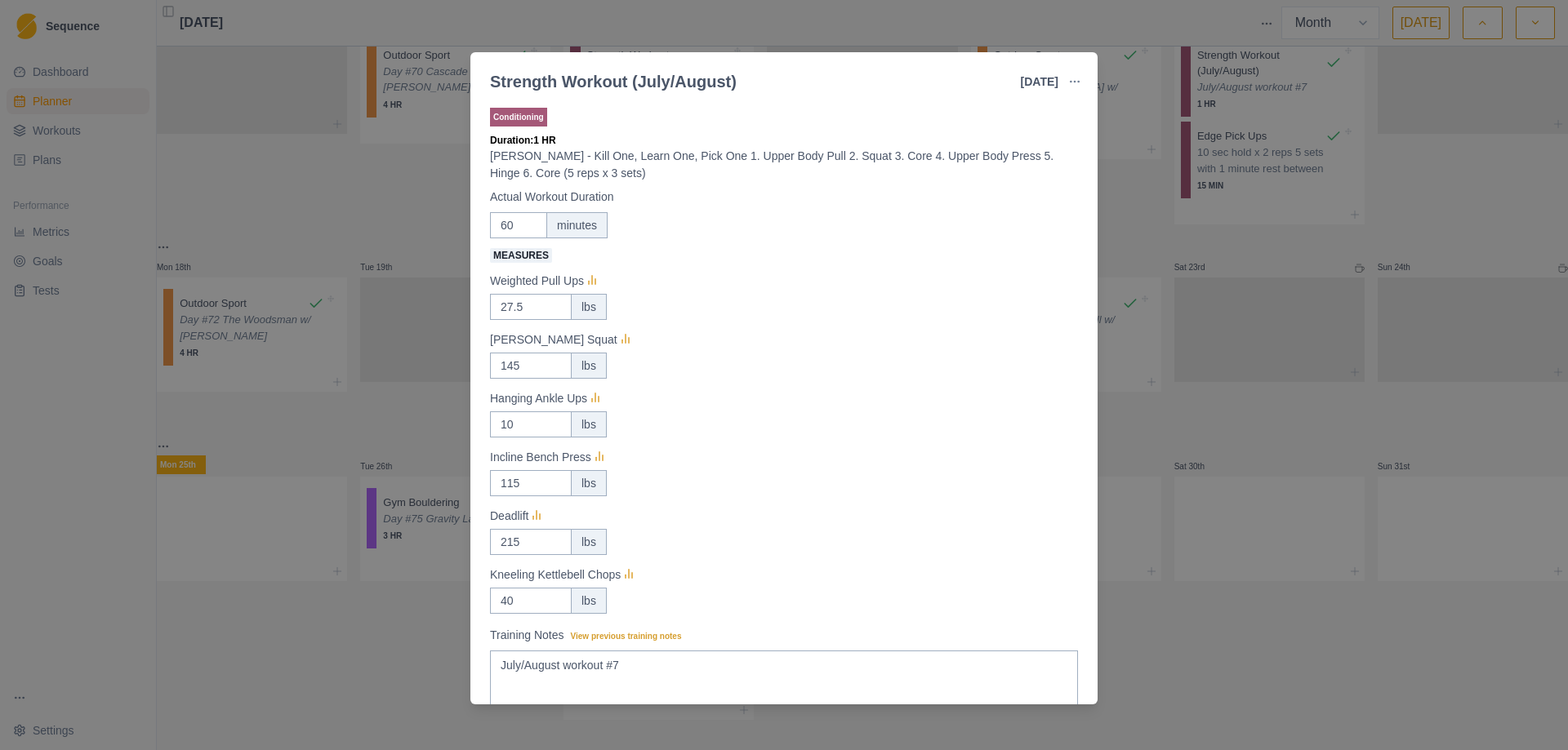
click at [1267, 239] on div "Strength Workout (July/August) [DATE] Link To Goal View Workout Metrics Edit Or…" at bounding box center [784, 375] width 1568 height 750
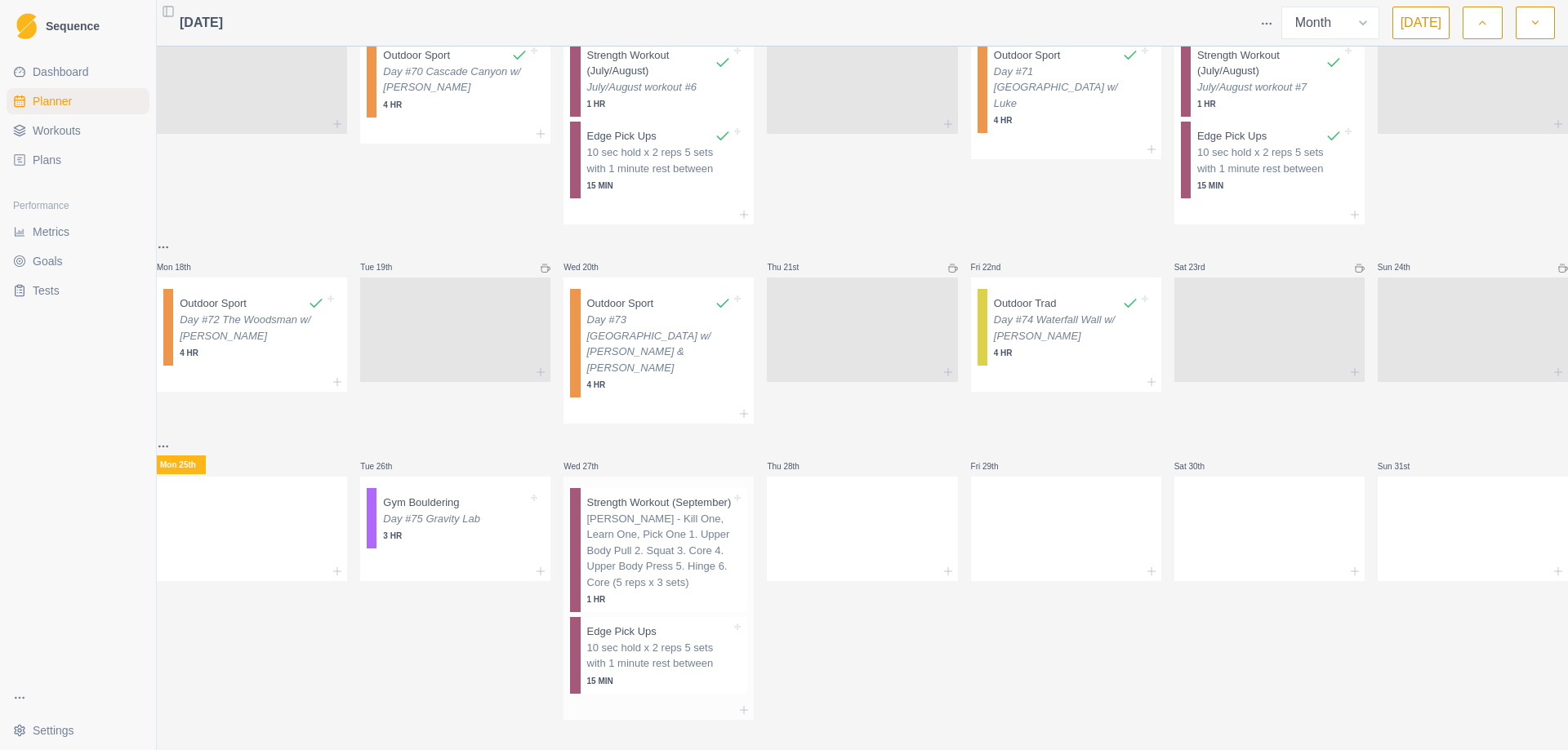
click at [617, 520] on p "[PERSON_NAME] - Kill One, Learn One, Pick One 1. Upper Body Pull 2. Squat 3. Co…" at bounding box center [659, 551] width 144 height 80
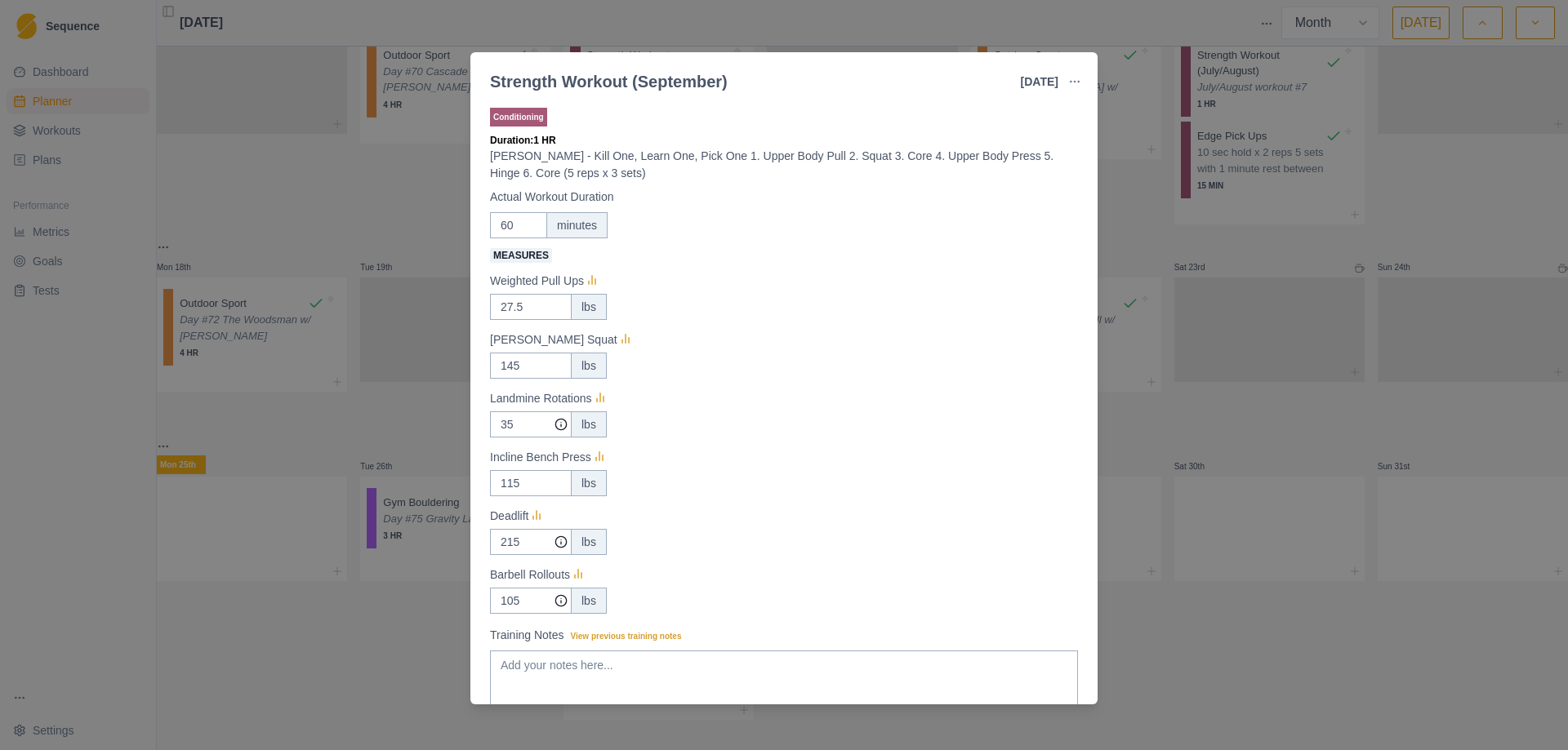
click at [1247, 235] on div "Strength Workout (September) [DATE] Link To Goal View Workout Metrics Edit Orig…" at bounding box center [784, 375] width 1568 height 750
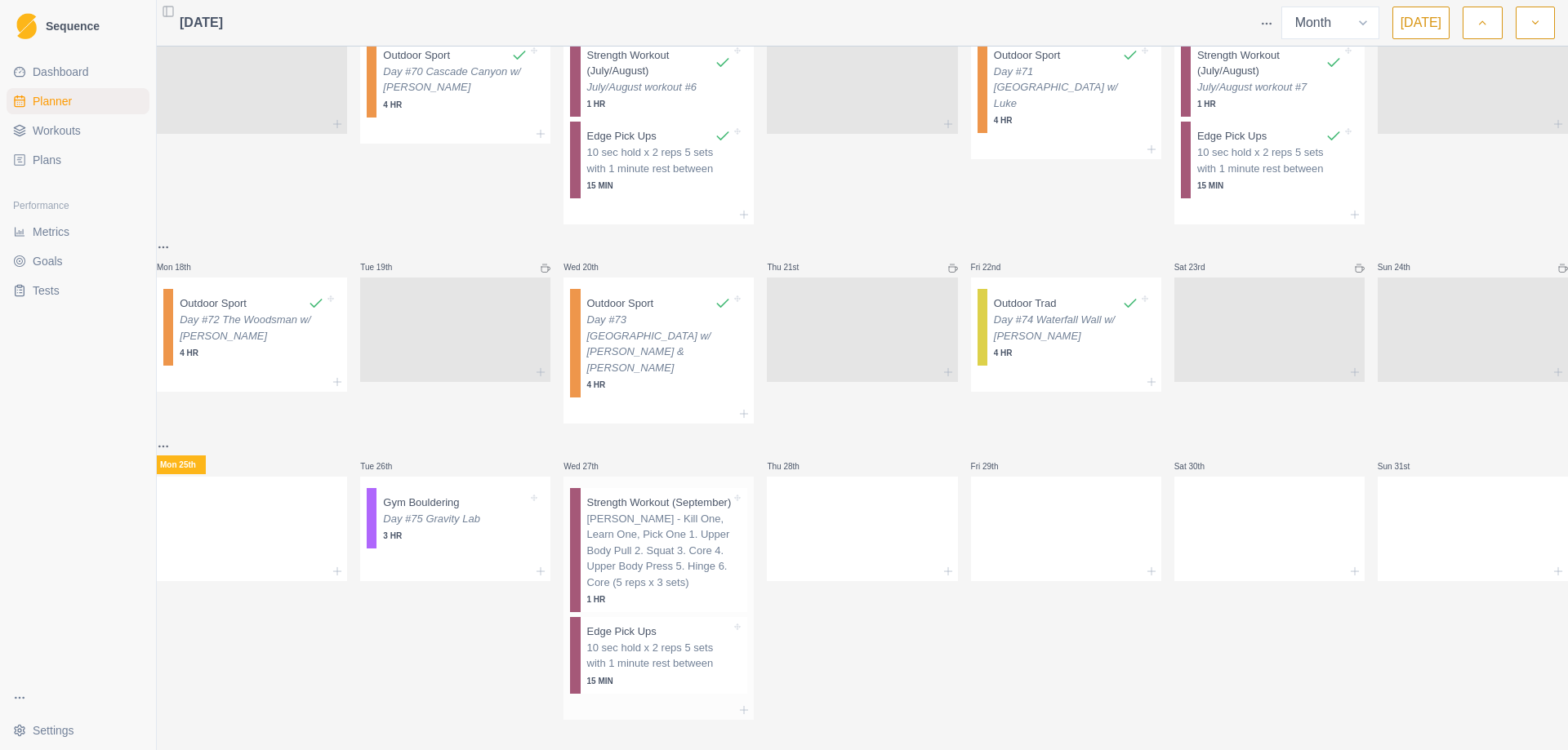
click at [656, 640] on p "10 sec hold x 2 reps 5 sets with 1 minute rest between" at bounding box center [659, 656] width 144 height 31
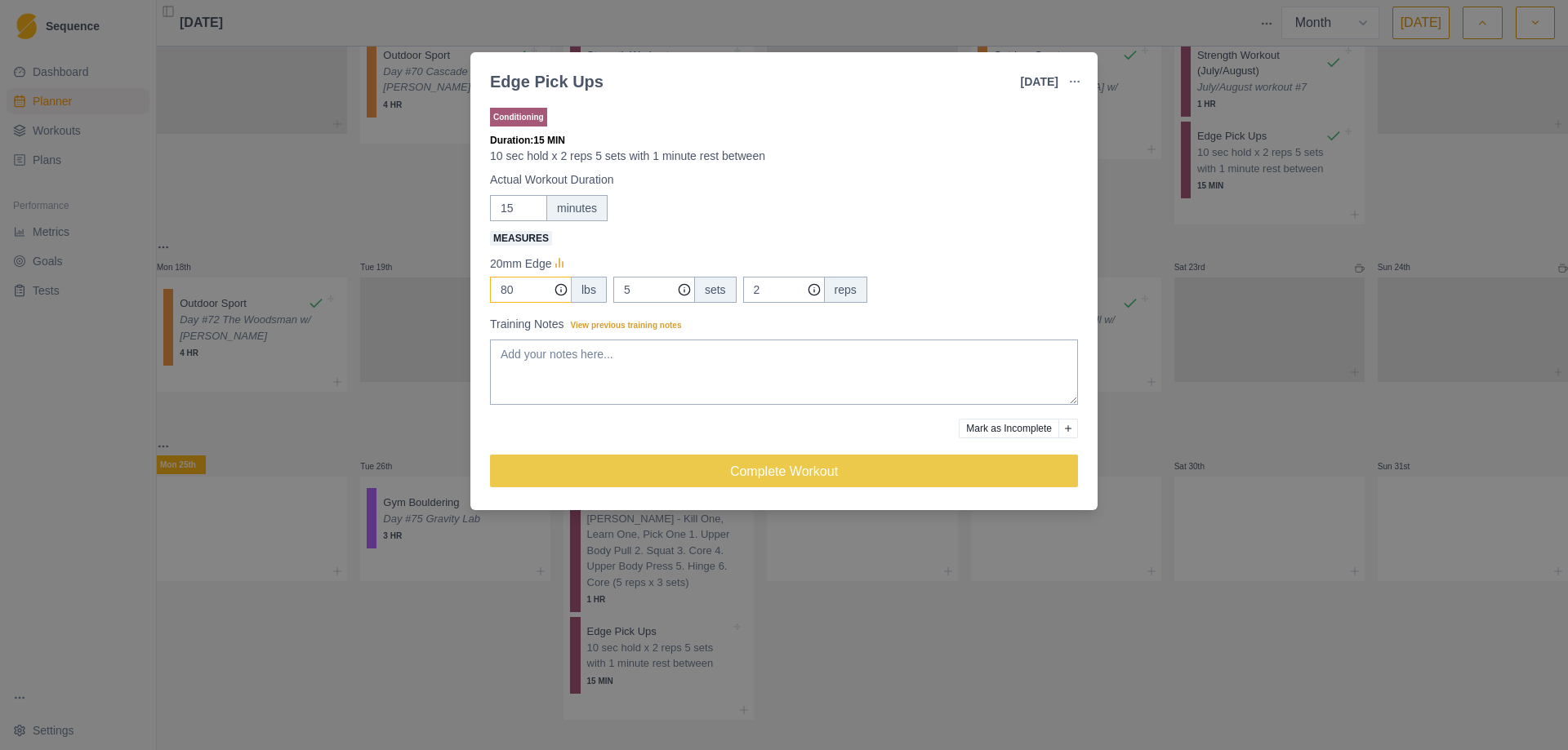
click at [530, 297] on input "80" at bounding box center [531, 290] width 82 height 26
type input "85"
click at [1199, 233] on div "Edge Pick Ups [DATE] Link To Goal View Workout Metrics Edit Original Workout Re…" at bounding box center [784, 375] width 1568 height 750
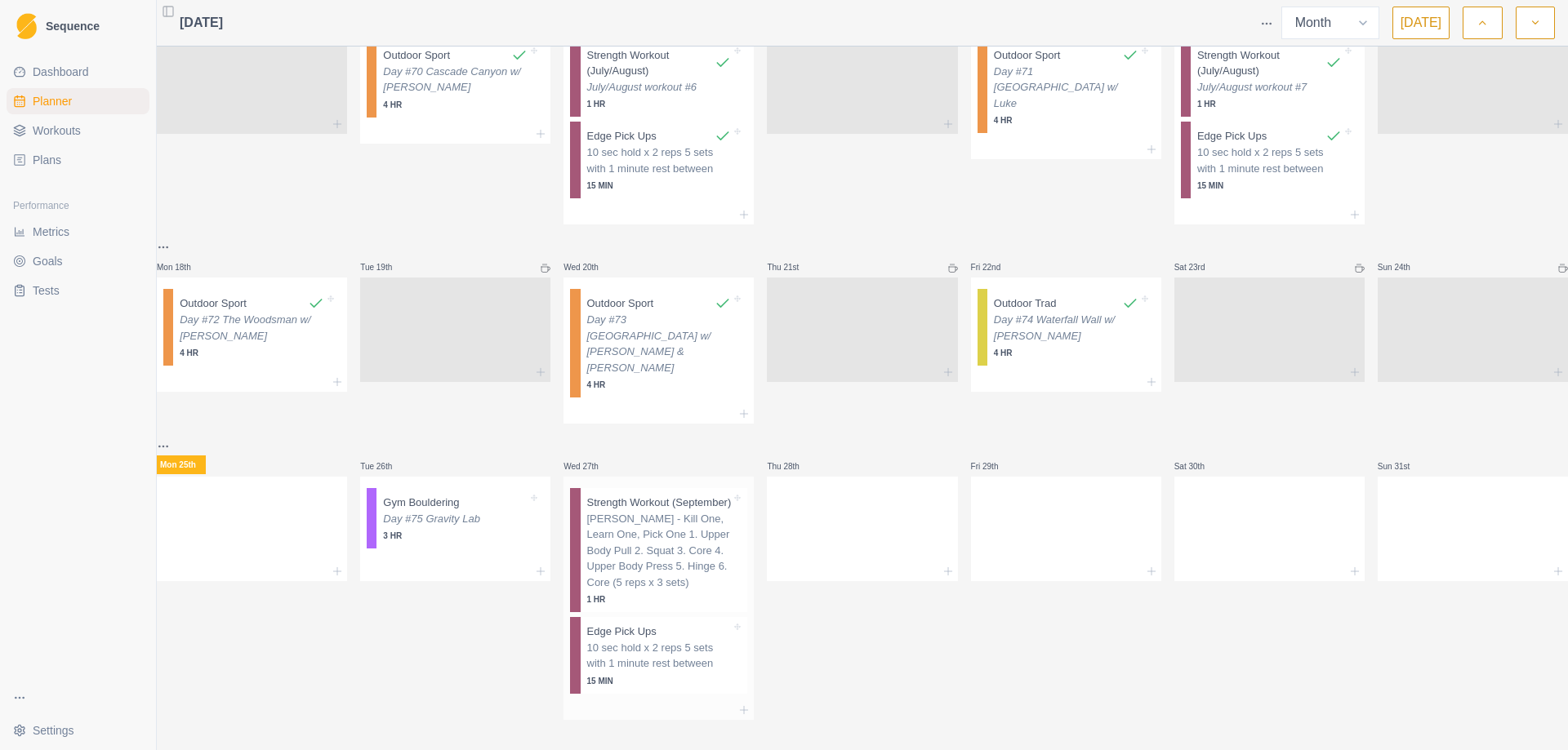
click at [655, 640] on p "10 sec hold x 2 reps 5 sets with 1 minute rest between" at bounding box center [659, 656] width 144 height 31
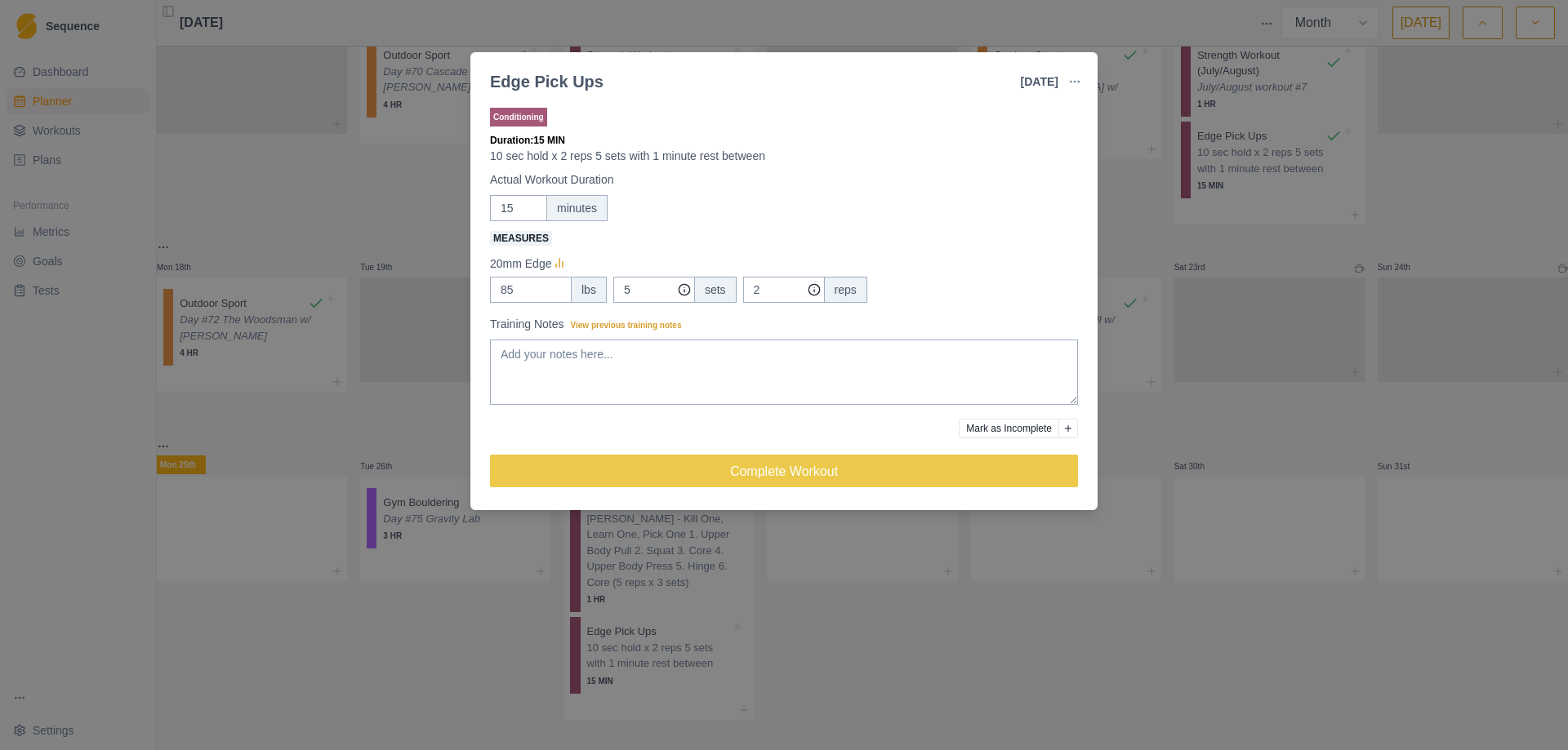
click at [1184, 391] on div "Edge Pick Ups [DATE] Link To Goal View Workout Metrics Edit Original Workout Re…" at bounding box center [784, 375] width 1568 height 750
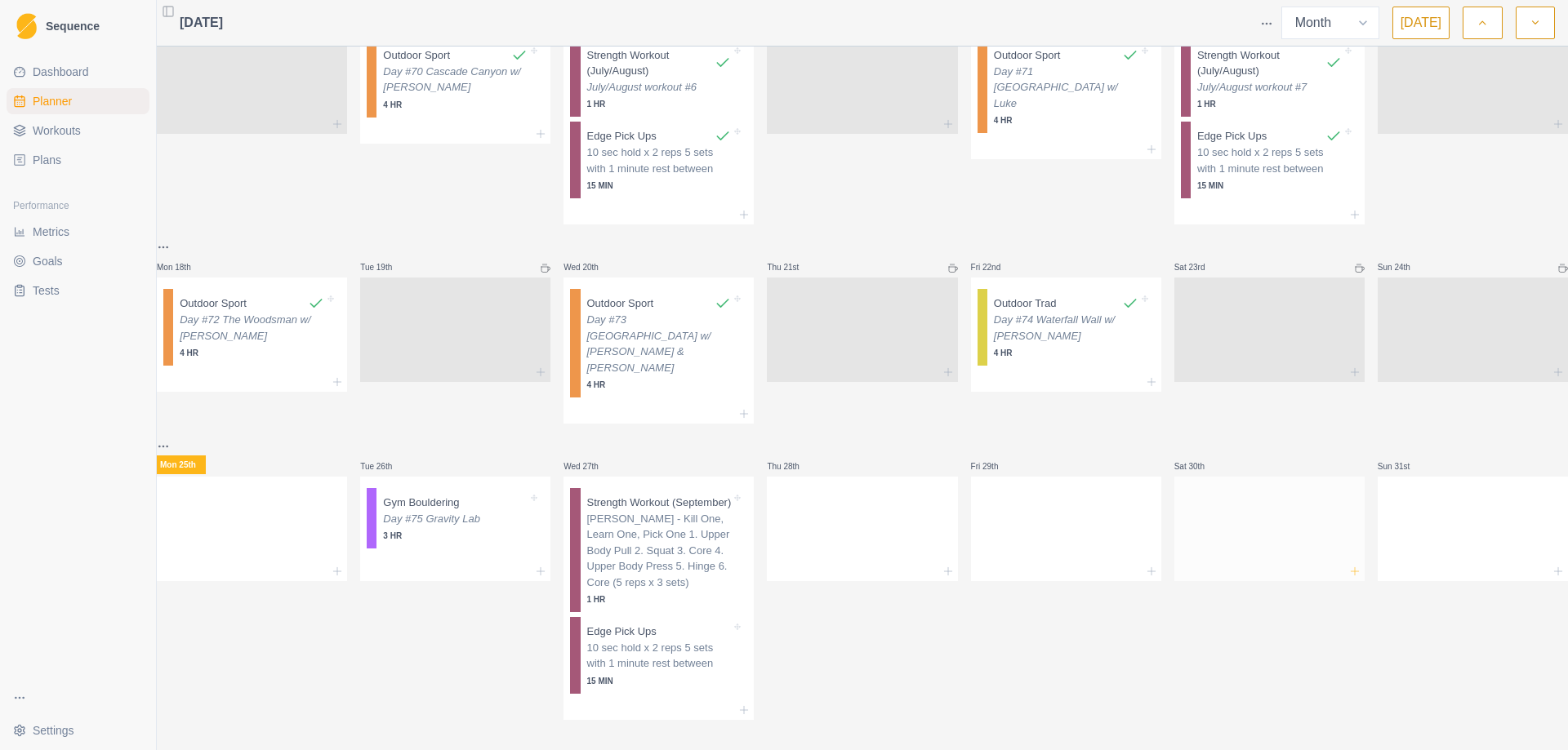
click at [1348, 565] on icon at bounding box center [1354, 571] width 13 height 13
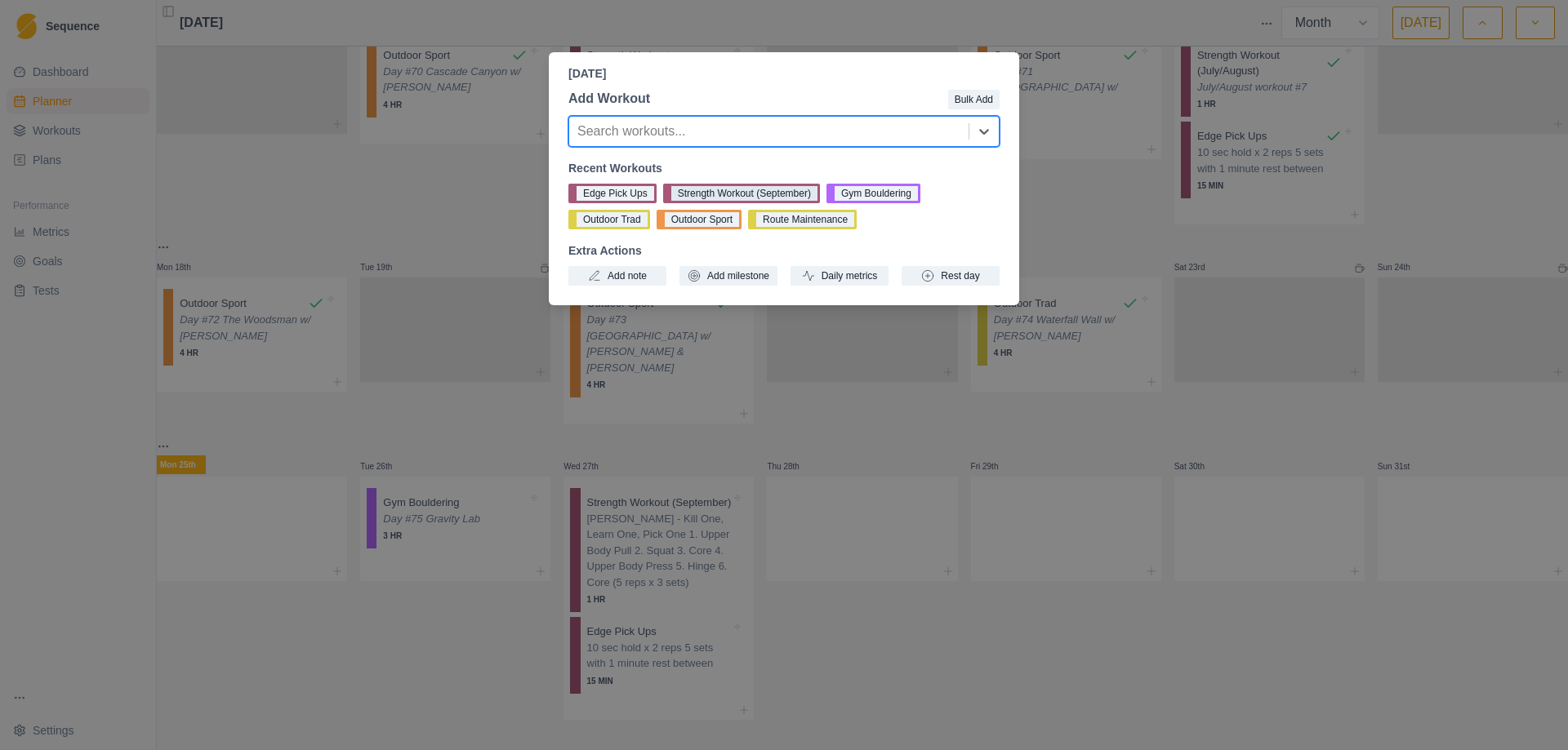
click at [752, 199] on button "Strength Workout (September)" at bounding box center [742, 193] width 157 height 20
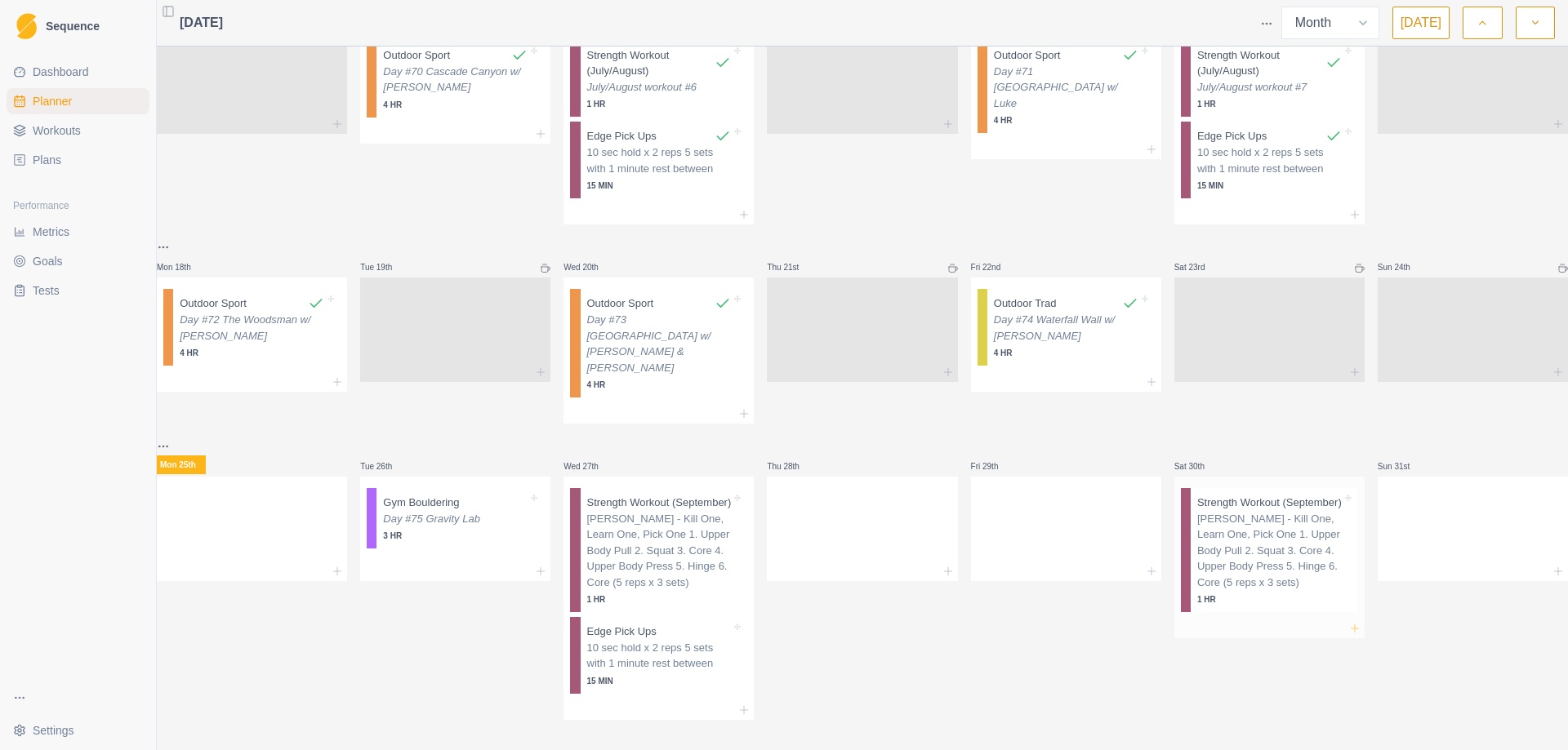
click at [1348, 622] on icon at bounding box center [1354, 628] width 13 height 13
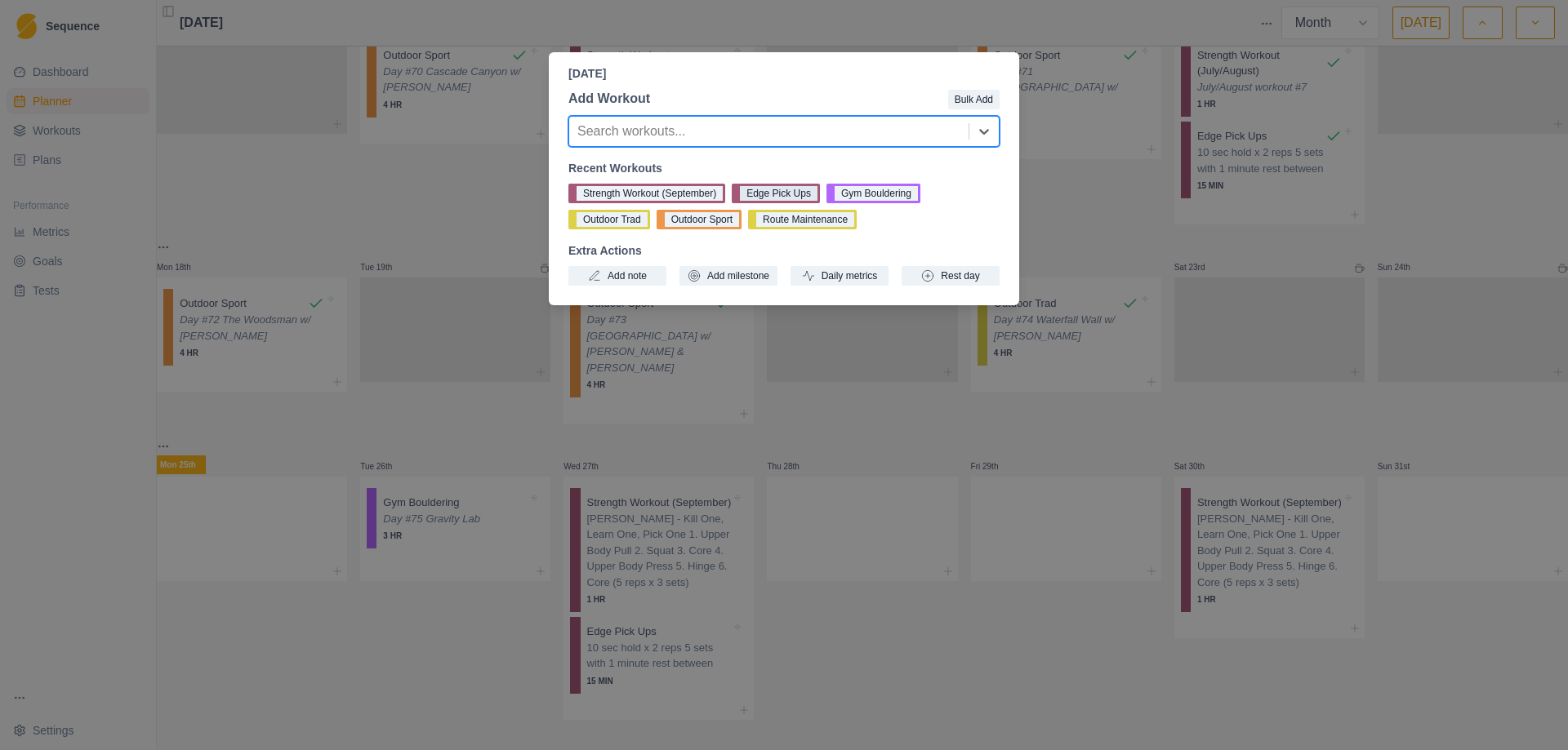
click at [781, 201] on button "Edge Pick Ups" at bounding box center [776, 193] width 88 height 20
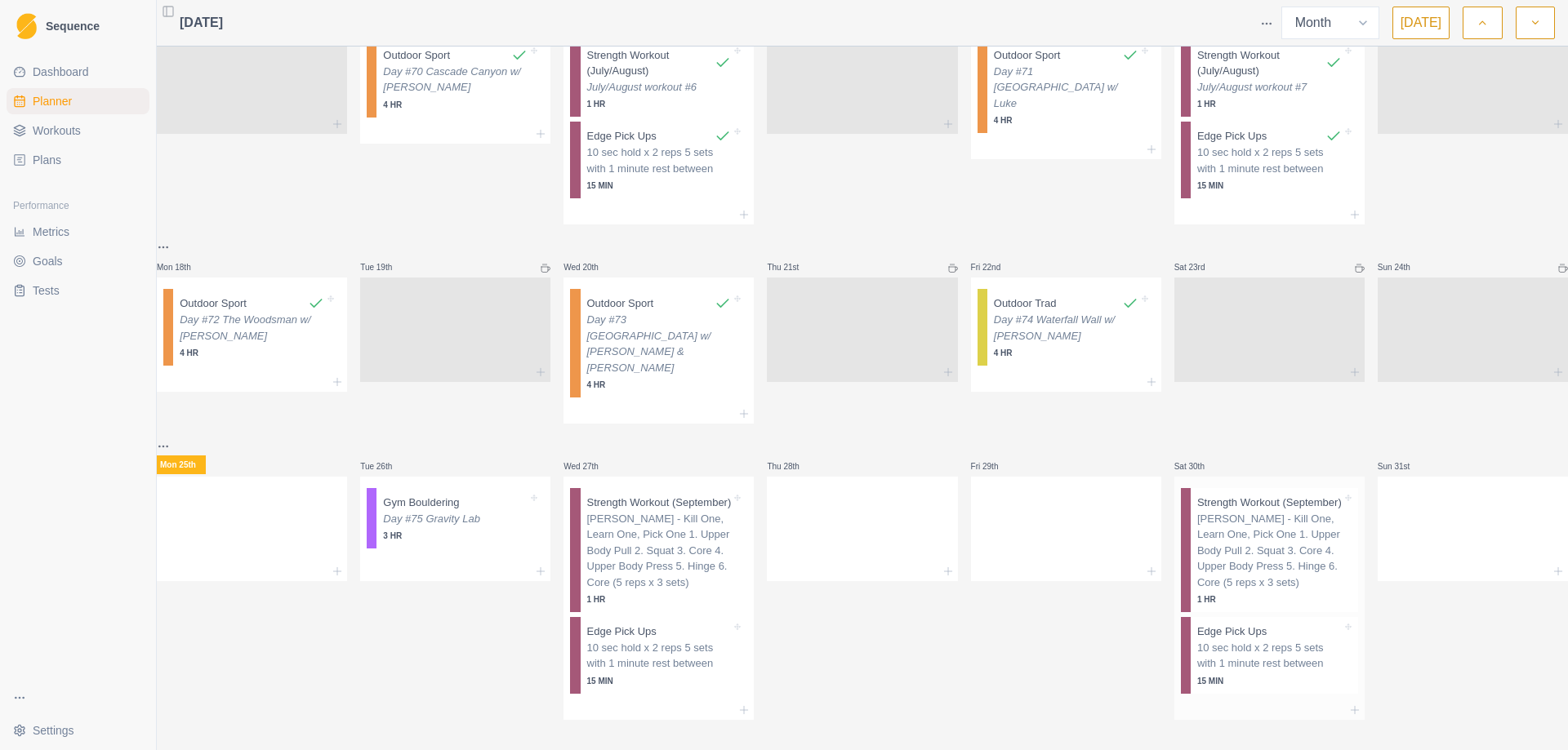
click at [1256, 642] on p "10 sec hold x 2 reps 5 sets with 1 minute rest between" at bounding box center [1269, 656] width 144 height 31
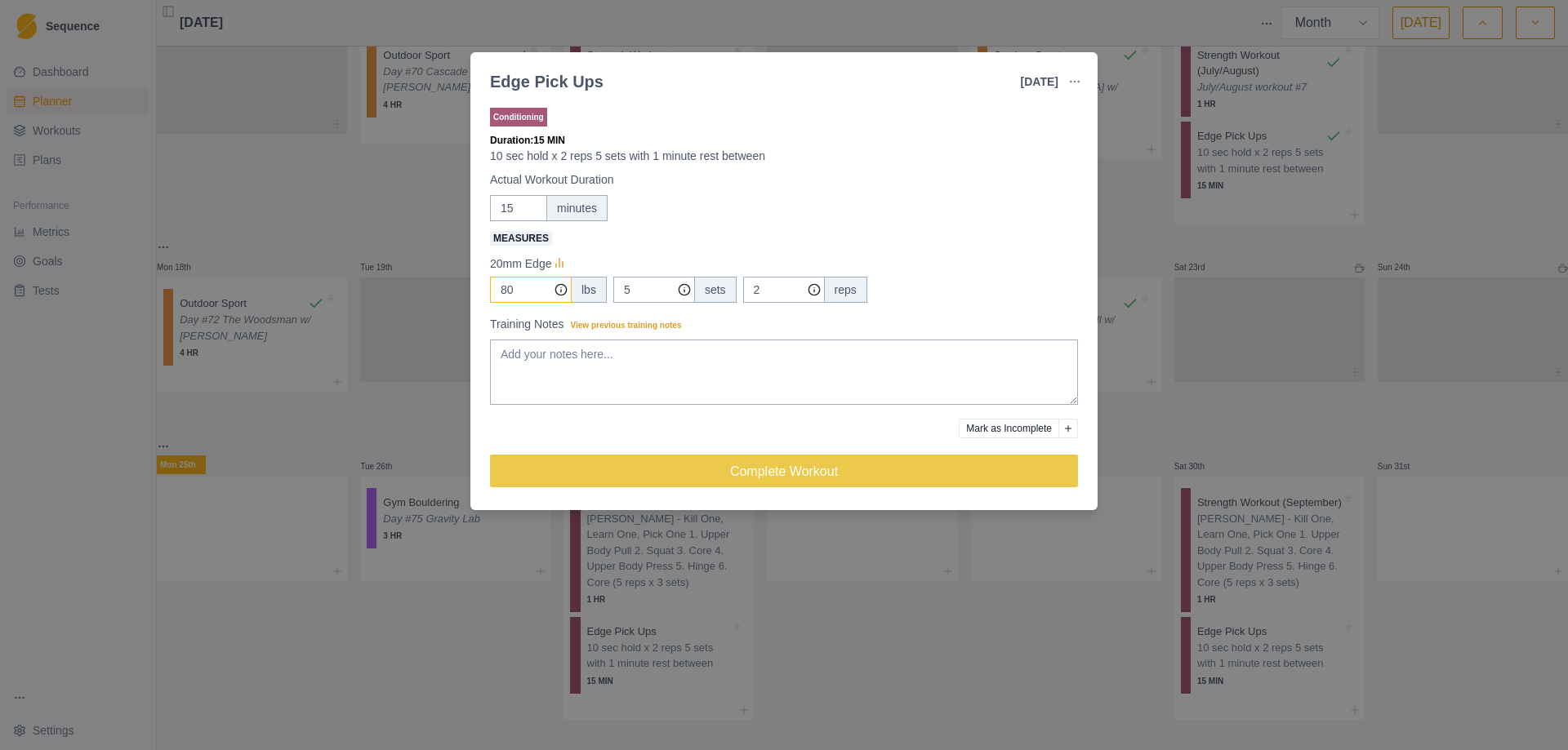
click at [537, 289] on input "80" at bounding box center [531, 290] width 82 height 26
type input "85"
click at [1213, 403] on div "Edge Pick Ups [DATE] Link To Goal View Workout Metrics Edit Original Workout Re…" at bounding box center [784, 375] width 1568 height 750
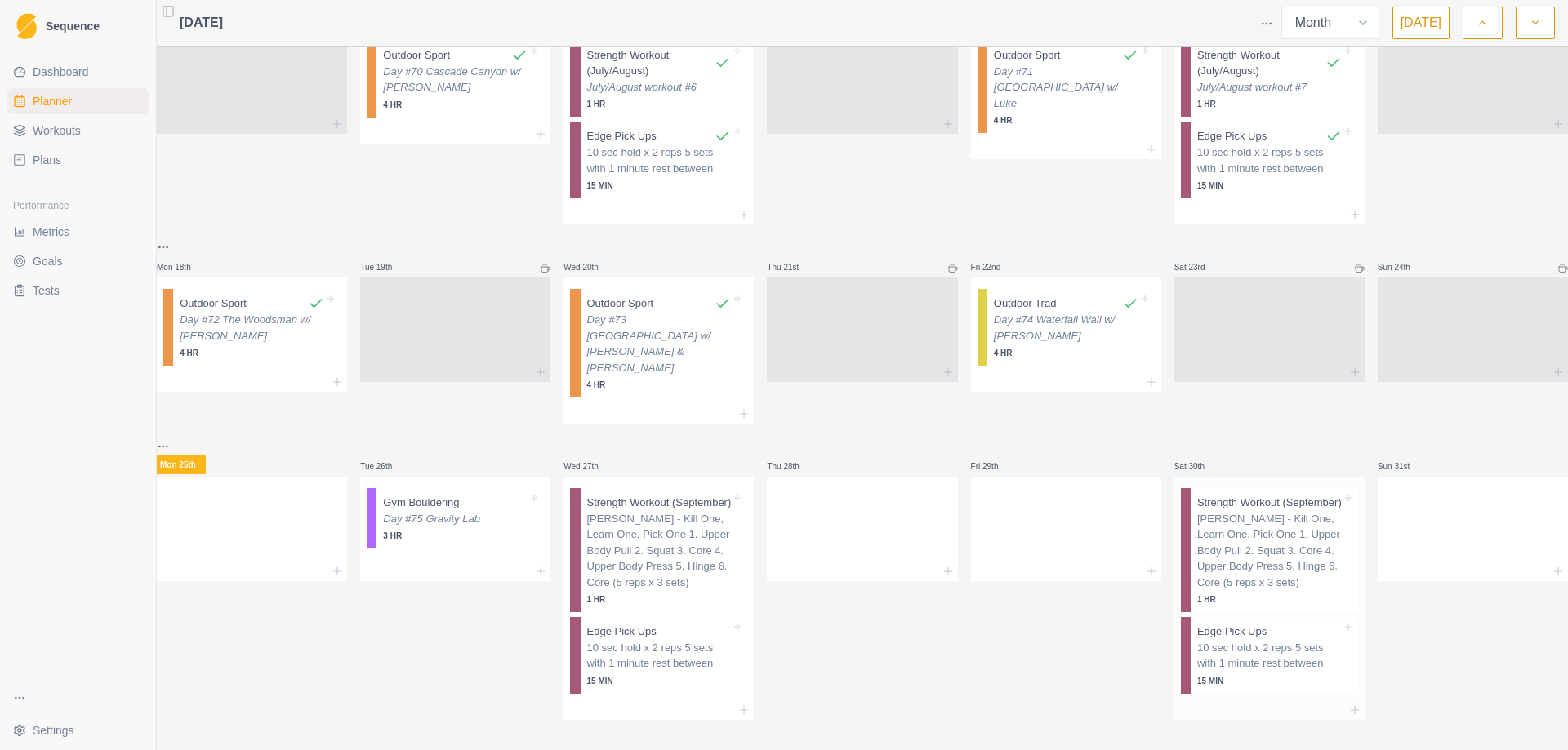
click at [1218, 495] on p "Strength Workout (September)" at bounding box center [1269, 503] width 144 height 16
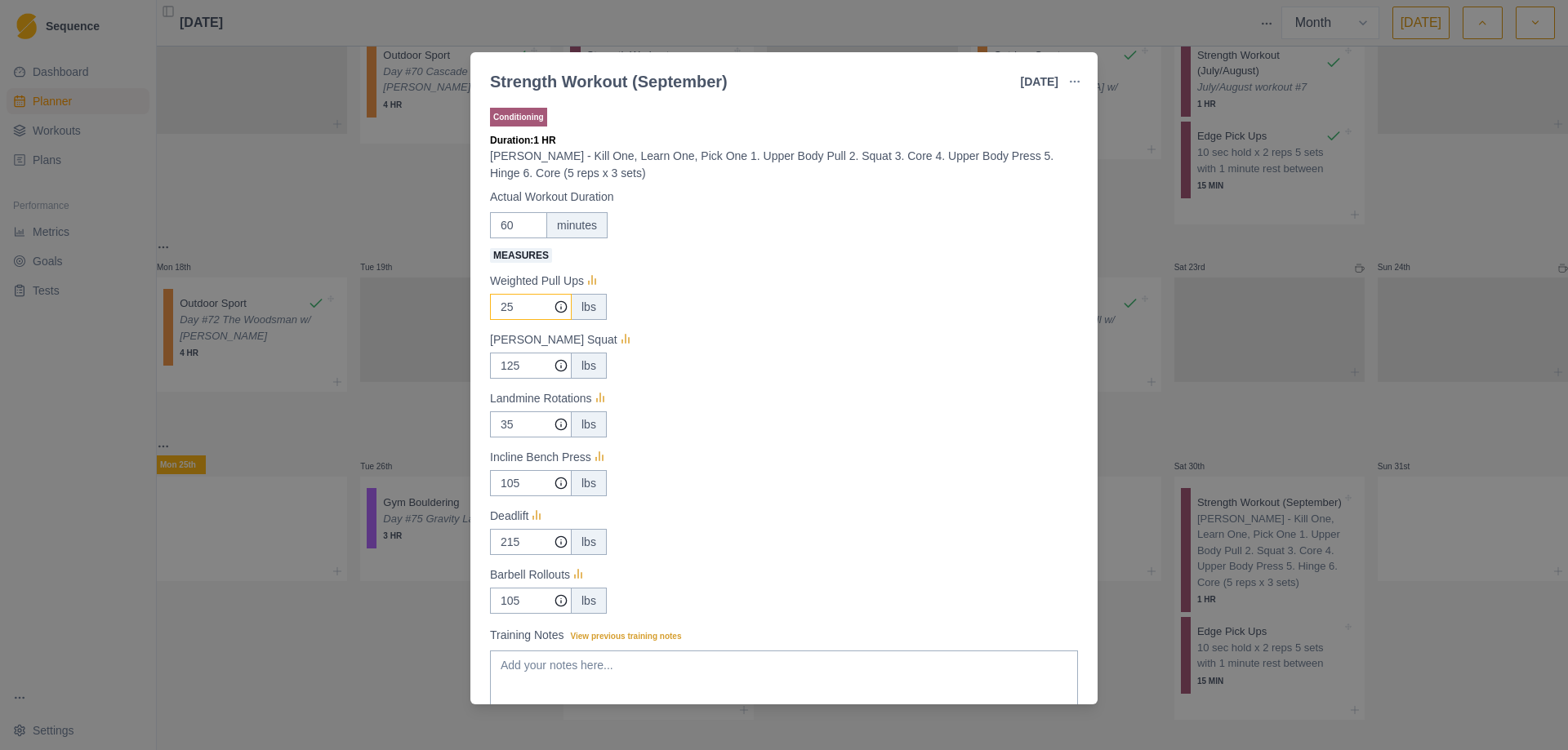
click at [522, 304] on input "25" at bounding box center [531, 307] width 82 height 26
type input "27.5"
click at [532, 320] on input "125" at bounding box center [531, 307] width 82 height 26
type input "145"
click at [528, 320] on input "105" at bounding box center [531, 307] width 82 height 26
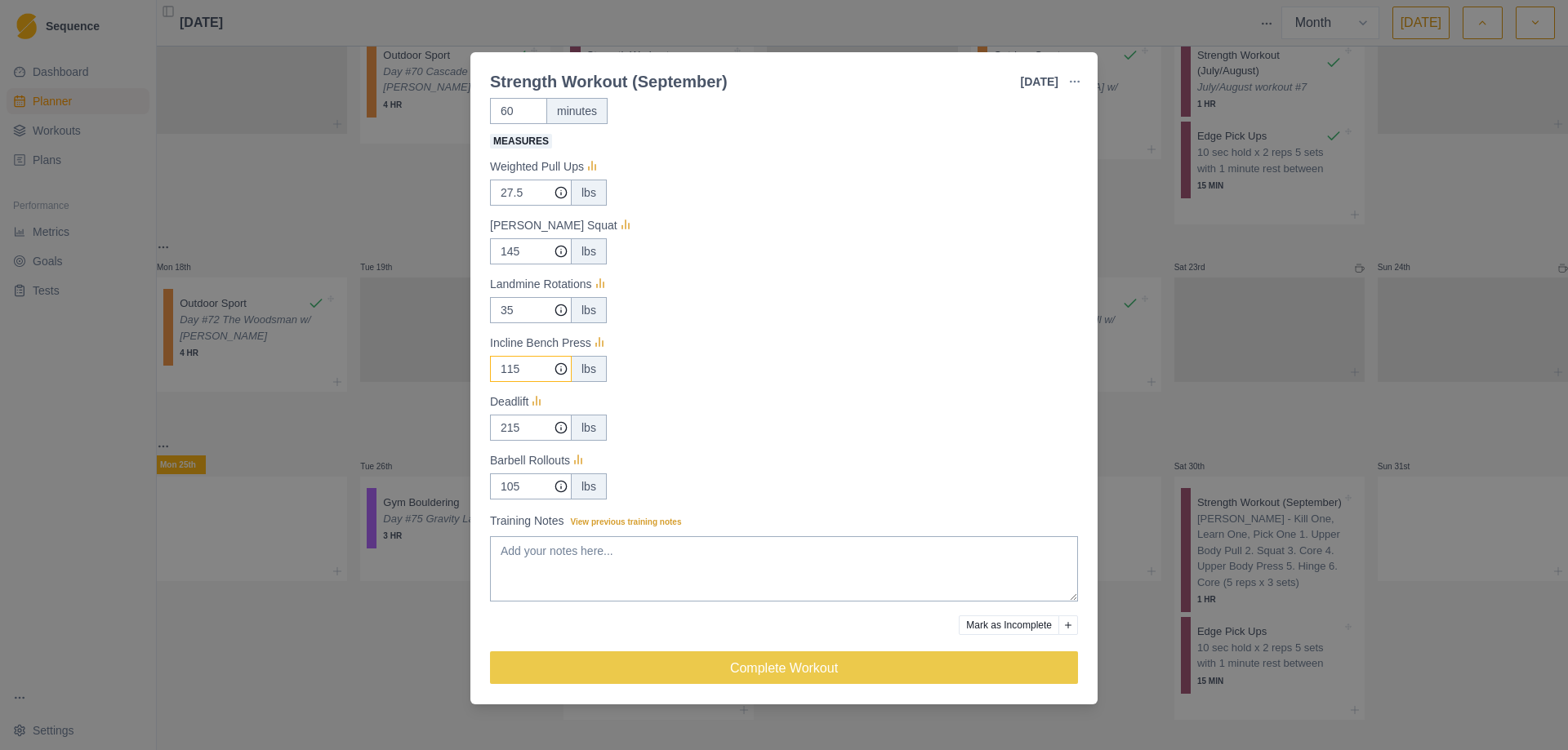
scroll to position [116, 0]
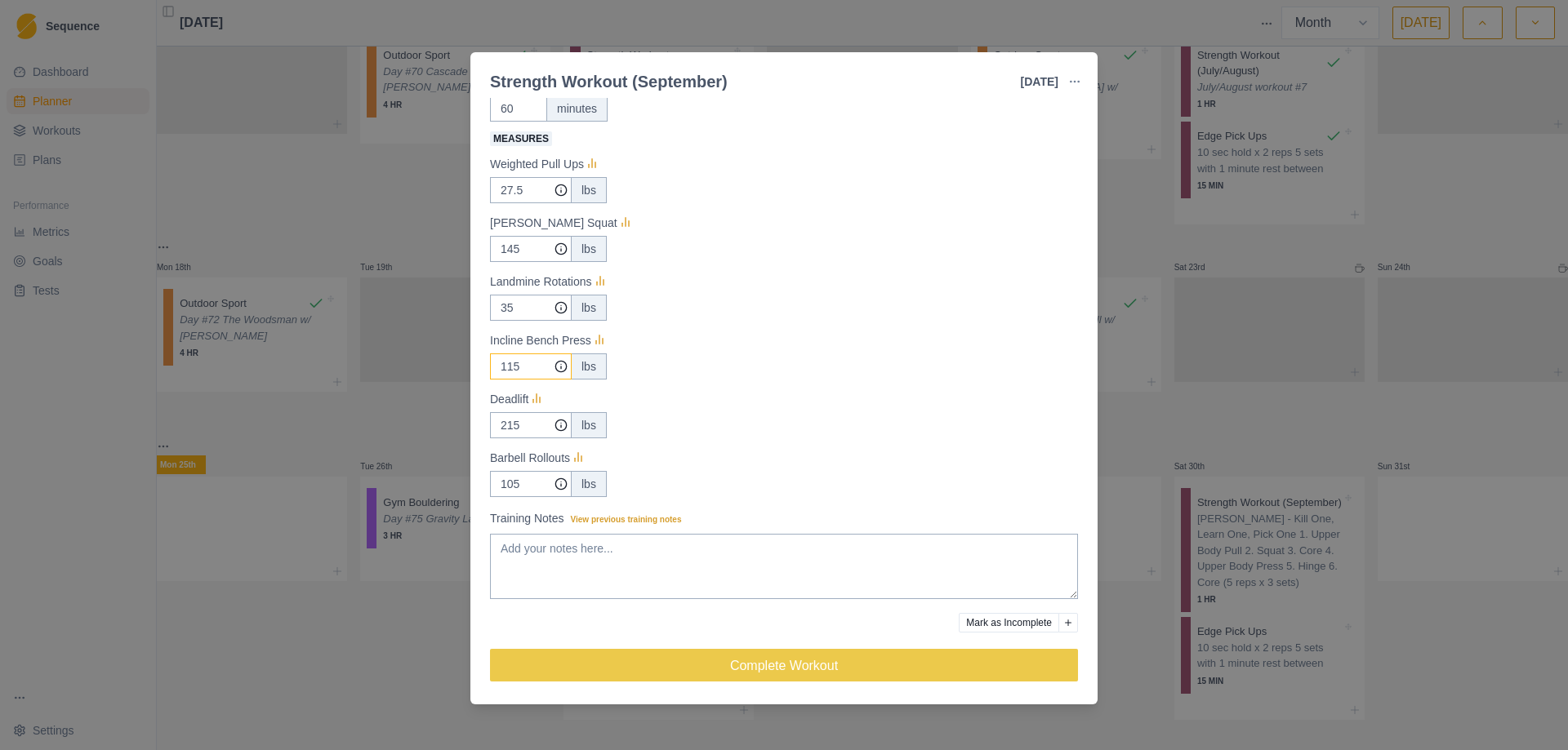
type input "115"
click at [1204, 396] on div "Strength Workout (September) [DATE] Link To Goal View Workout Metrics Edit Orig…" at bounding box center [784, 375] width 1568 height 750
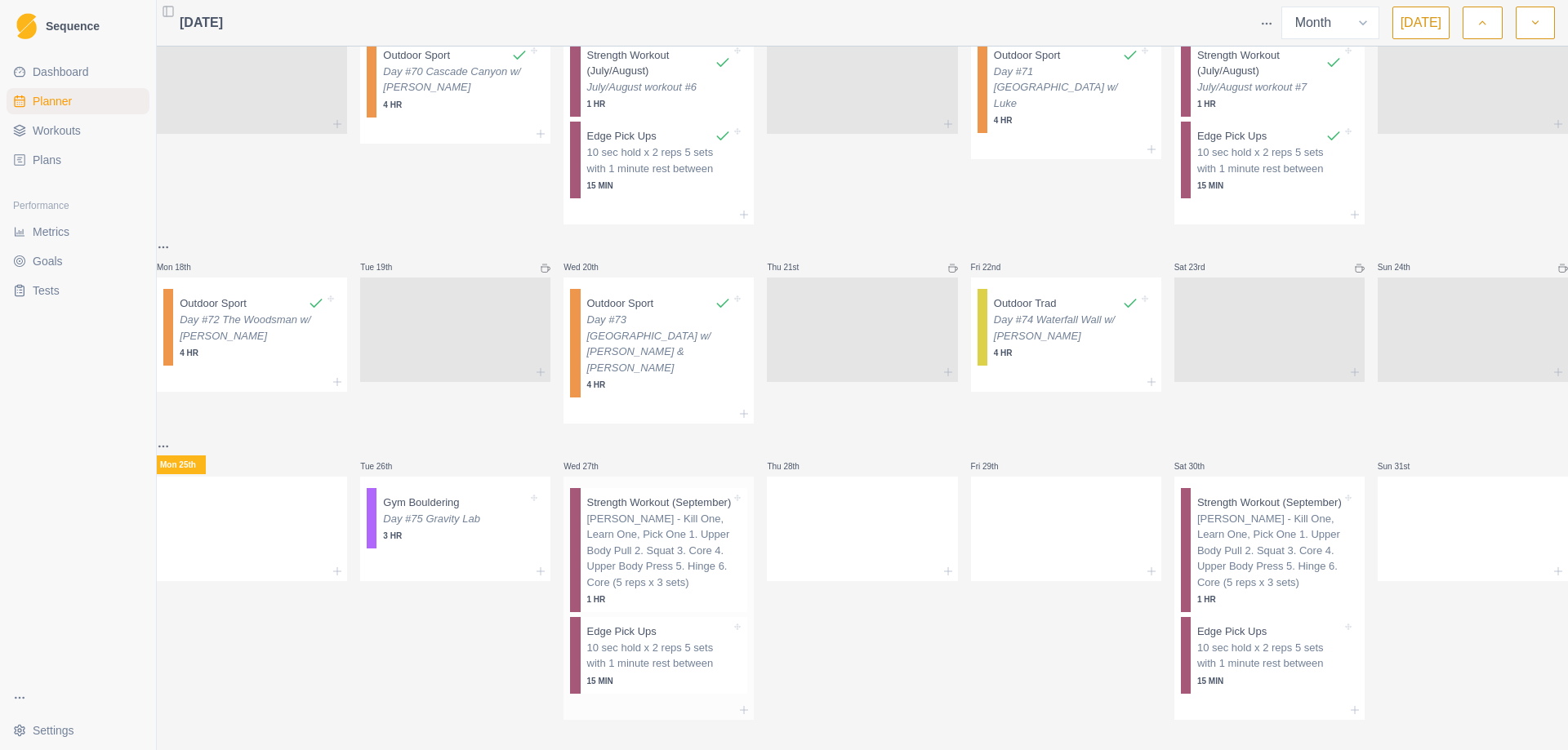
click at [659, 522] on p "[PERSON_NAME] - Kill One, Learn One, Pick One 1. Upper Body Pull 2. Squat 3. Co…" at bounding box center [659, 551] width 144 height 80
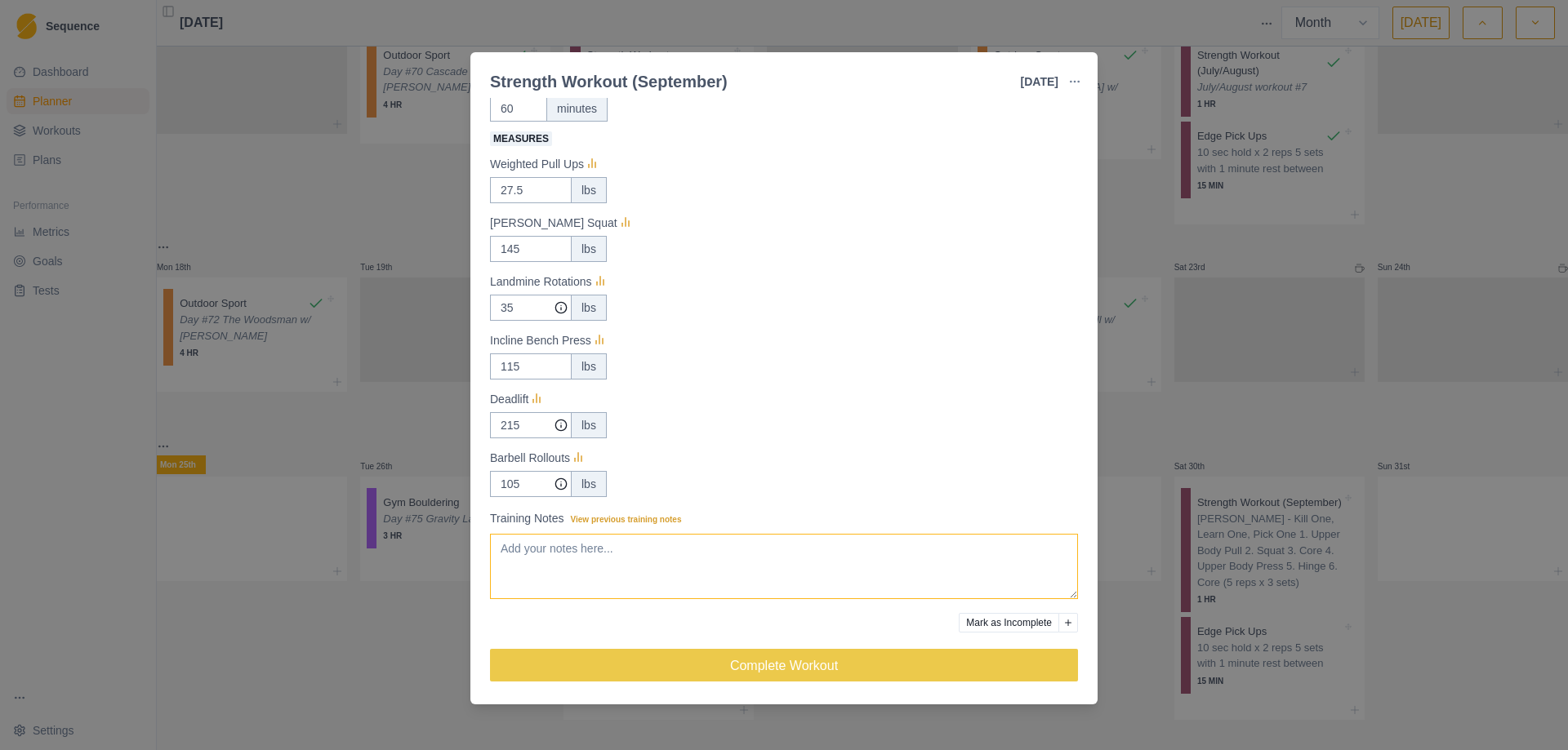
click at [550, 565] on textarea "Training Notes View previous training notes" at bounding box center [784, 567] width 588 height 65
drag, startPoint x: 642, startPoint y: 555, endPoint x: 403, endPoint y: 510, distance: 243.2
click at [403, 510] on div "Strength Workout (September) [DATE] Link To Goal View Workout Metrics Edit Orig…" at bounding box center [784, 375] width 1568 height 750
type textarea "September workout #1"
click at [1180, 380] on div "Strength Workout (September) [DATE] Link To Goal View Workout Metrics Edit Orig…" at bounding box center [784, 375] width 1568 height 750
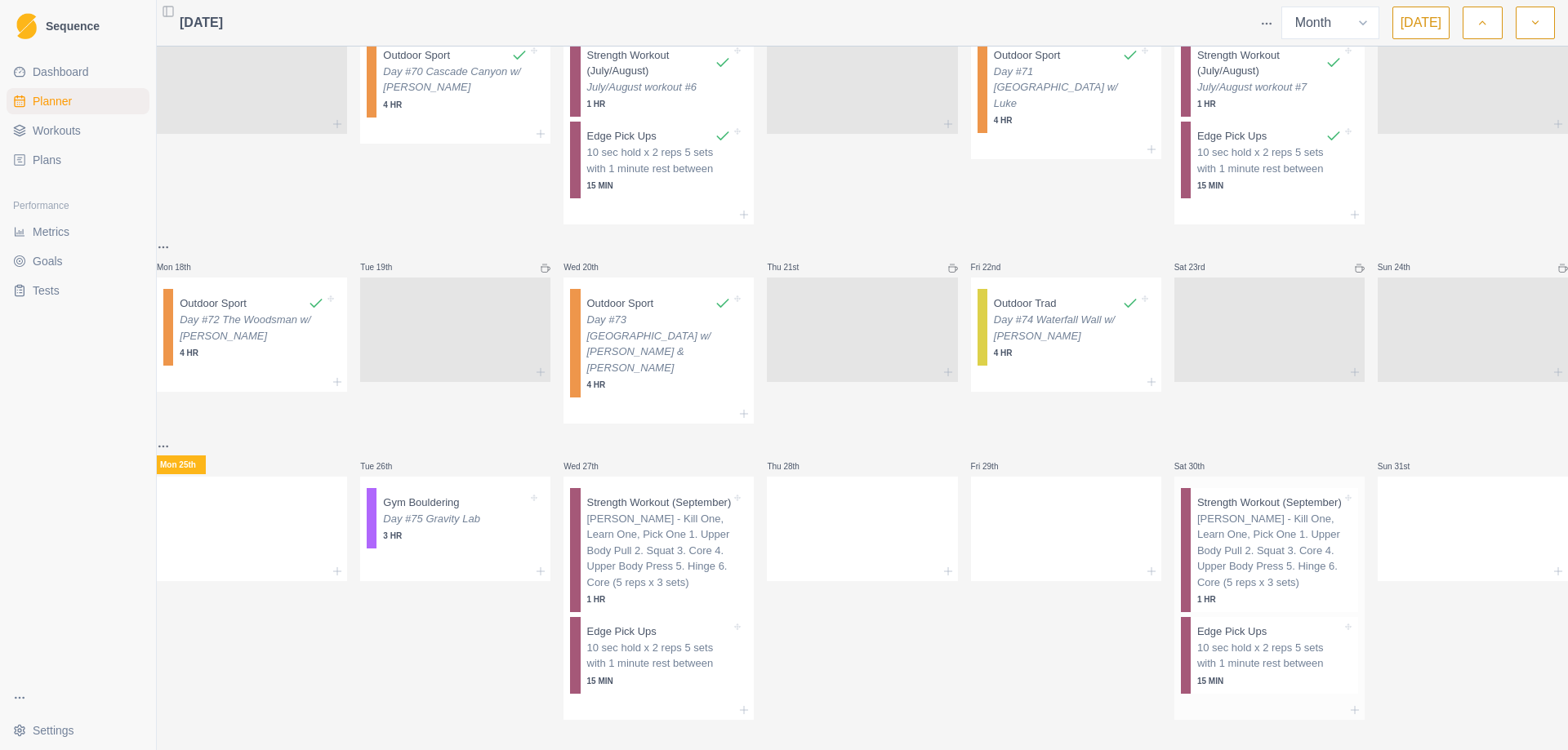
click at [1251, 495] on p "Strength Workout (September)" at bounding box center [1269, 503] width 144 height 16
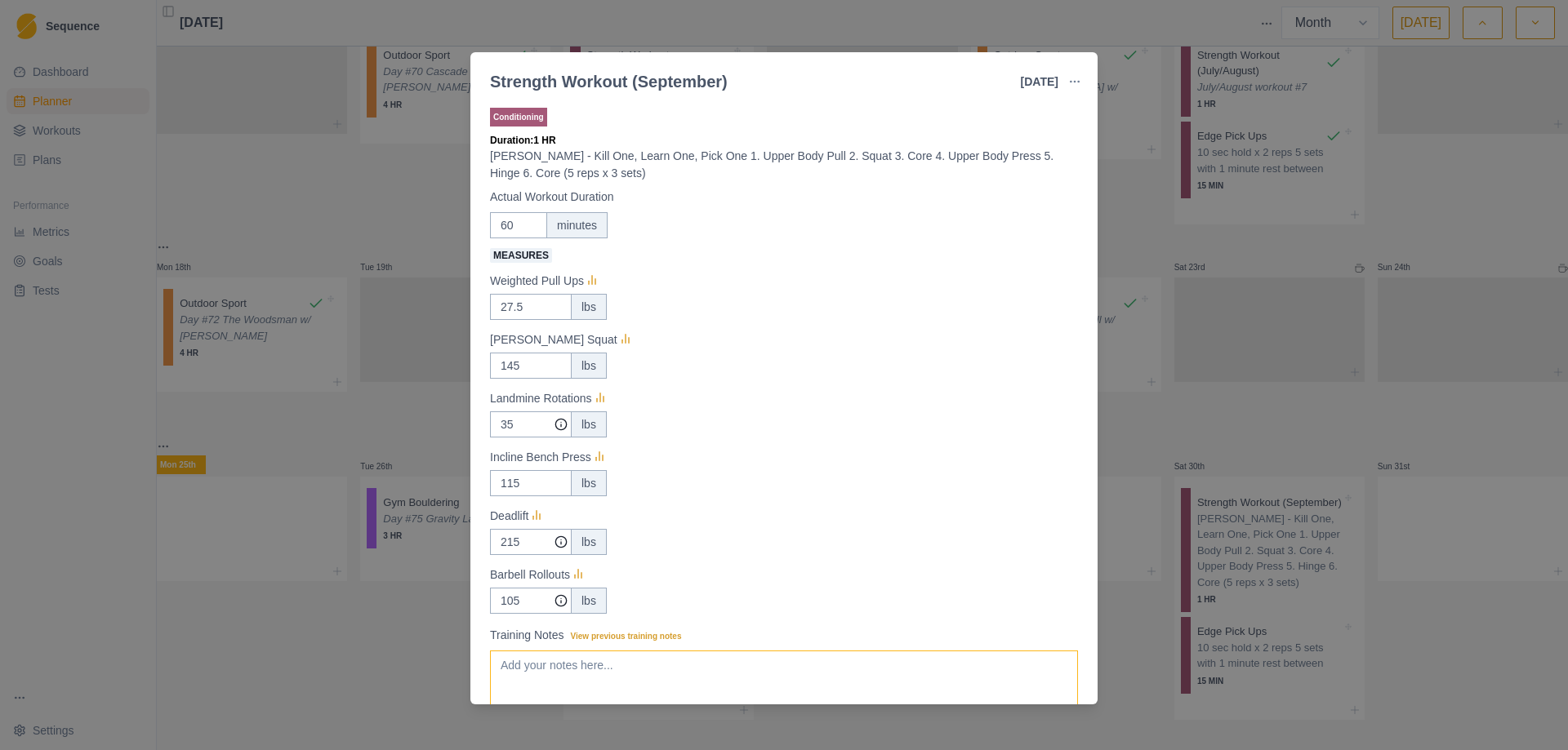
click at [643, 657] on textarea "Training Notes View previous training notes" at bounding box center [784, 683] width 588 height 65
paste textarea "September workout #1"
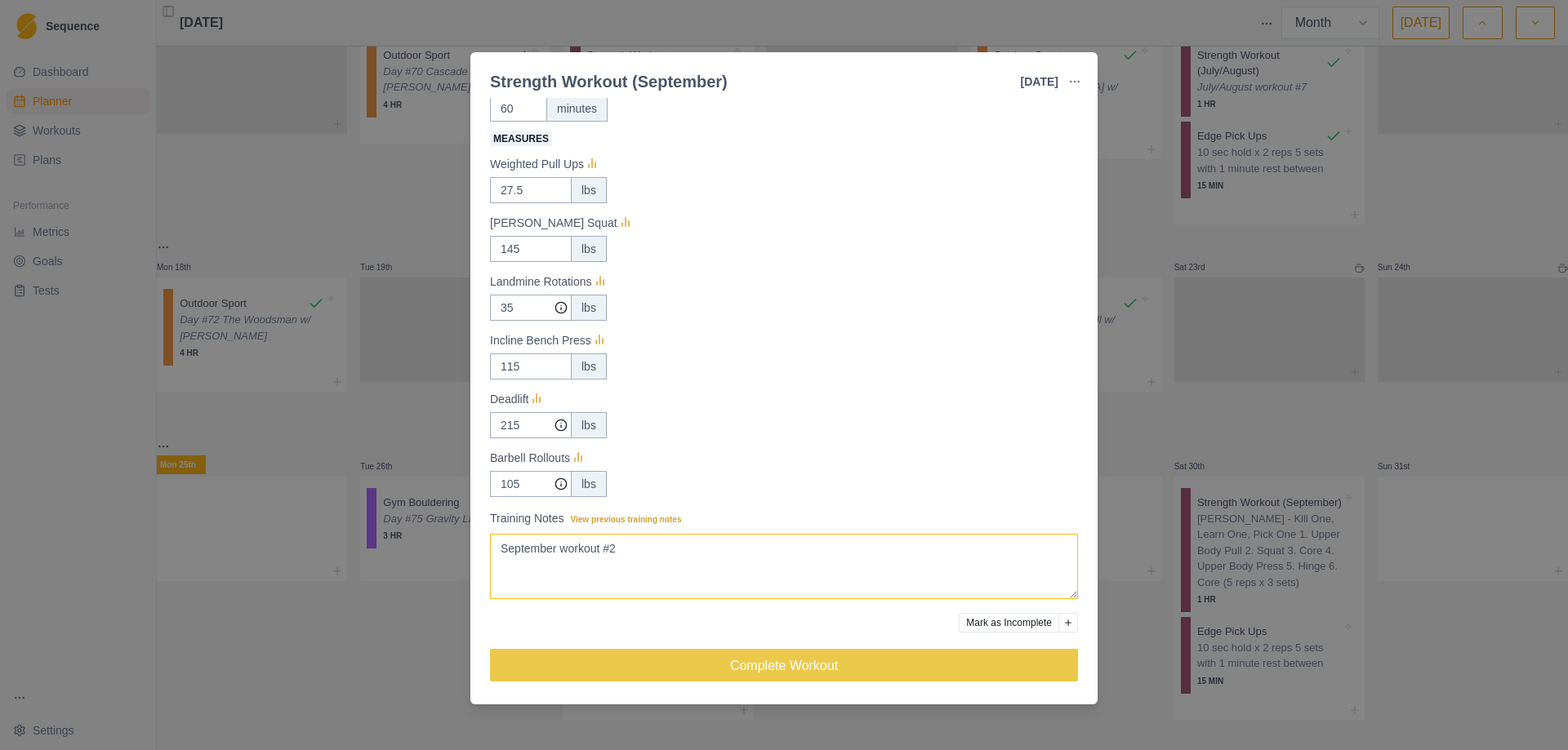
type textarea "September workout #2"
click at [1252, 401] on div "Strength Workout (September) [DATE] Link To Goal View Workout Metrics Edit Orig…" at bounding box center [784, 375] width 1568 height 750
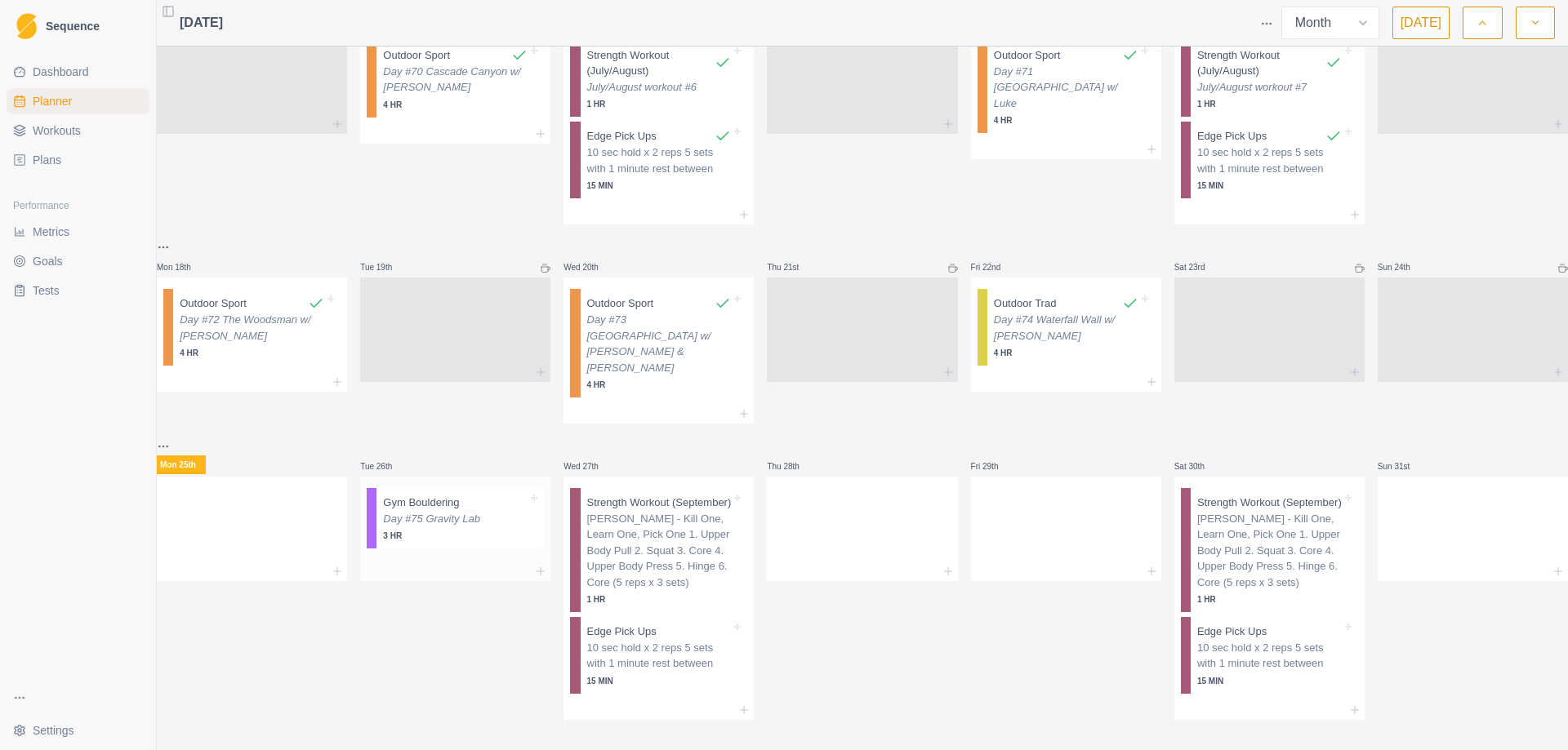
click at [443, 530] on p "3 HR" at bounding box center [455, 536] width 144 height 12
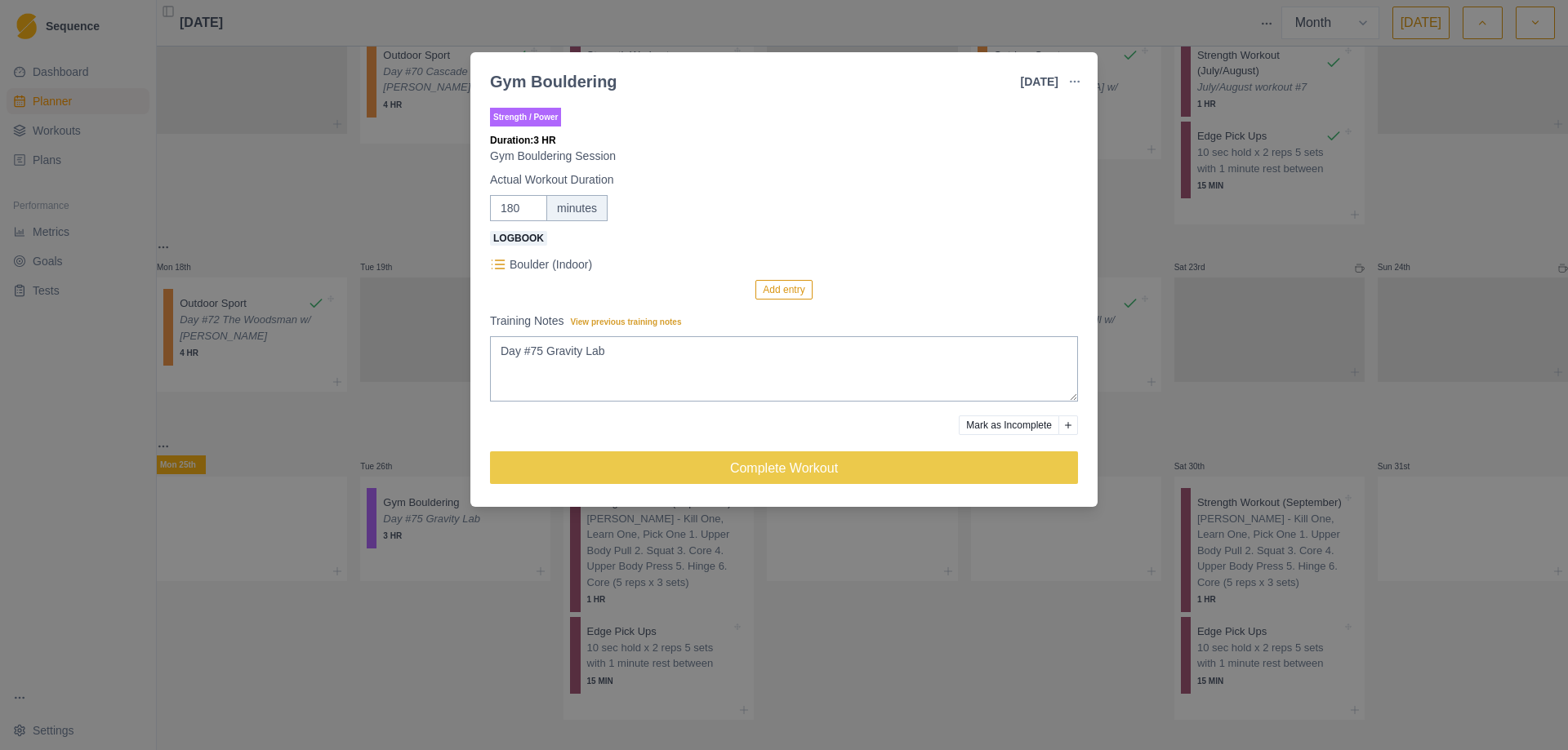
click at [1198, 241] on div "Gym Bouldering [DATE] Link To Goal View Workout Metrics Edit Original Workout R…" at bounding box center [784, 375] width 1568 height 750
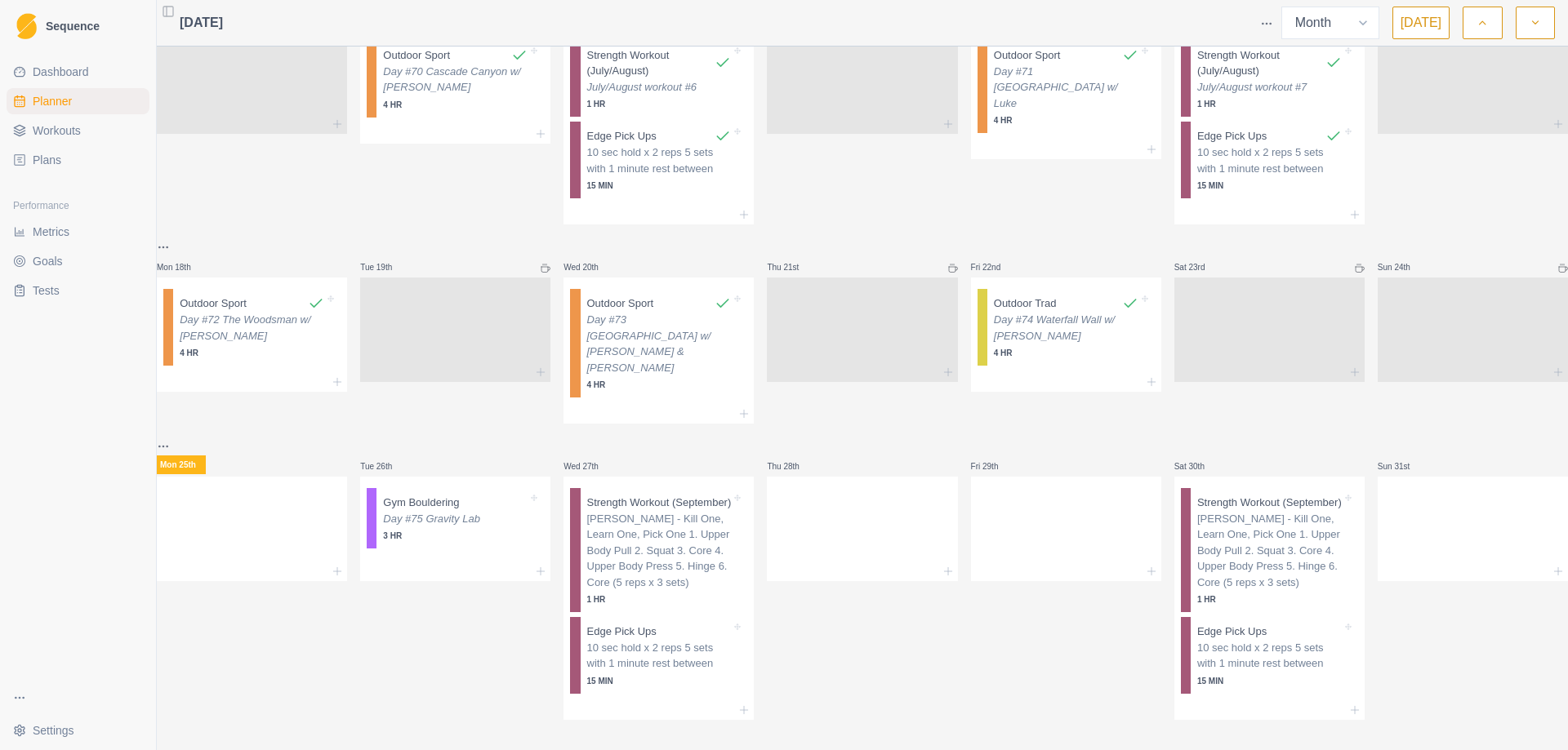
click at [66, 131] on span "Workouts" at bounding box center [56, 130] width 48 height 16
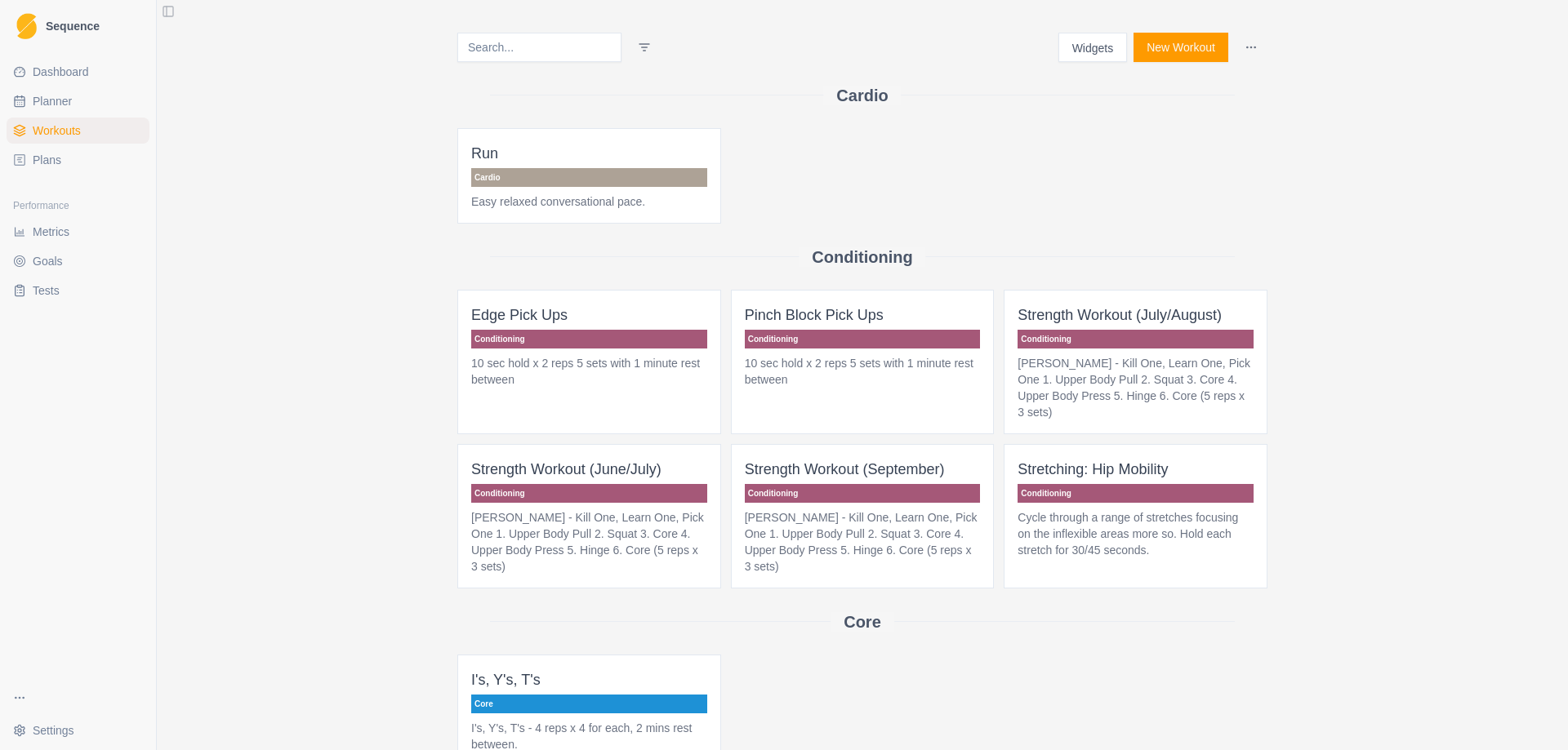
click at [65, 99] on span "Planner" at bounding box center [52, 101] width 39 height 16
select select "month"
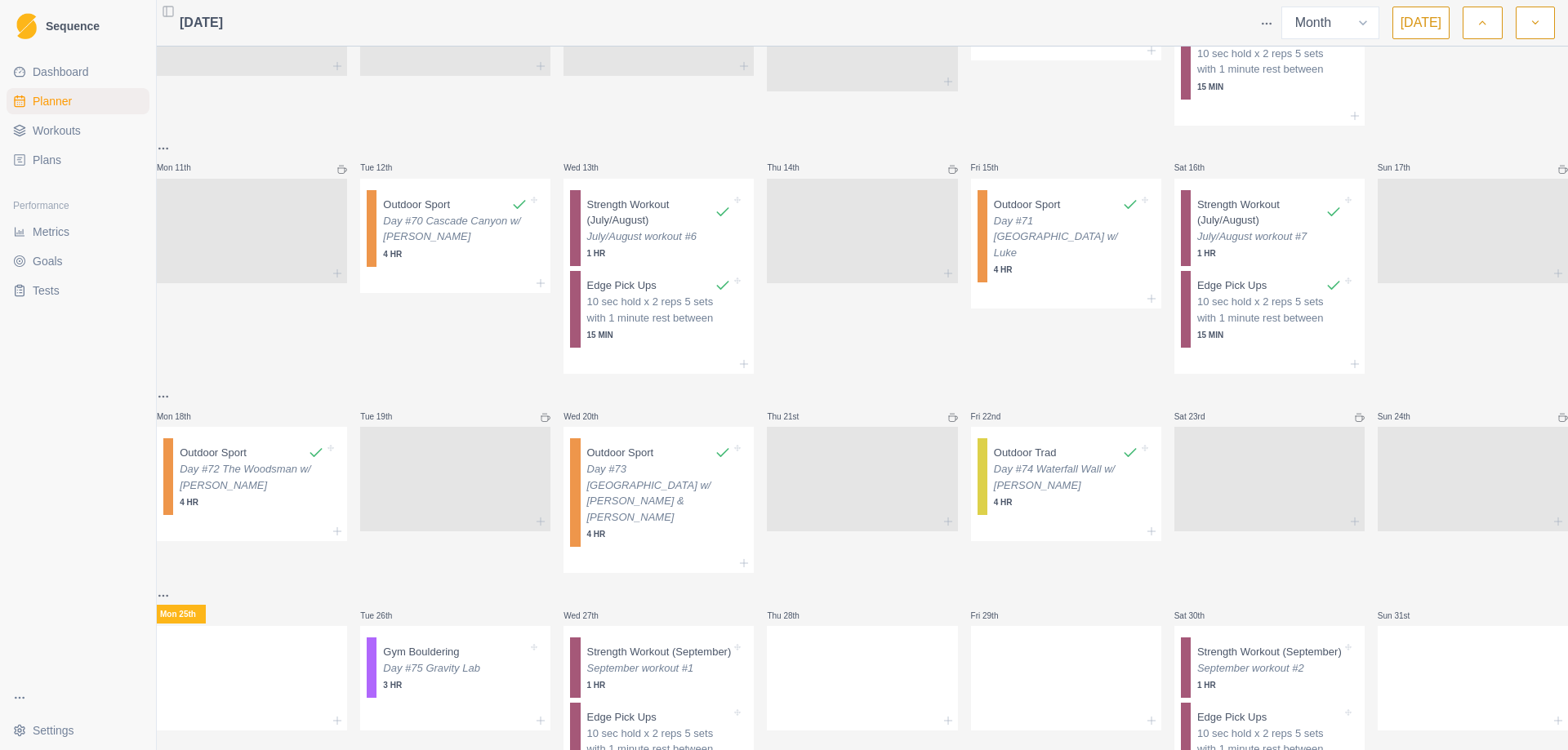
scroll to position [643, 0]
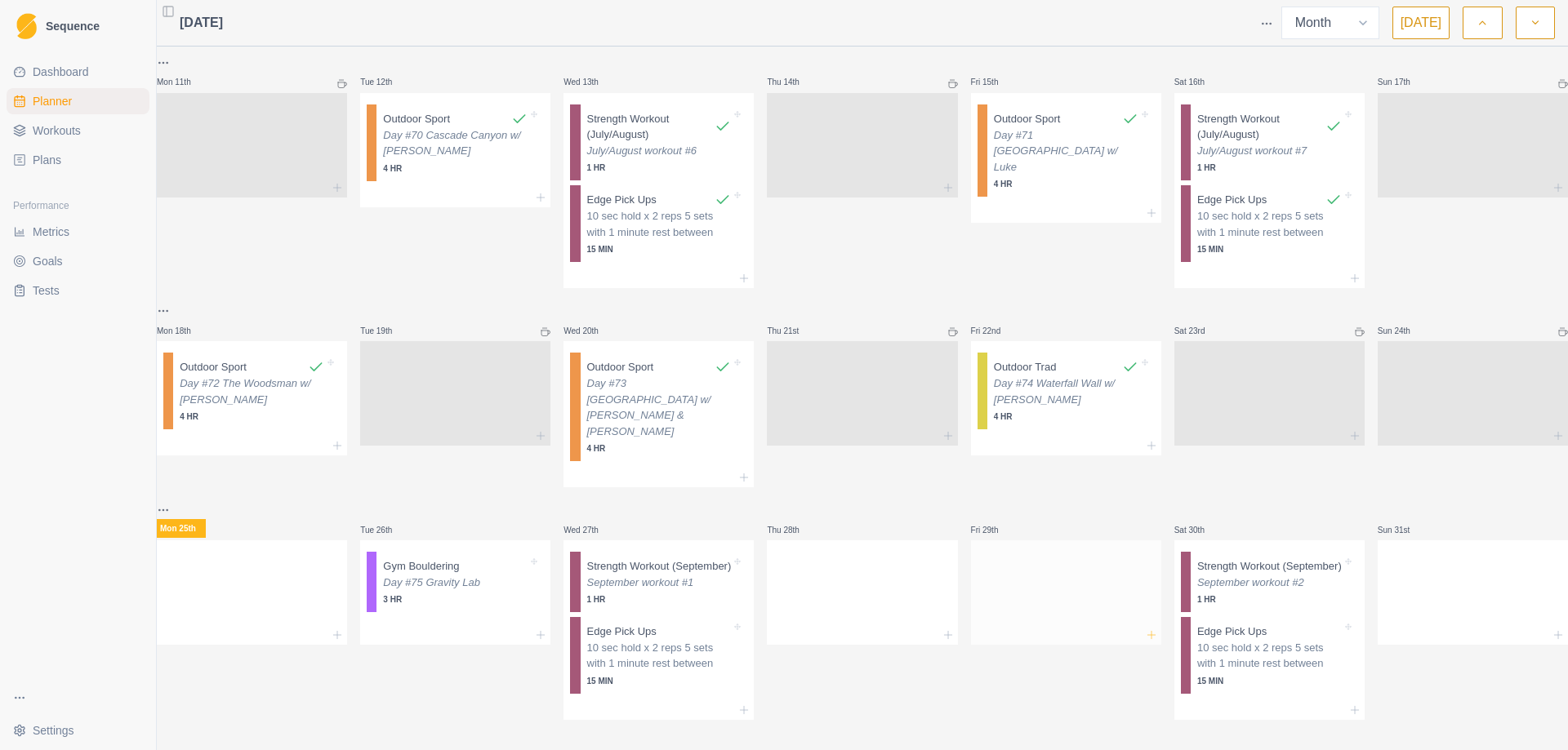
click at [1145, 629] on icon at bounding box center [1151, 634] width 13 height 13
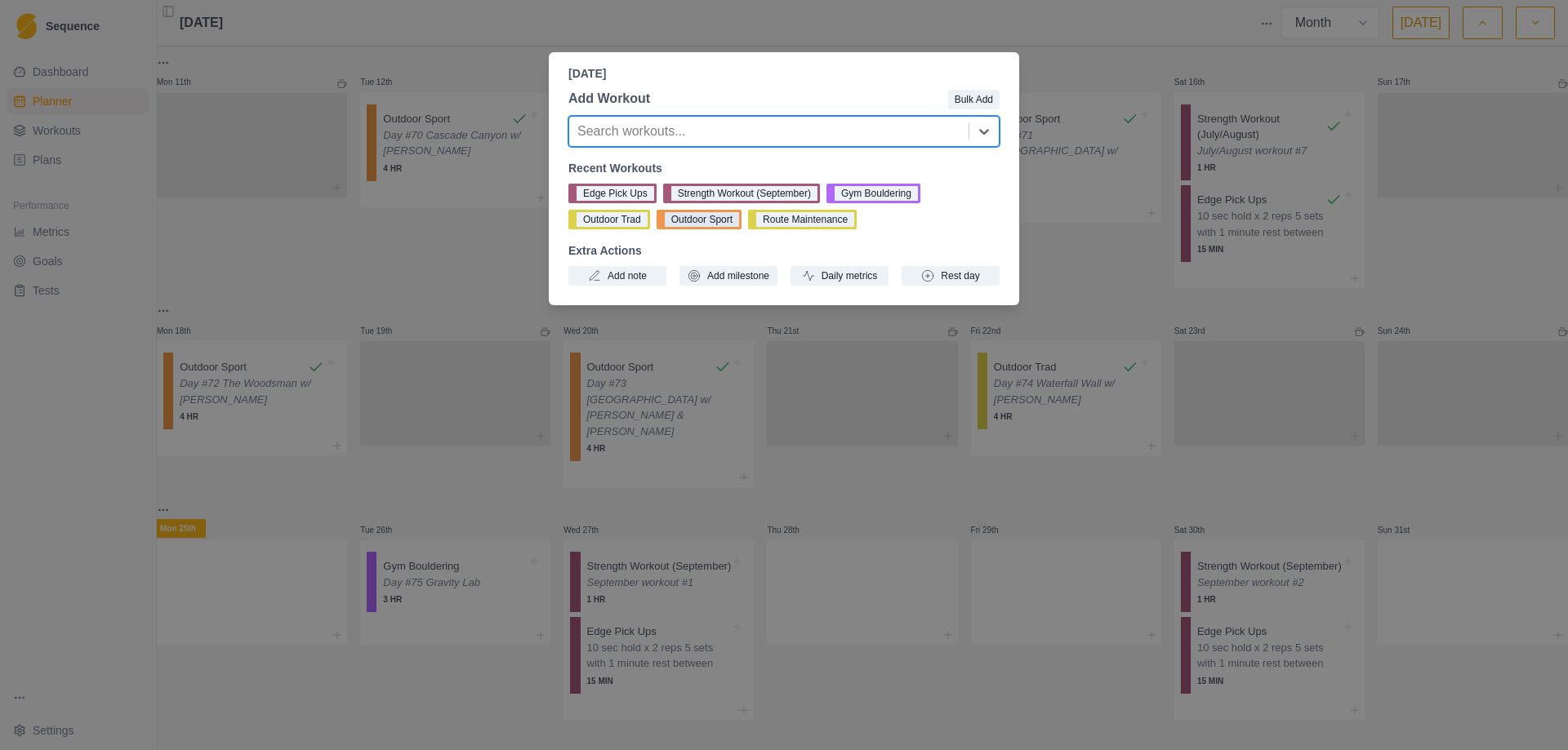
click at [703, 219] on button "Outdoor Sport" at bounding box center [699, 219] width 85 height 20
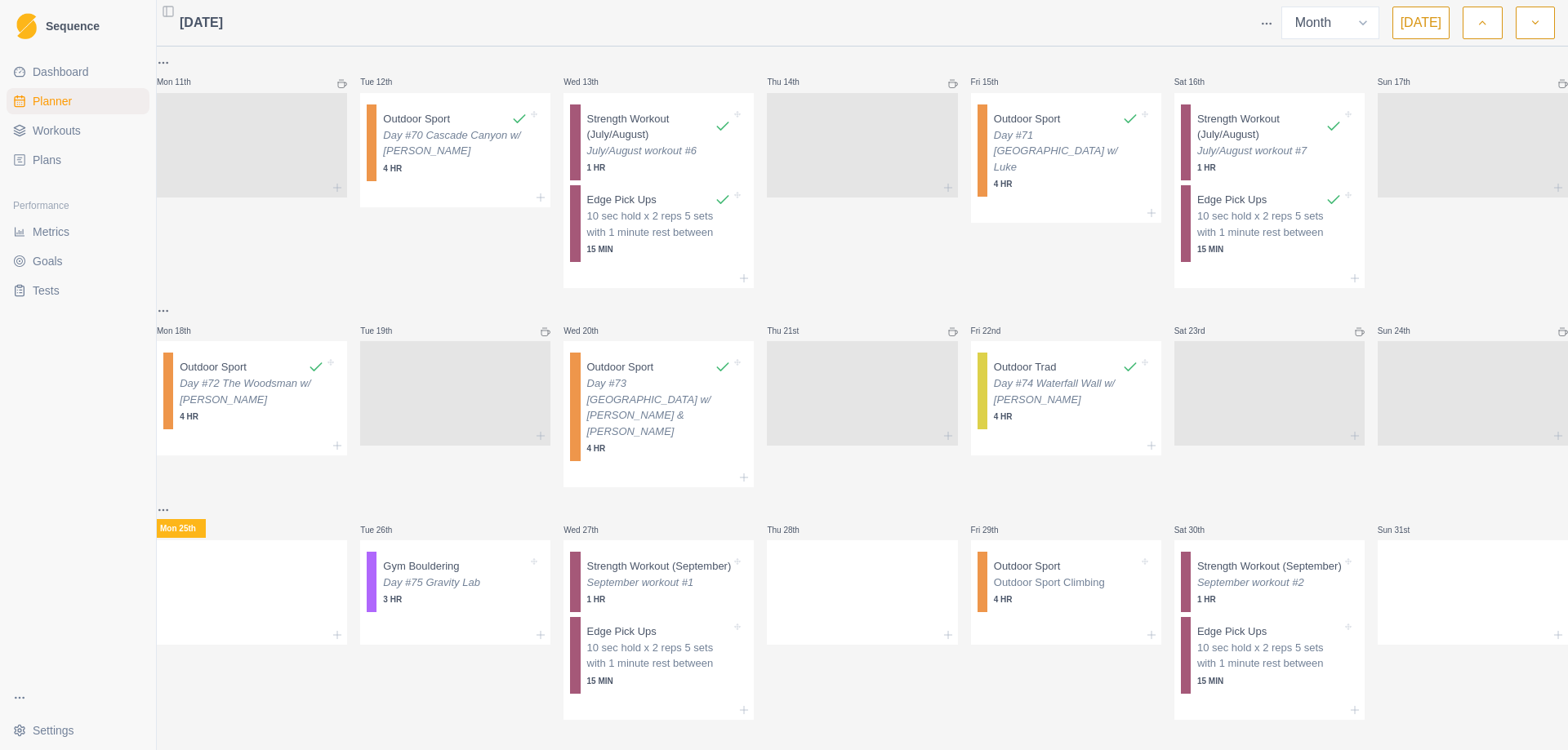
click at [1544, 23] on button "button" at bounding box center [1535, 23] width 39 height 32
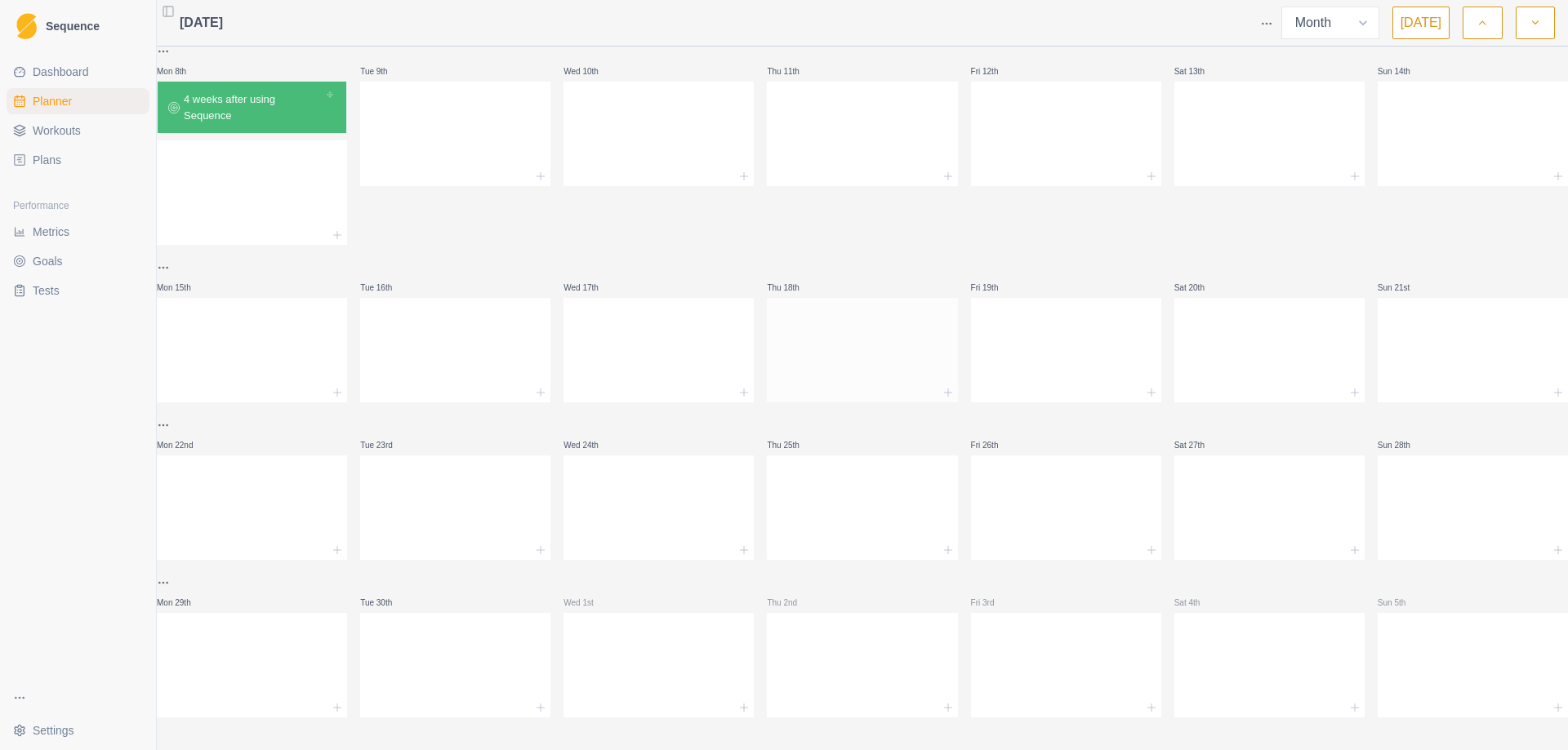
scroll to position [0, 0]
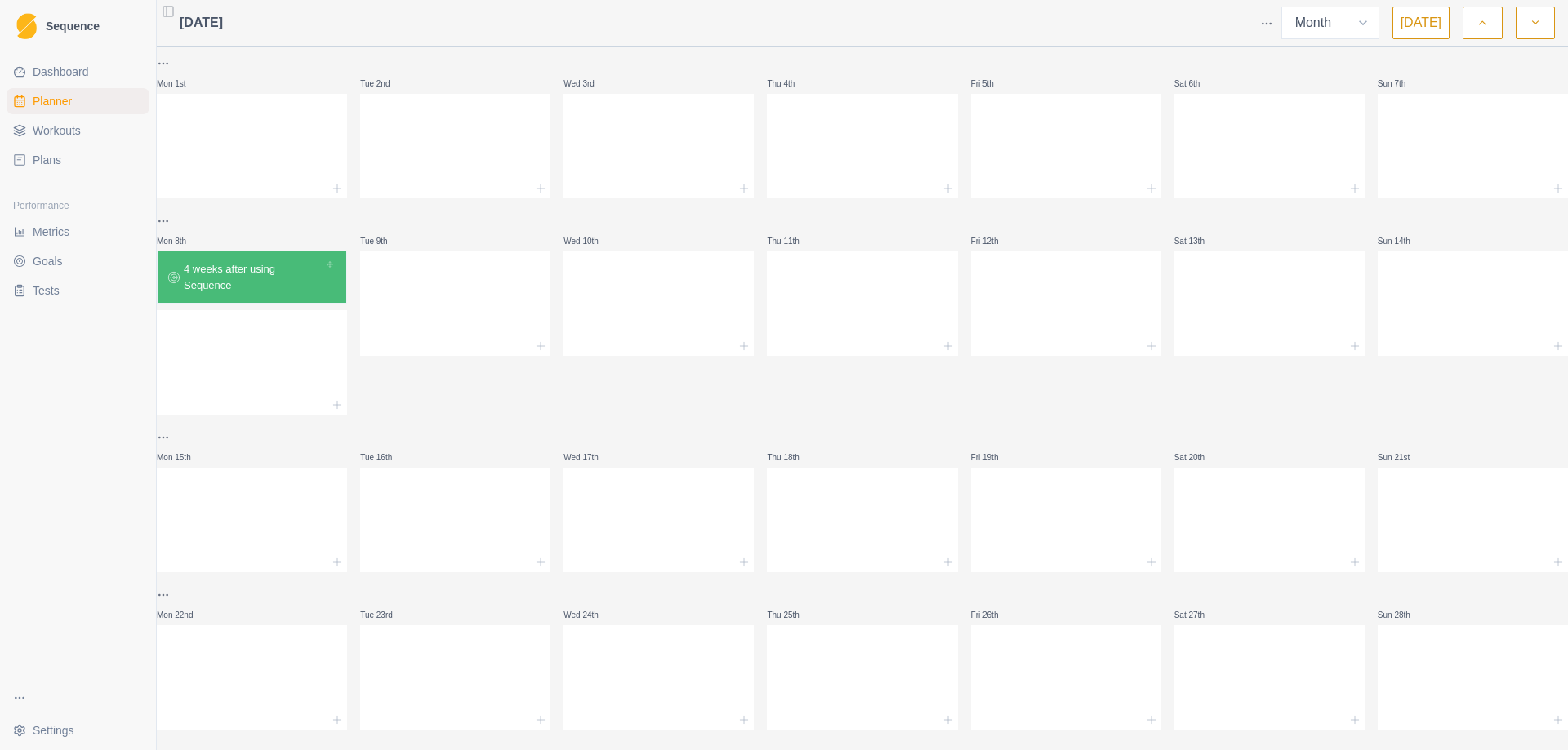
click at [1479, 34] on button "button" at bounding box center [1482, 23] width 39 height 32
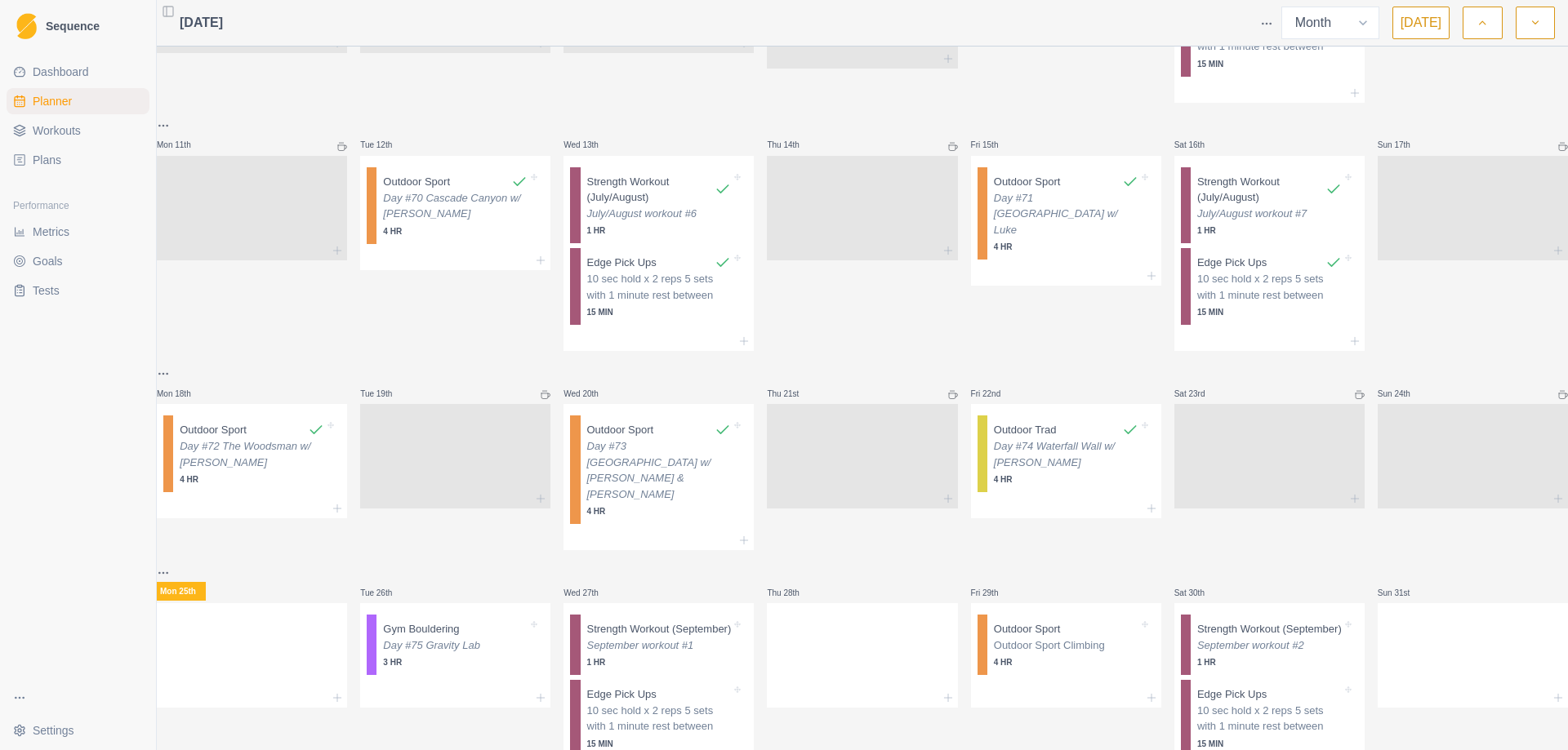
scroll to position [643, 0]
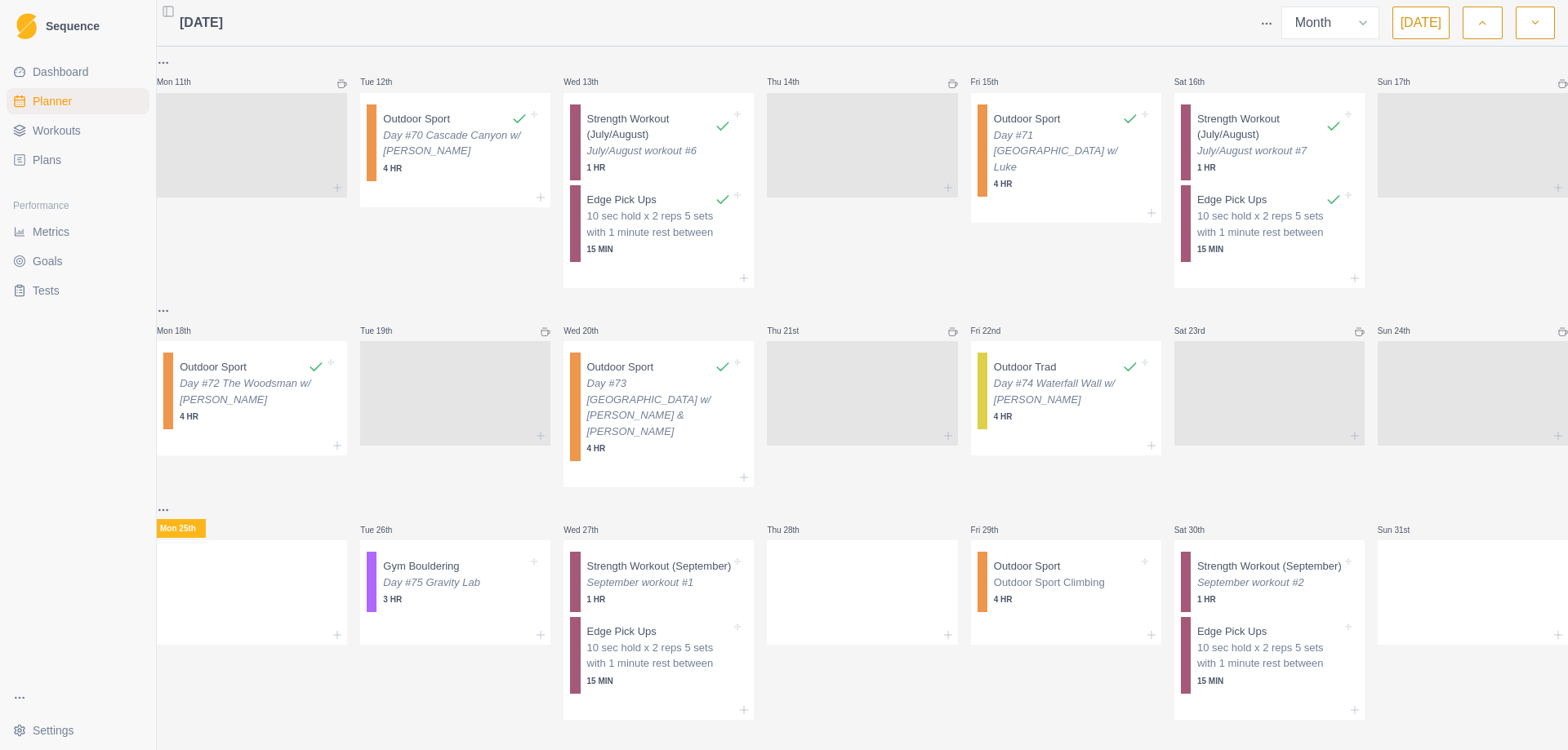
click at [171, 305] on html "Sequence Dashboard Planner Workouts Plans Performance Metrics Goals Tests Setti…" at bounding box center [784, 375] width 1568 height 750
click at [214, 373] on div "Add a week label" at bounding box center [251, 374] width 155 height 26
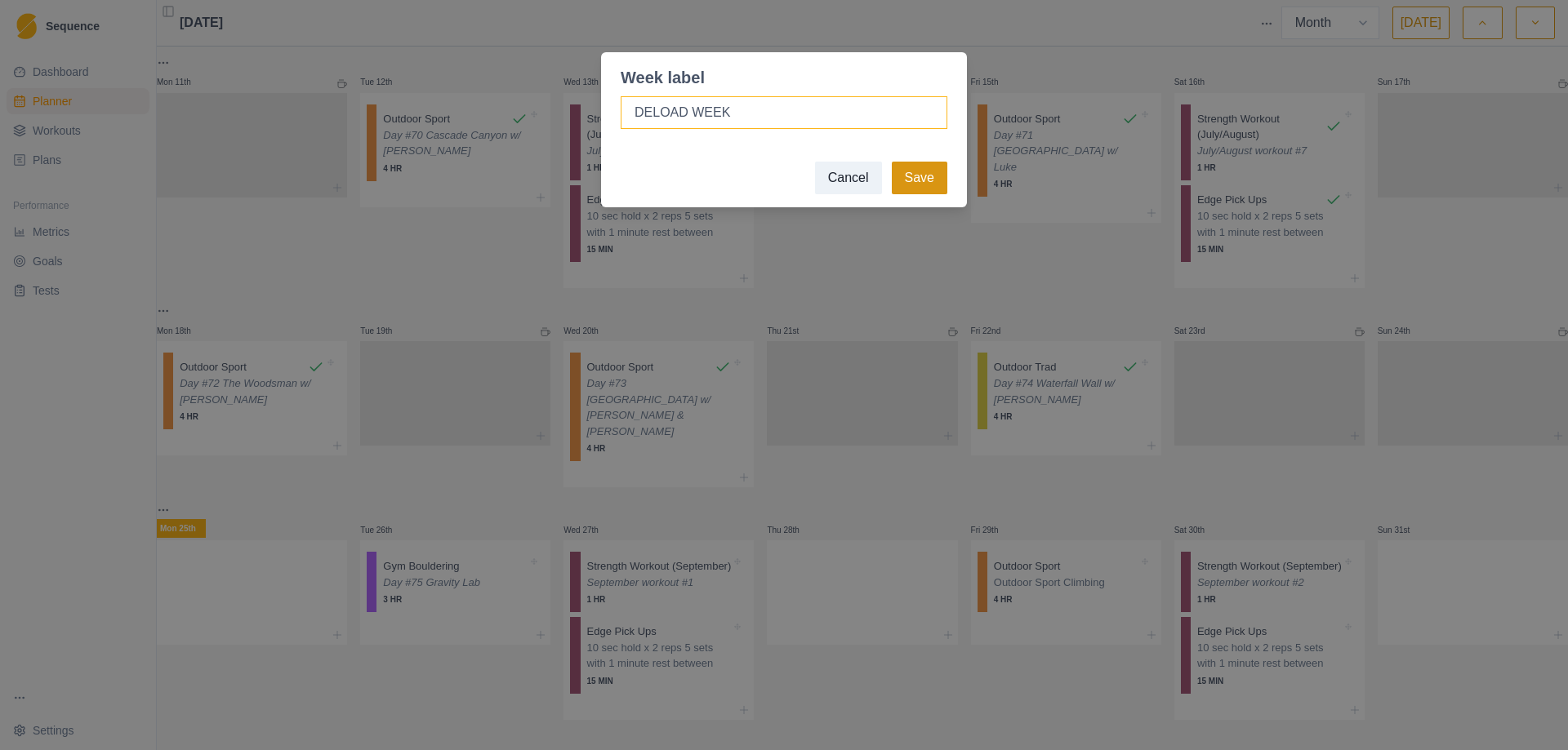
type input "DELOAD WEEK"
click at [925, 171] on button "Save" at bounding box center [919, 178] width 55 height 32
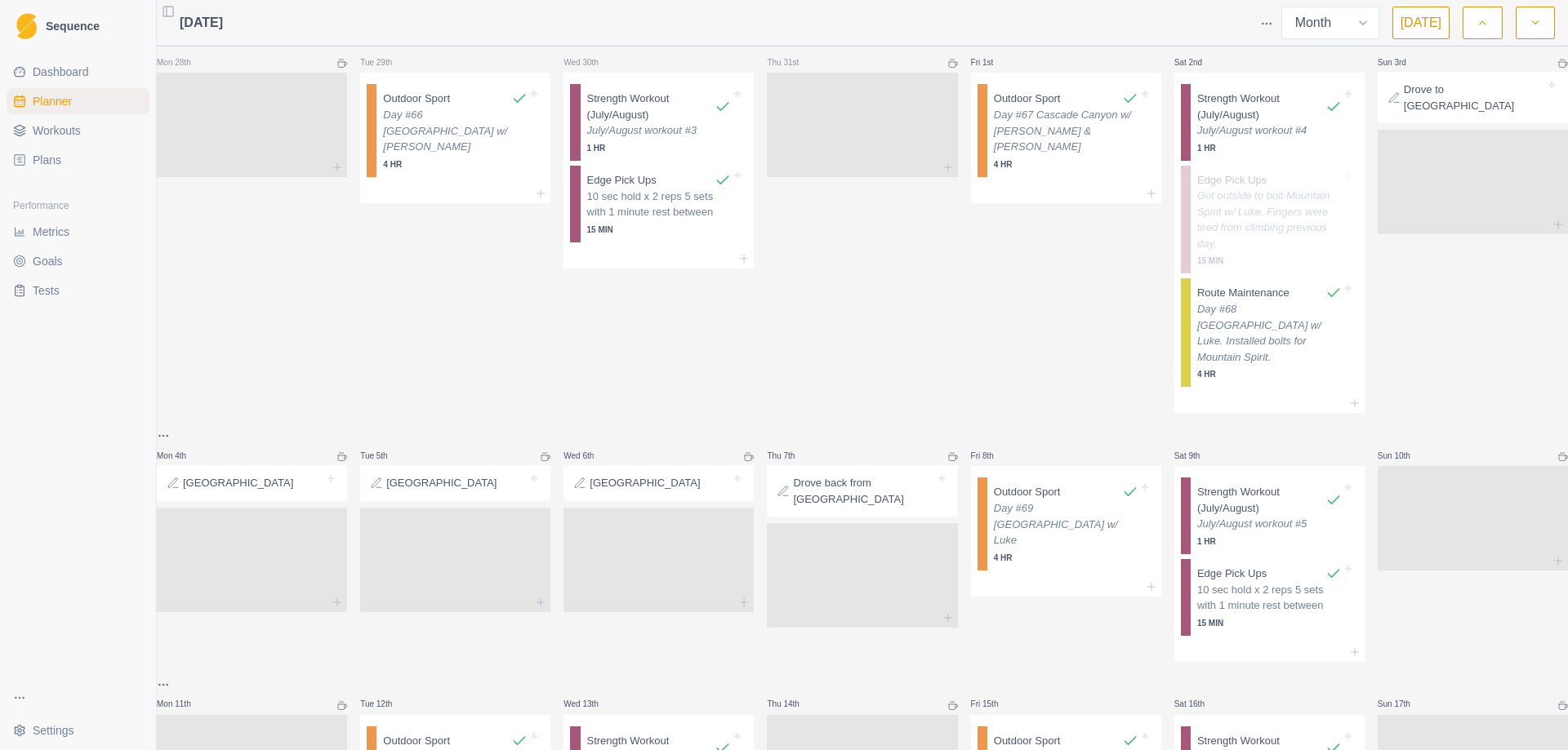
scroll to position [0, 0]
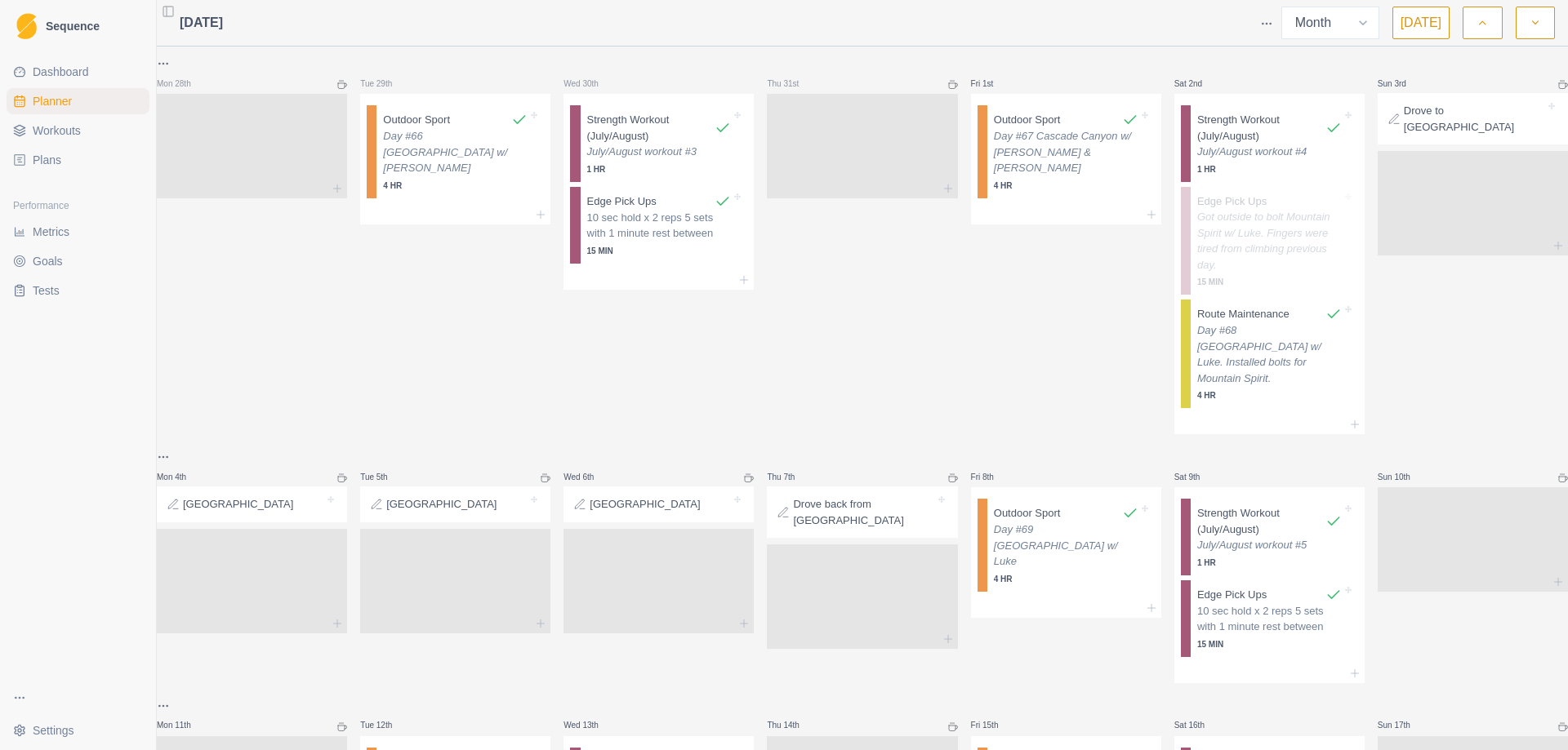
click at [1490, 25] on button "button" at bounding box center [1482, 23] width 39 height 32
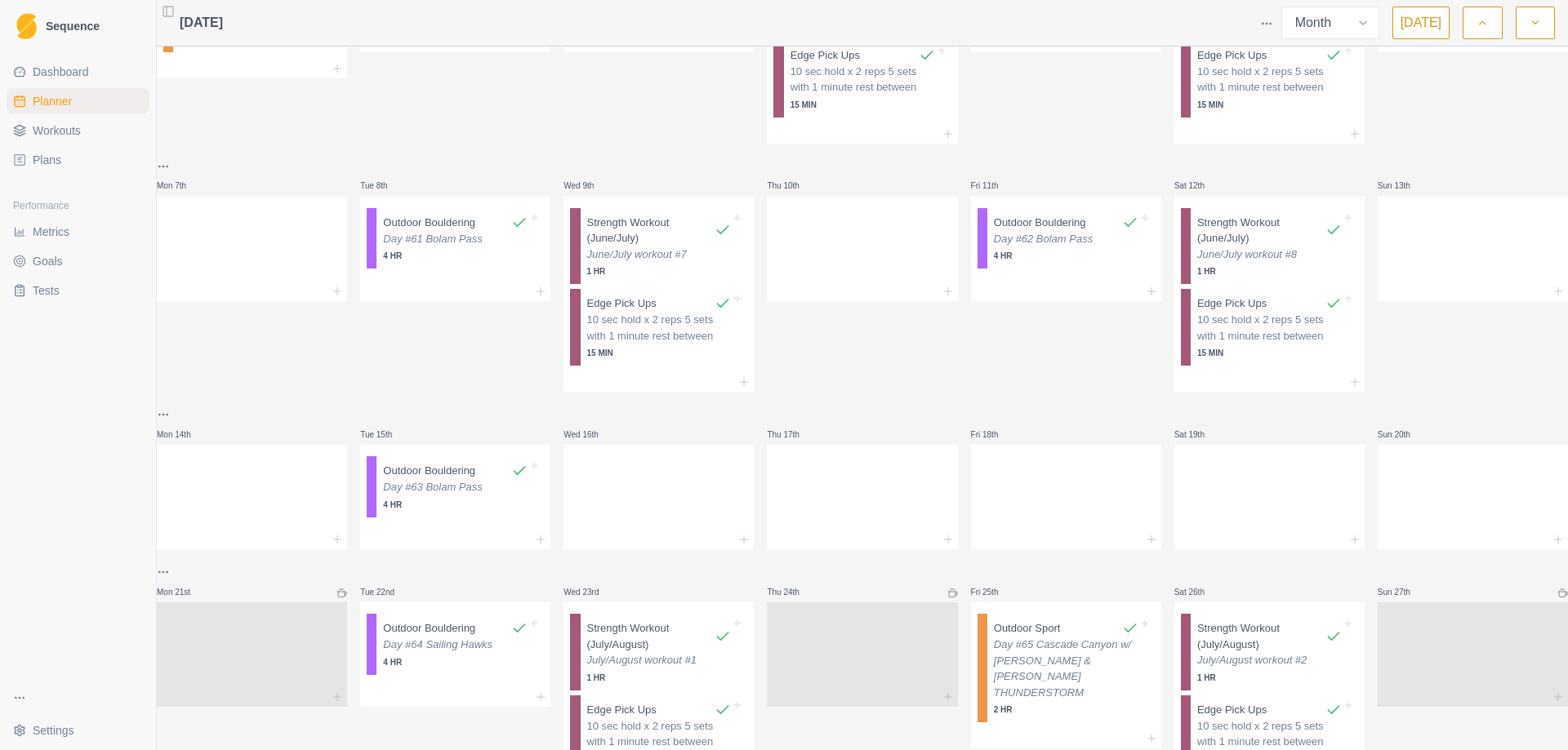
scroll to position [163, 0]
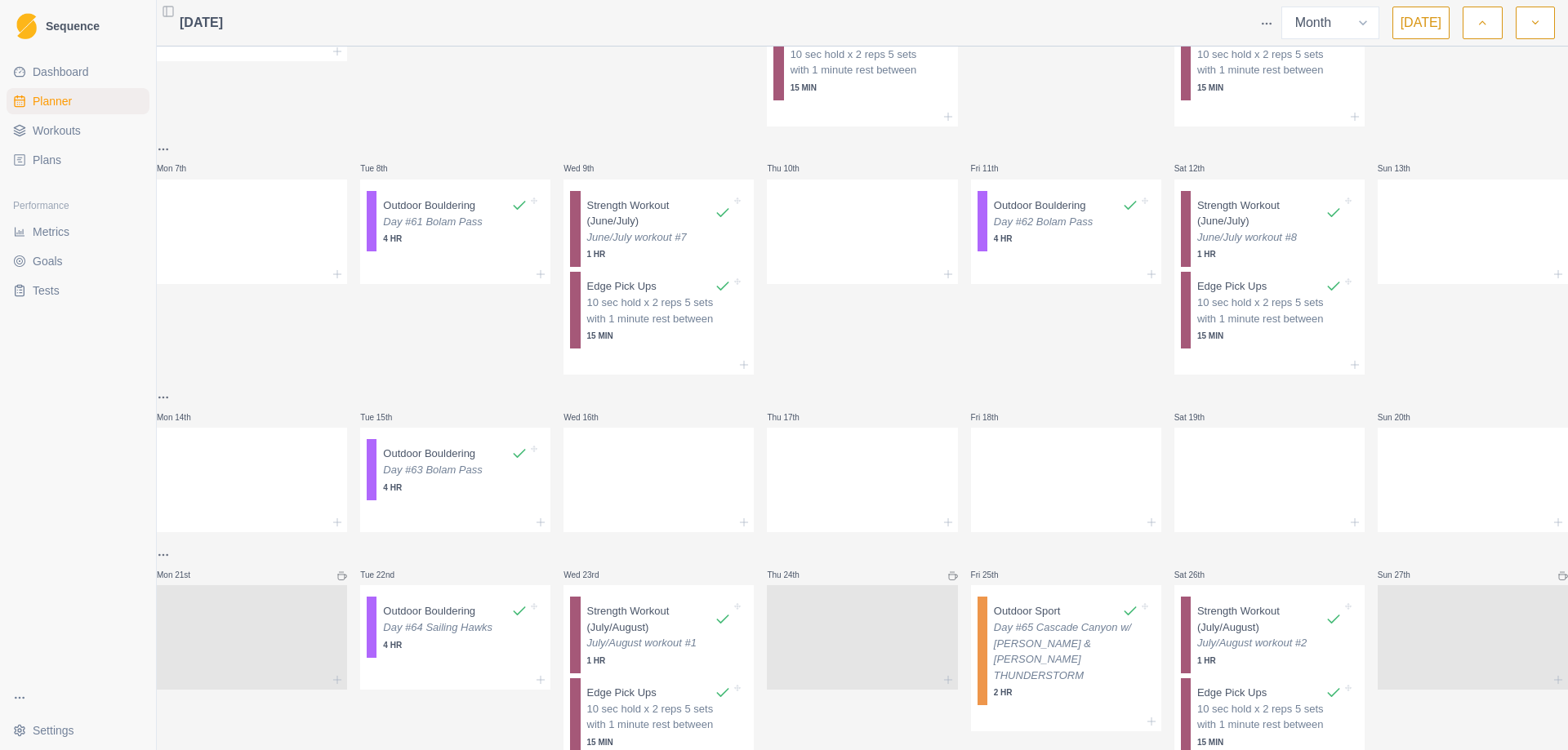
click at [179, 404] on html "Sequence Dashboard Planner Workouts Plans Performance Metrics Goals Tests Setti…" at bounding box center [784, 375] width 1568 height 750
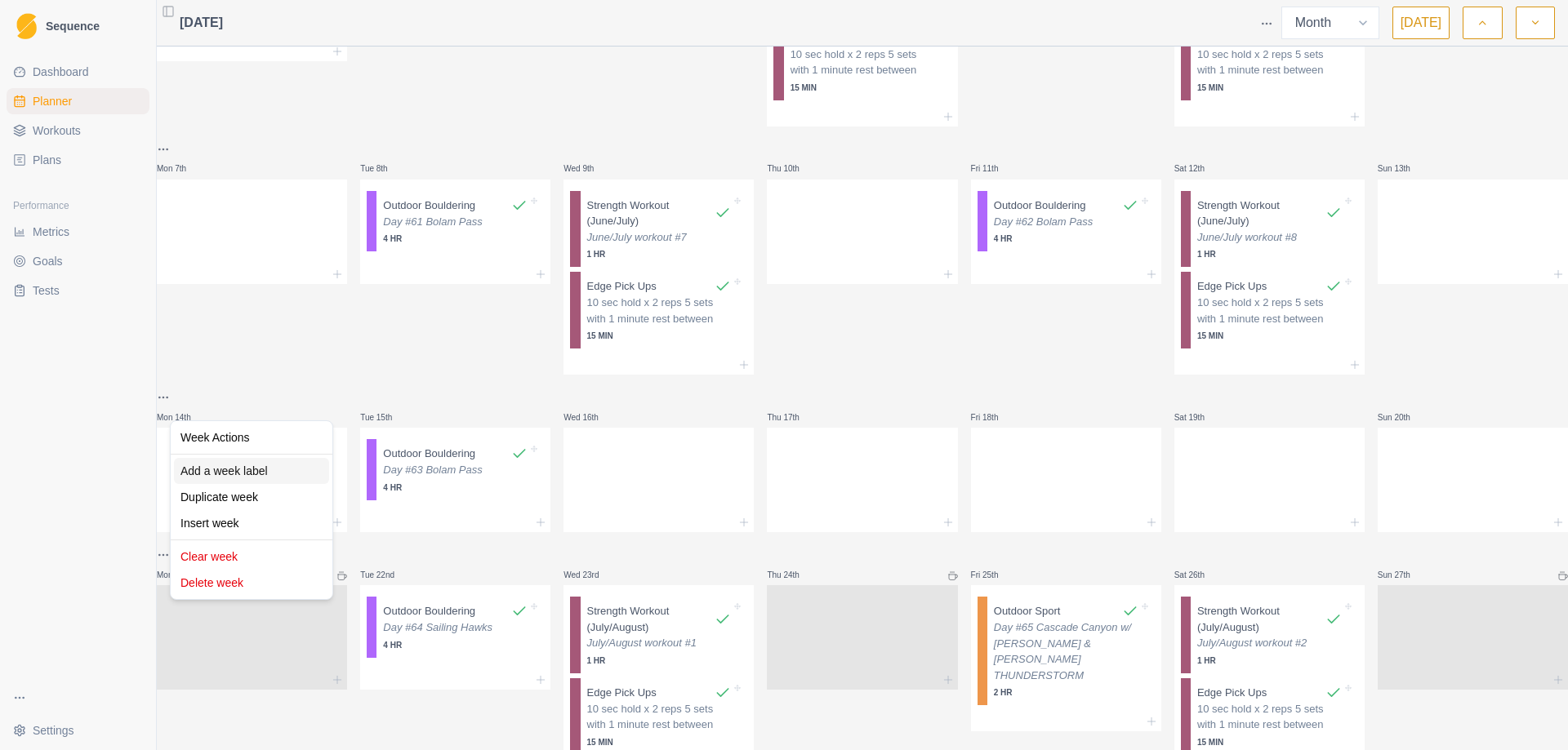
click at [244, 473] on div "Add a week label" at bounding box center [251, 471] width 155 height 26
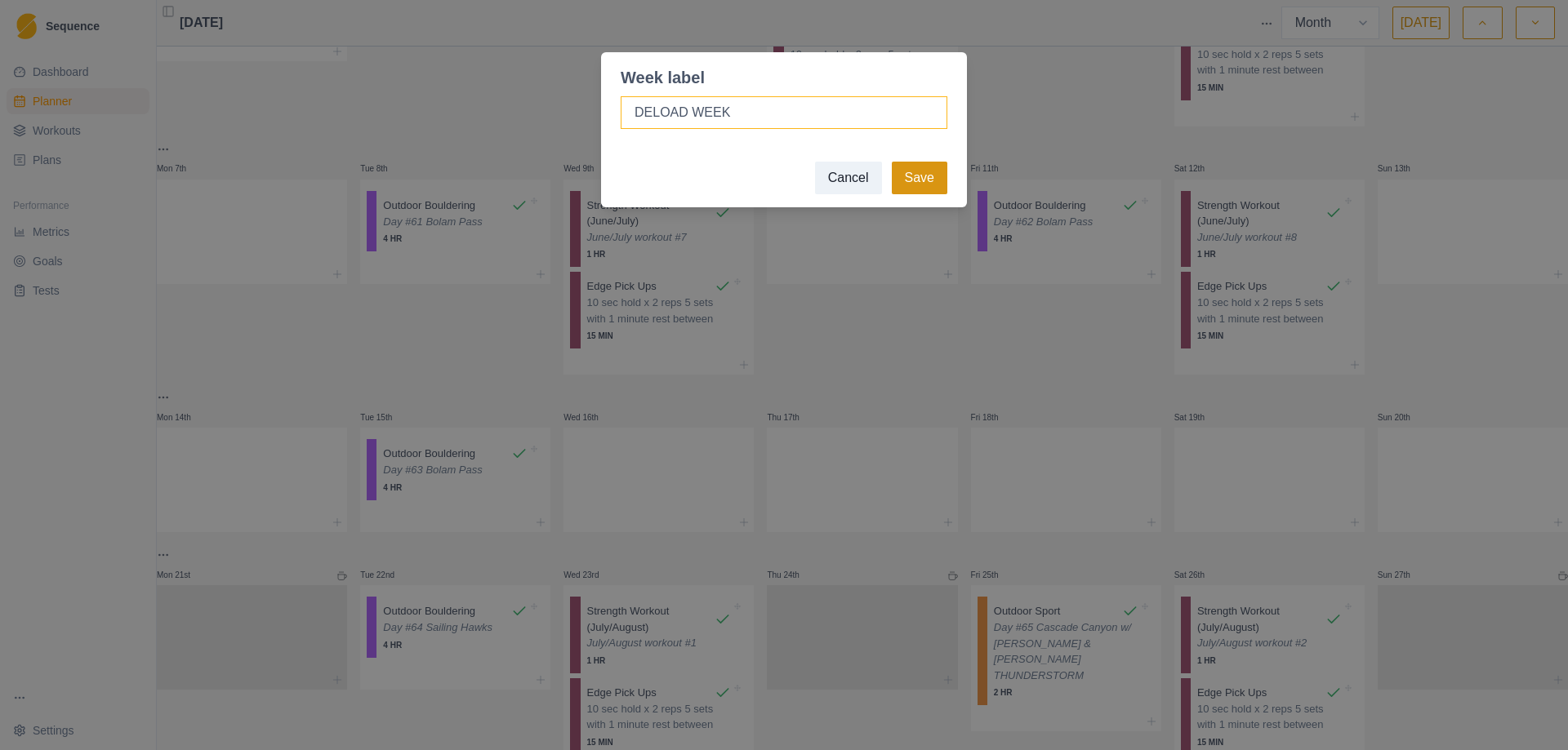
type input "DELOAD WEEK"
click at [917, 178] on button "Save" at bounding box center [919, 178] width 55 height 32
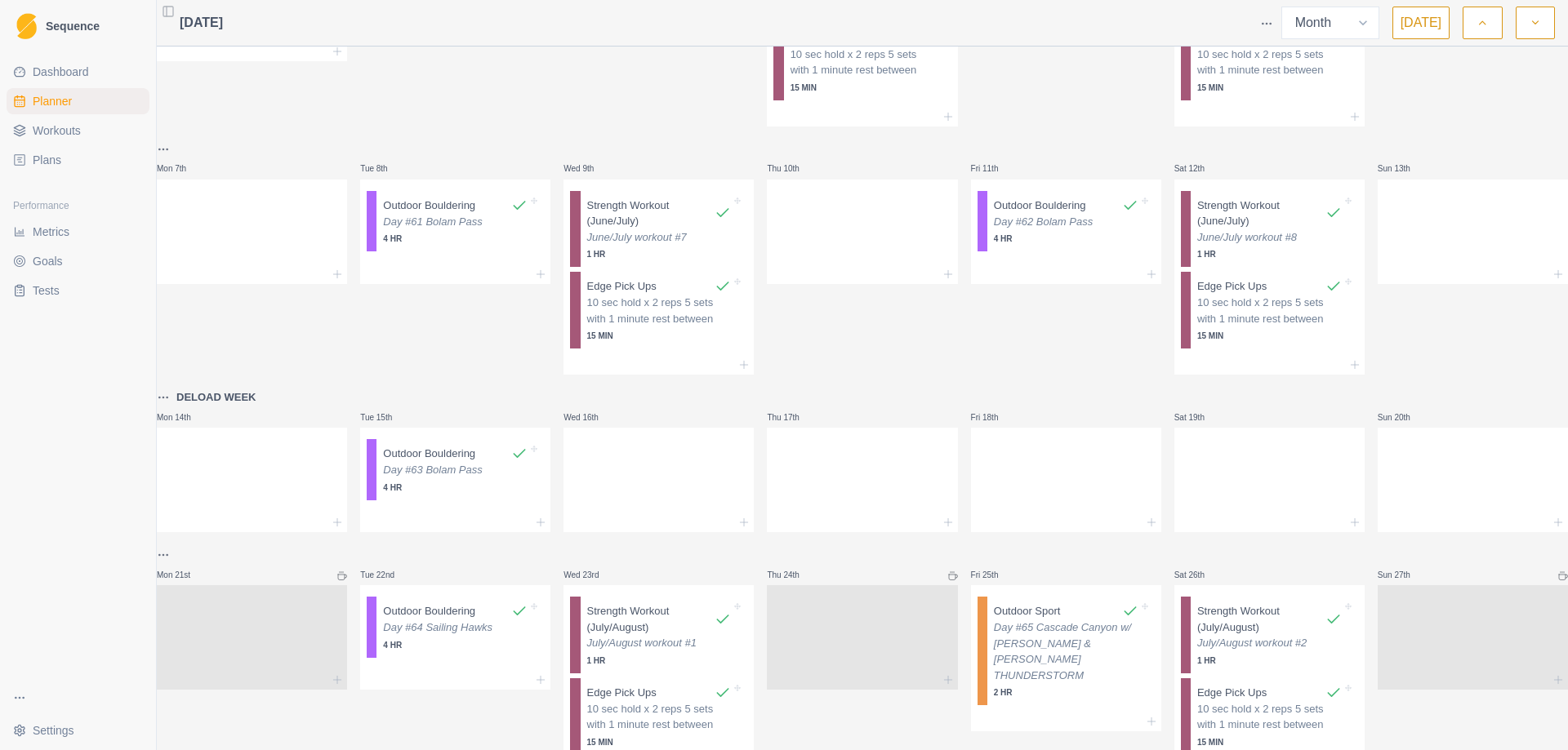
click at [1531, 26] on icon "button" at bounding box center [1534, 22] width 11 height 16
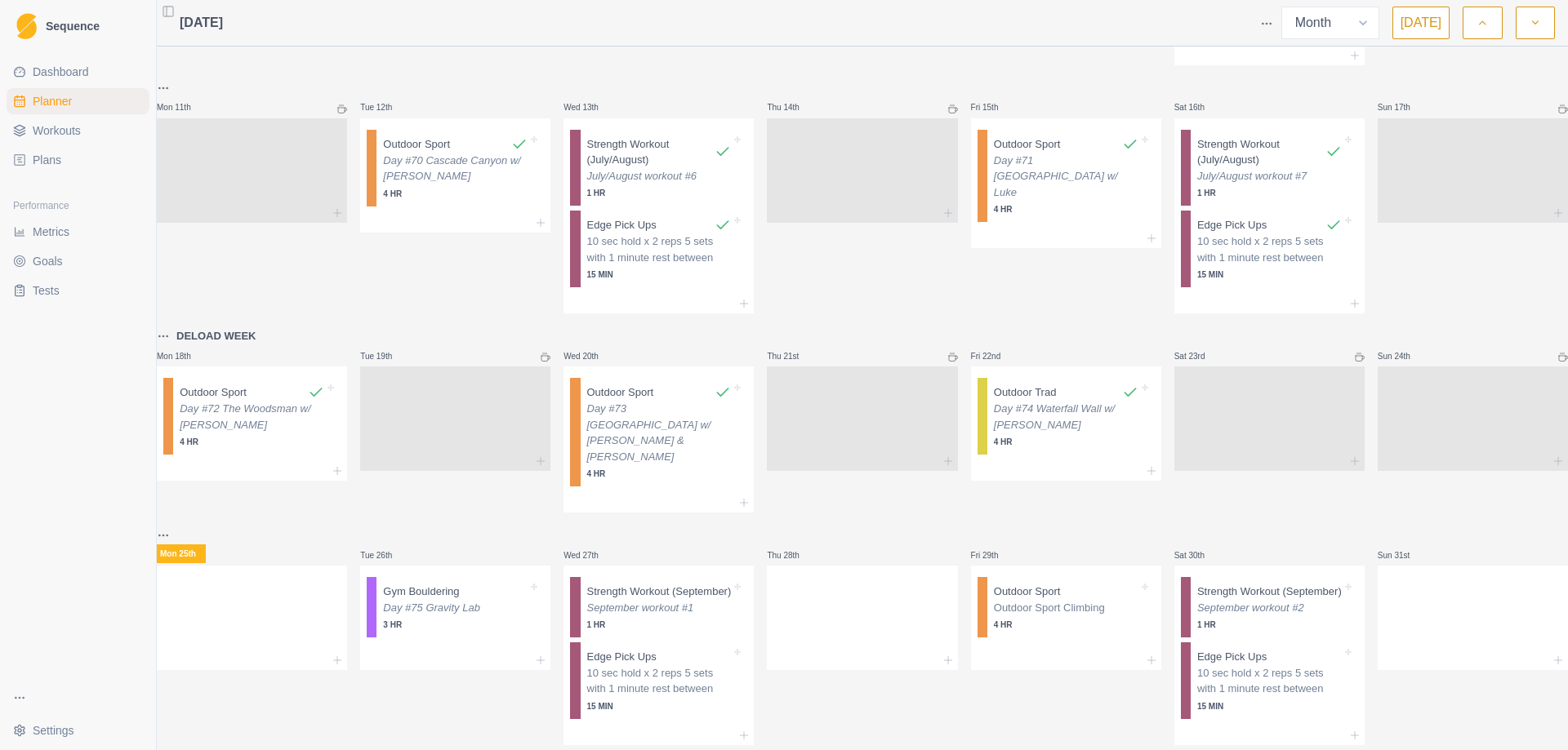
scroll to position [643, 0]
